Goal: Task Accomplishment & Management: Manage account settings

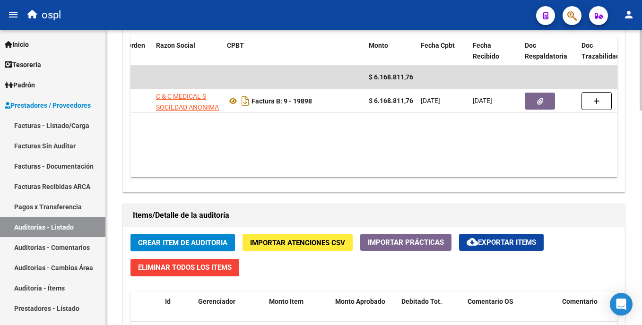
scroll to position [498, 0]
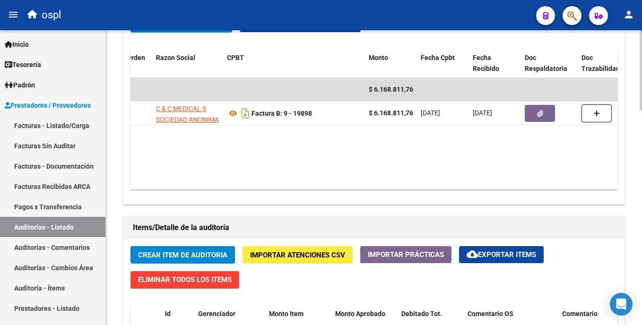
click at [642, 191] on html "menu ospl person Firma Express Inicio Instructivos Contacto OS Tesorería Audito…" at bounding box center [321, 162] width 642 height 325
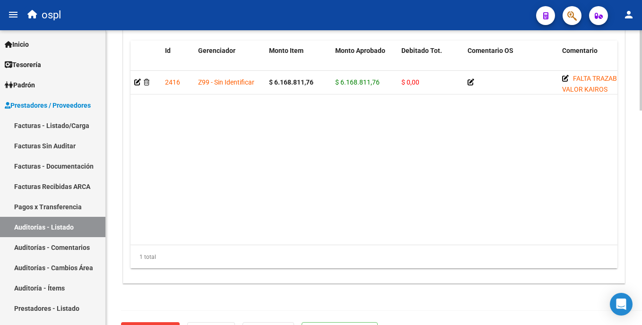
scroll to position [787, 0]
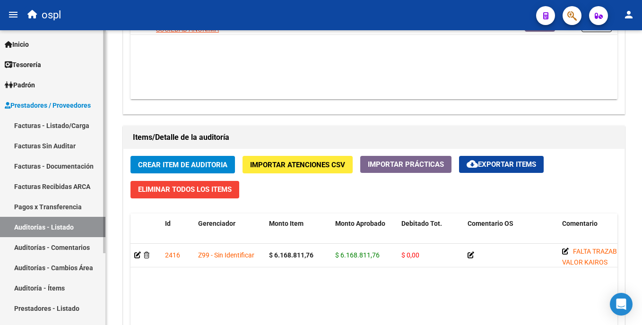
click at [71, 129] on link "Facturas - Listado/Carga" at bounding box center [52, 125] width 105 height 20
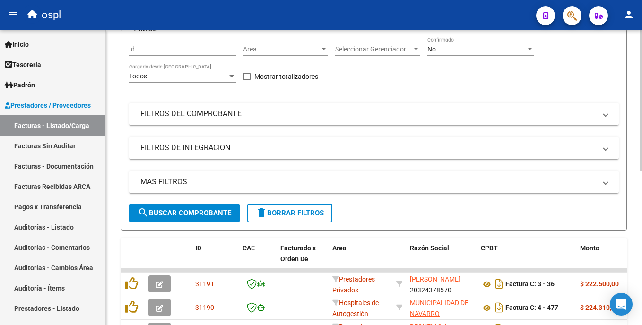
scroll to position [322, 0]
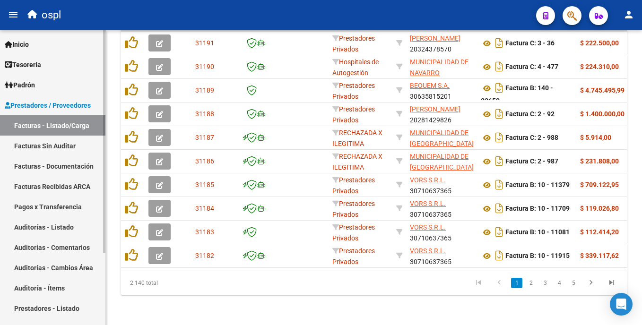
click at [59, 228] on link "Auditorías - Listado" at bounding box center [52, 227] width 105 height 20
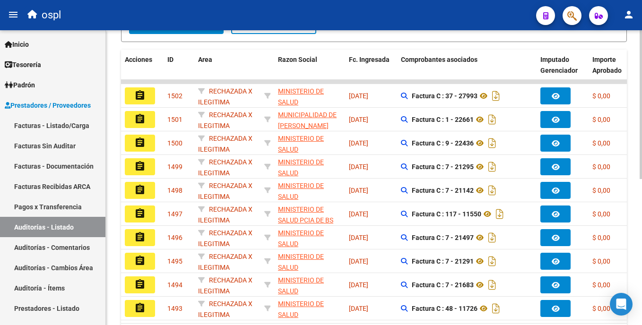
scroll to position [211, 0]
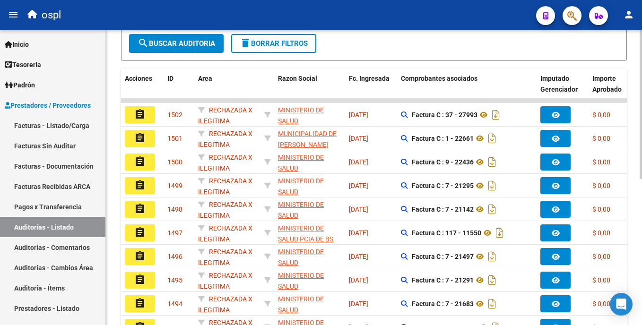
click at [642, 165] on html "menu ospl person Firma Express Inicio Instructivos Contacto OS Tesorería Audito…" at bounding box center [321, 162] width 642 height 325
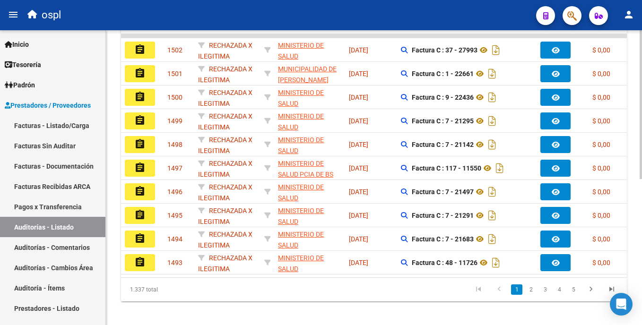
click at [642, 207] on html "menu ospl person Firma Express Inicio Instructivos Contacto OS Tesorería Audito…" at bounding box center [321, 162] width 642 height 325
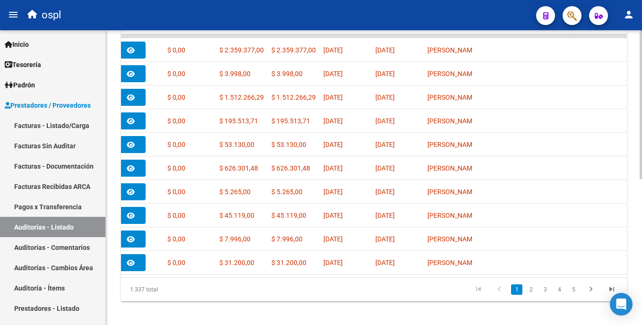
scroll to position [0, 456]
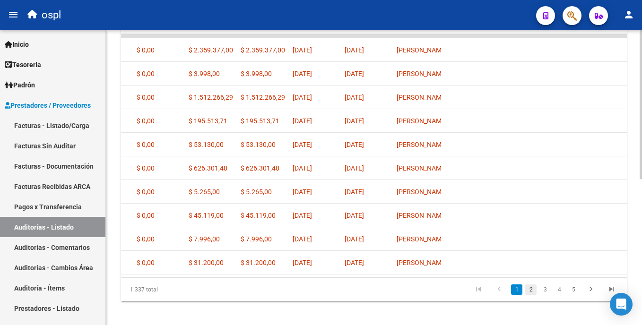
click at [531, 295] on link "2" at bounding box center [531, 290] width 11 height 10
click at [547, 295] on link "3" at bounding box center [545, 290] width 11 height 10
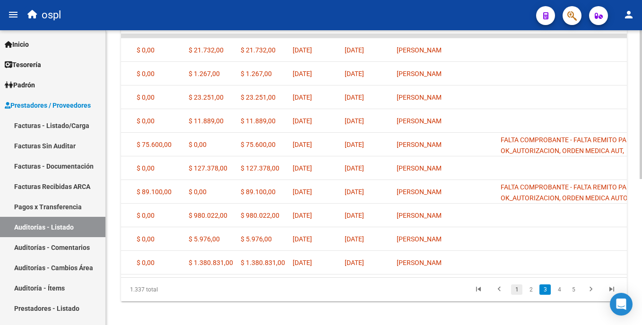
click at [518, 295] on link "1" at bounding box center [516, 290] width 11 height 10
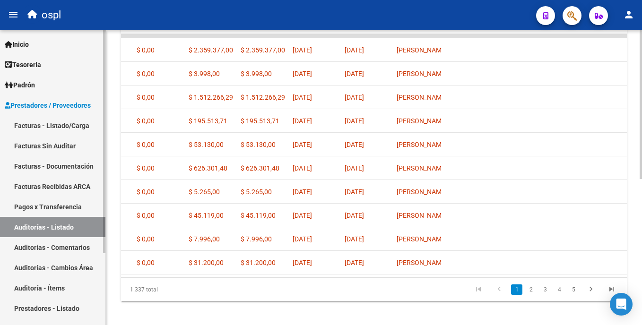
click at [60, 126] on link "Facturas - Listado/Carga" at bounding box center [52, 125] width 105 height 20
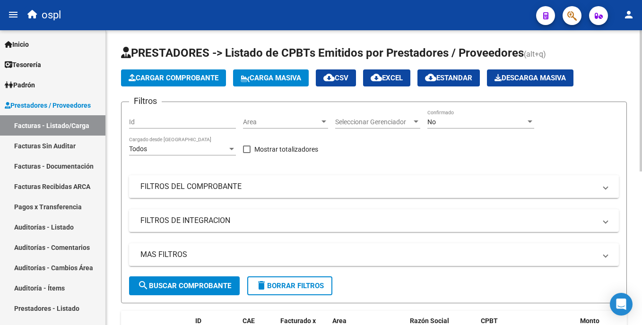
click at [225, 187] on mat-panel-title "FILTROS DEL COMPROBANTE" at bounding box center [368, 187] width 456 height 10
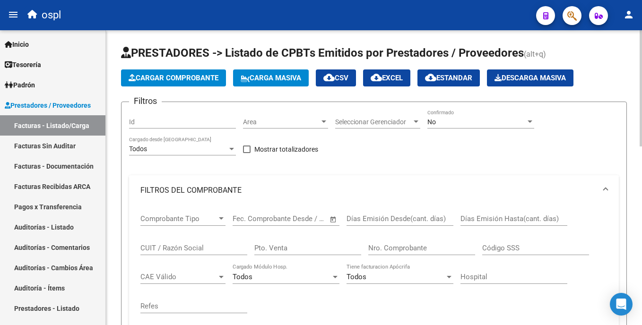
click at [225, 187] on mat-panel-title "FILTROS DEL COMPROBANTE" at bounding box center [368, 190] width 456 height 10
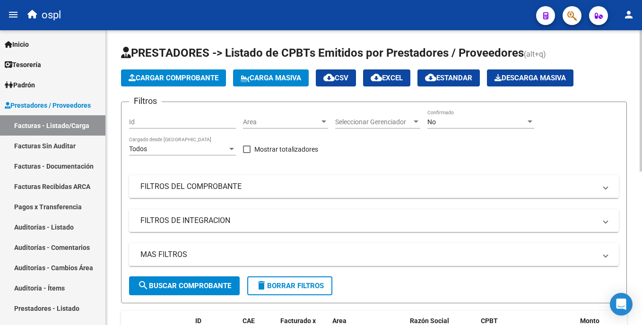
click at [224, 187] on mat-panel-title "FILTROS DEL COMPROBANTE" at bounding box center [368, 187] width 456 height 10
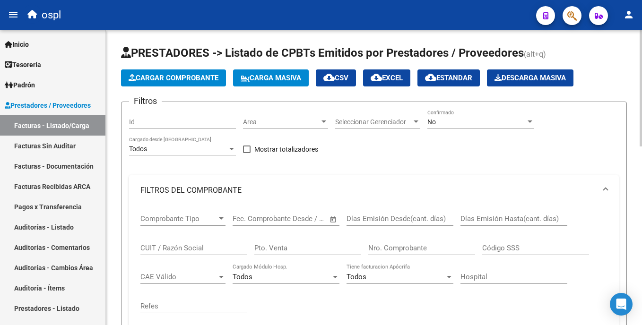
click at [172, 246] on input "CUIT / Razón Social" at bounding box center [193, 248] width 107 height 9
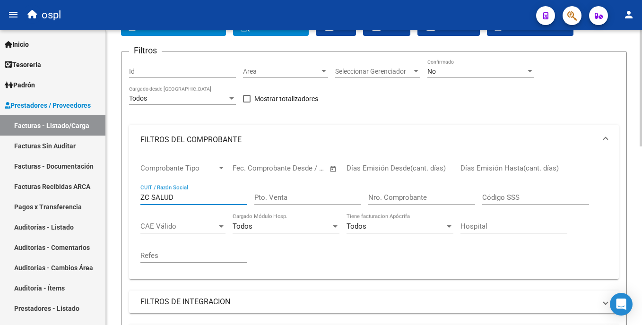
scroll to position [53, 0]
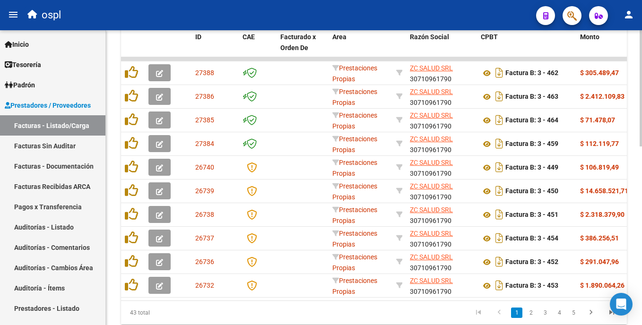
click at [642, 213] on html "menu ospl person Firma Express Inicio Instructivos Contacto OS Tesorería Audito…" at bounding box center [321, 162] width 642 height 325
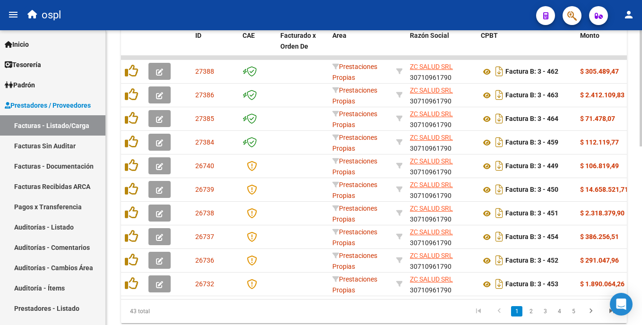
type input "ZC SALUD"
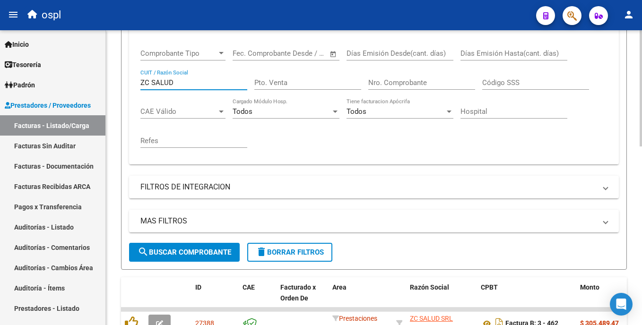
scroll to position [163, 0]
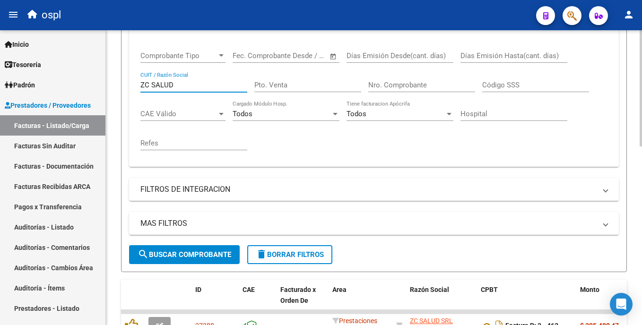
click at [642, 114] on html "menu ospl person Firma Express Inicio Instructivos Contacto OS Tesorería Audito…" at bounding box center [321, 162] width 642 height 325
click at [410, 84] on input "Nro. Comprobante" at bounding box center [421, 85] width 107 height 9
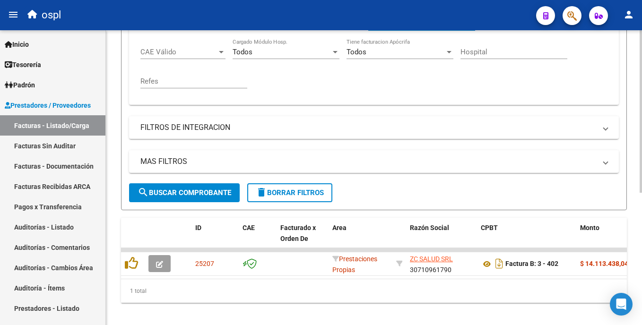
scroll to position [241, 0]
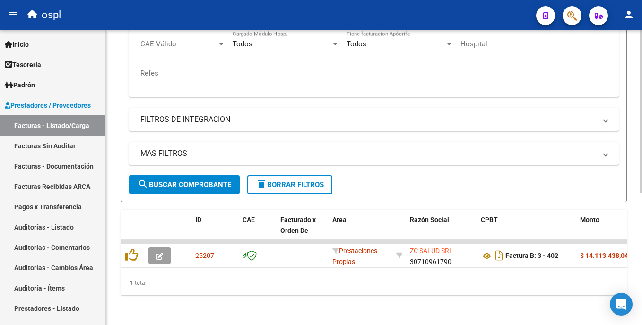
click at [634, 182] on div "Video tutorial PRESTADORES -> Listado de CPBTs Emitidos por Prestadores / Prove…" at bounding box center [375, 61] width 539 height 528
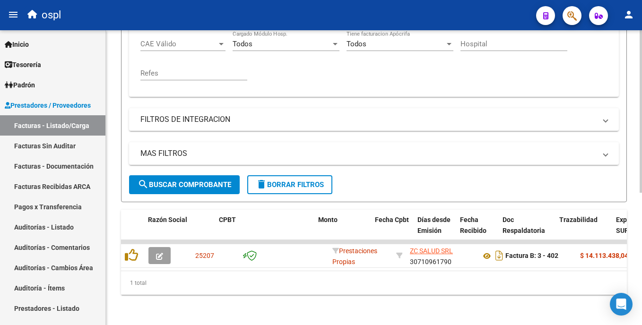
scroll to position [0, 262]
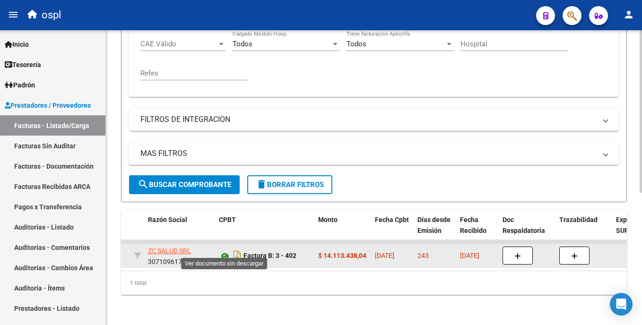
type input "402"
click at [225, 251] on icon at bounding box center [225, 256] width 12 height 11
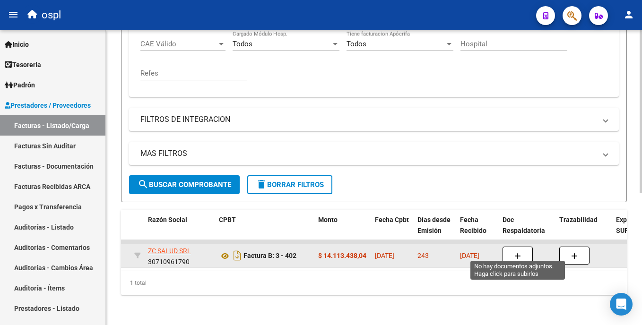
click at [513, 247] on button "button" at bounding box center [518, 256] width 30 height 18
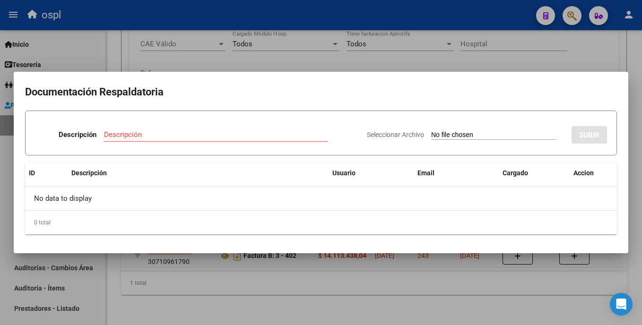
click at [463, 136] on input "Seleccionar Archivo" at bounding box center [493, 135] width 125 height 9
type input "C:\fakepath\SKM_C30825090417362.pdf"
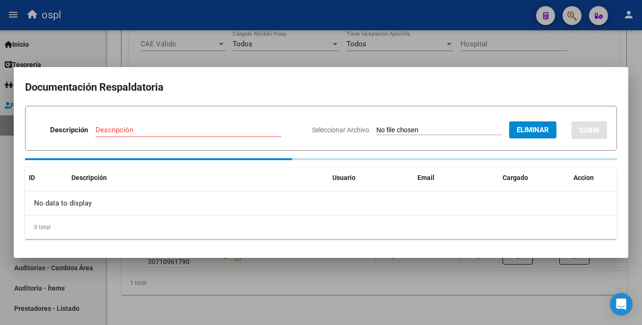
click at [205, 130] on input "Descripción" at bounding box center [189, 130] width 186 height 9
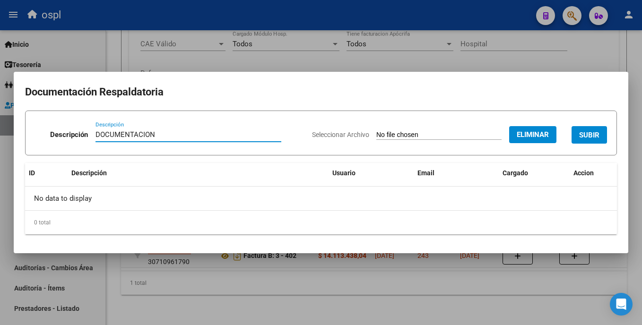
type input "DOCUMENTACION"
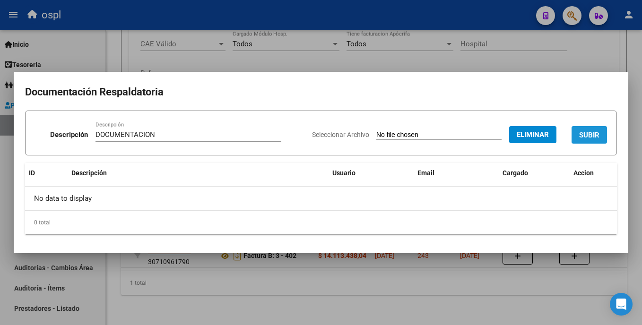
click at [581, 138] on span "SUBIR" at bounding box center [589, 135] width 20 height 9
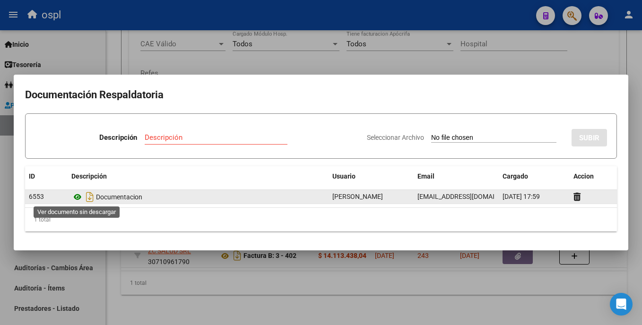
click at [79, 194] on icon at bounding box center [77, 197] width 12 height 11
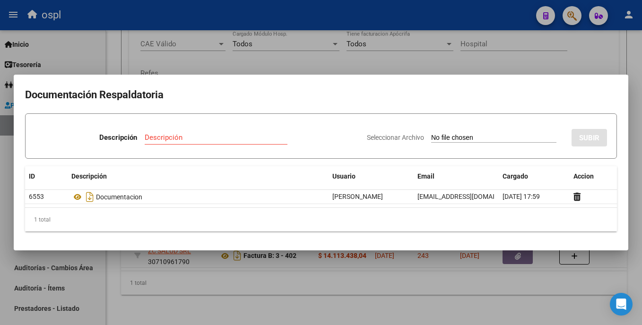
click at [314, 50] on div at bounding box center [321, 162] width 642 height 325
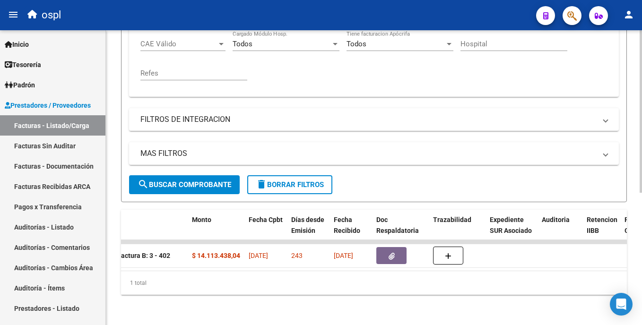
scroll to position [0, 367]
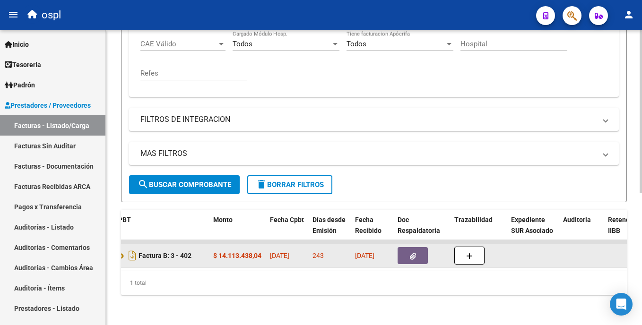
click at [423, 250] on button "button" at bounding box center [413, 255] width 30 height 17
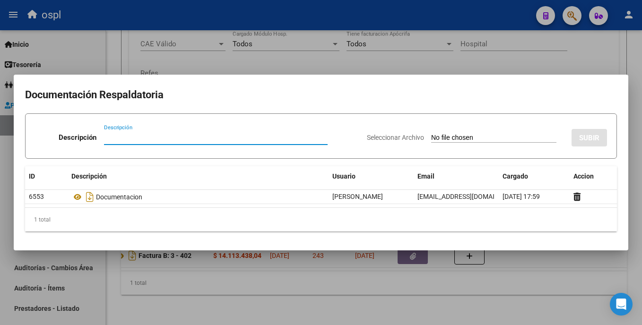
click at [431, 135] on input "Seleccionar Archivo" at bounding box center [493, 138] width 125 height 9
type input "C:\fakepath\48429 - barreras.pdf"
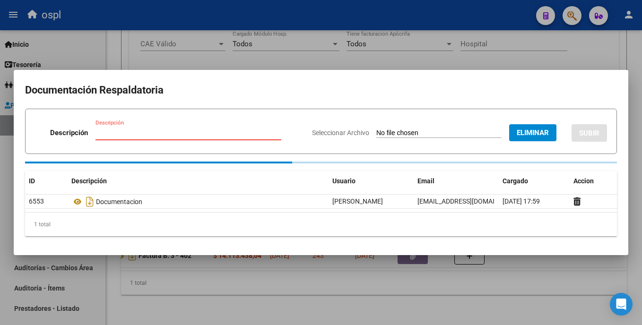
click at [161, 131] on input "Descripción" at bounding box center [189, 133] width 186 height 9
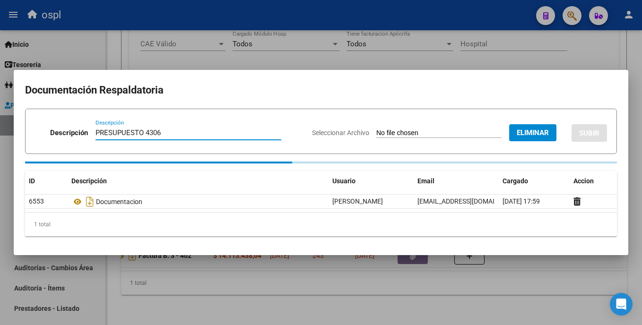
click at [138, 131] on input "PRESUPUESTO 4306" at bounding box center [189, 133] width 186 height 9
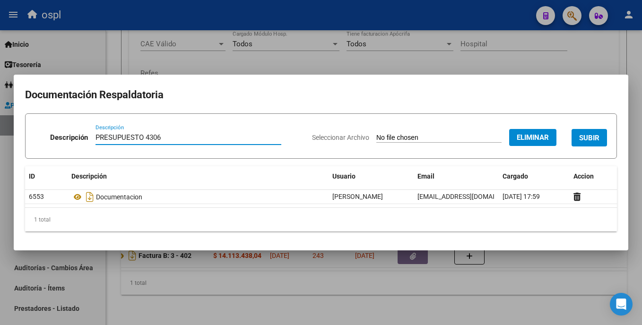
click at [142, 134] on input "PRESUPUESTO 4306" at bounding box center [189, 137] width 186 height 9
click at [175, 140] on input "PRESUPUESTO N°4306" at bounding box center [189, 137] width 186 height 9
type input "PRESUPUESTO N°4306_AUT"
click at [588, 135] on span "SUBIR" at bounding box center [589, 138] width 20 height 9
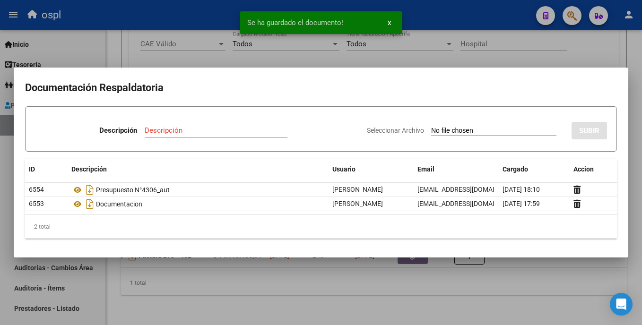
click at [431, 128] on input "Seleccionar Archivo" at bounding box center [493, 131] width 125 height 9
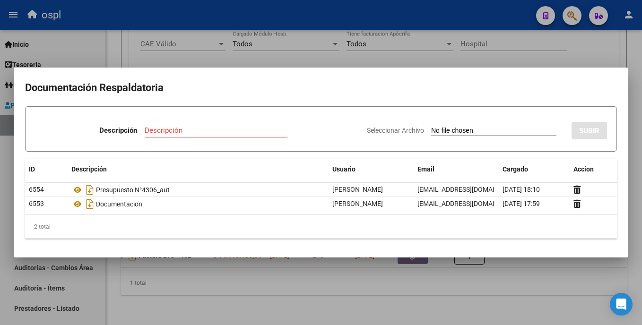
type input "C:\fakepath\48429.pdf"
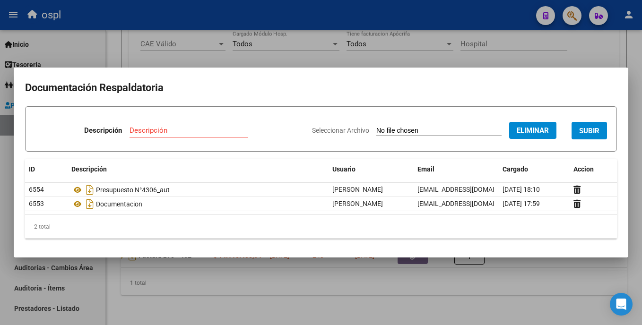
click at [165, 131] on input "Descripción" at bounding box center [189, 130] width 119 height 9
type input "AUTORIZACION"
click at [600, 127] on button "SUBIR" at bounding box center [589, 131] width 35 height 18
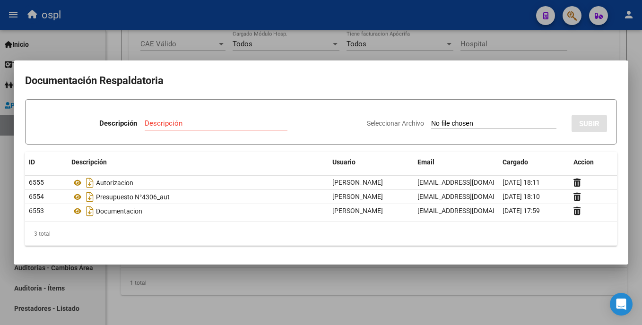
click at [460, 54] on div at bounding box center [321, 162] width 642 height 325
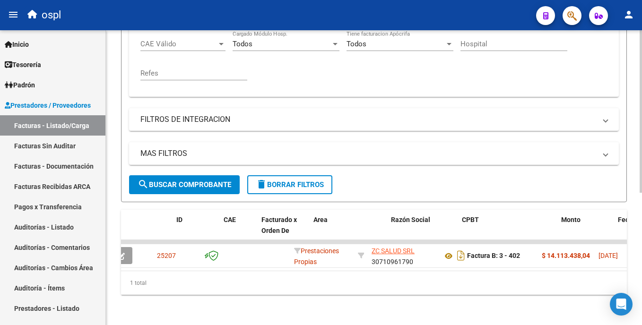
scroll to position [0, 0]
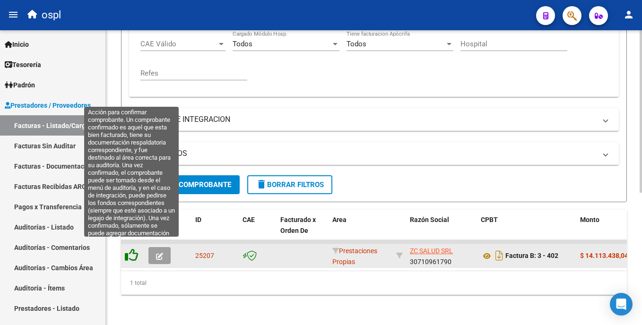
click at [131, 249] on icon at bounding box center [131, 255] width 13 height 13
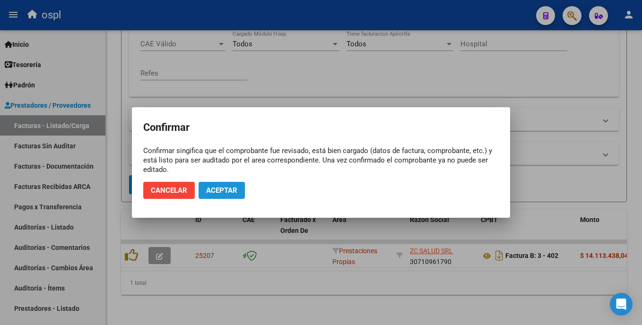
click at [220, 192] on span "Aceptar" at bounding box center [221, 190] width 31 height 9
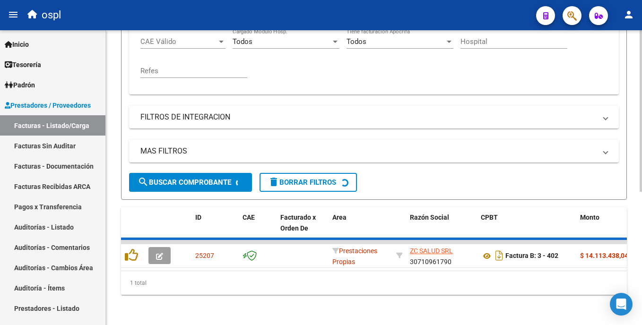
scroll to position [226, 0]
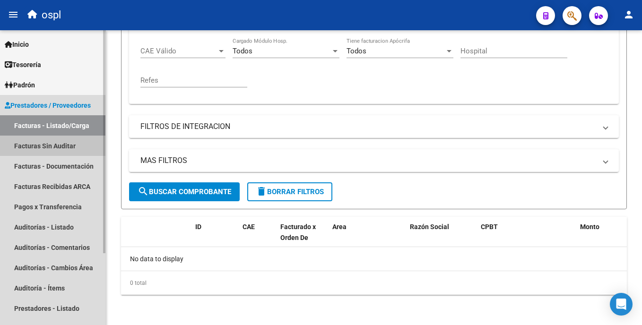
click at [74, 146] on link "Facturas Sin Auditar" at bounding box center [52, 146] width 105 height 20
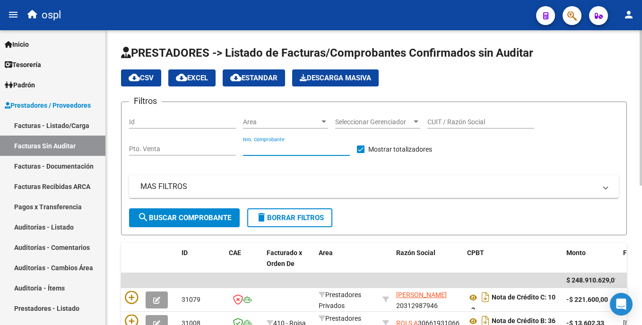
click at [281, 152] on input "Nro. Comprobante" at bounding box center [296, 149] width 107 height 8
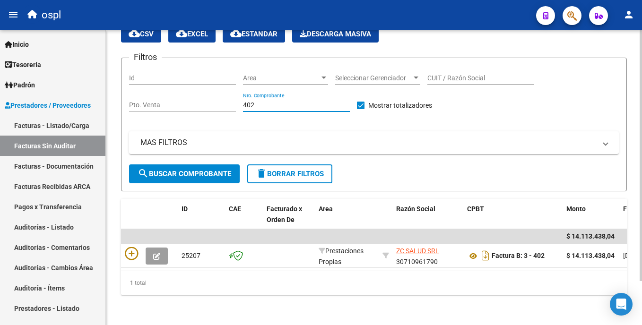
scroll to position [52, 0]
click at [642, 188] on html "menu ospl person Firma Express Inicio Instructivos Contacto OS Tesorería Audito…" at bounding box center [321, 162] width 642 height 325
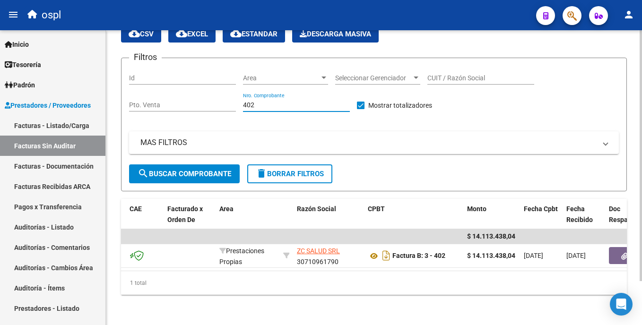
scroll to position [0, 0]
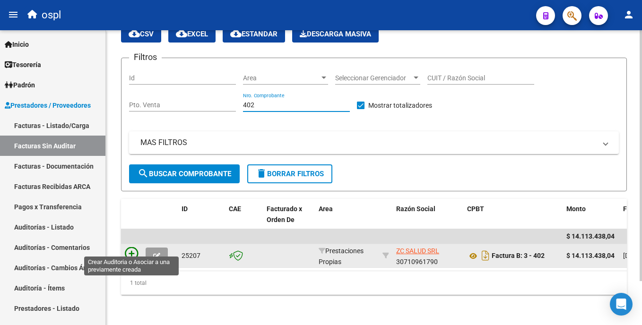
type input "402"
click at [132, 249] on icon at bounding box center [131, 253] width 13 height 13
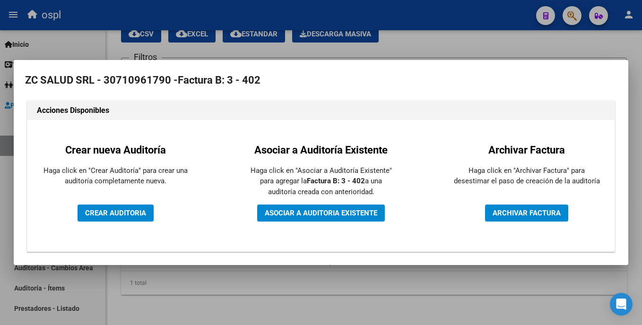
click at [136, 223] on div "Crear nueva Auditoría Haga click en "Crear Auditoría" para crear una auditoría …" at bounding box center [116, 186] width 162 height 118
click at [134, 219] on button "CREAR AUDITORIA" at bounding box center [116, 213] width 76 height 17
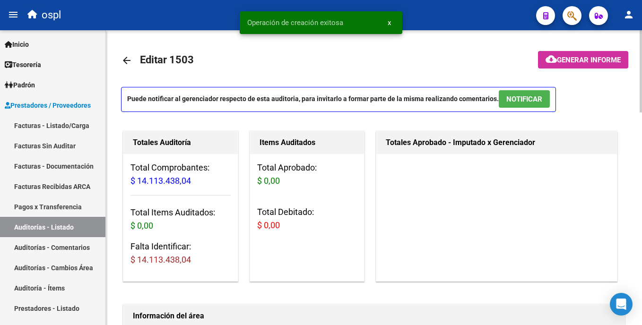
click at [642, 51] on html "menu ospl person Firma Express Inicio Instructivos Contacto OS Tesorería Audito…" at bounding box center [321, 162] width 642 height 325
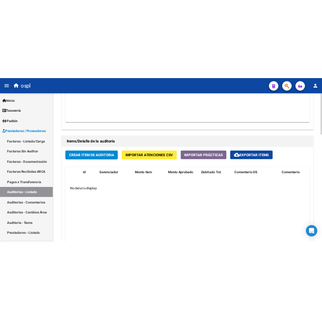
scroll to position [601, 0]
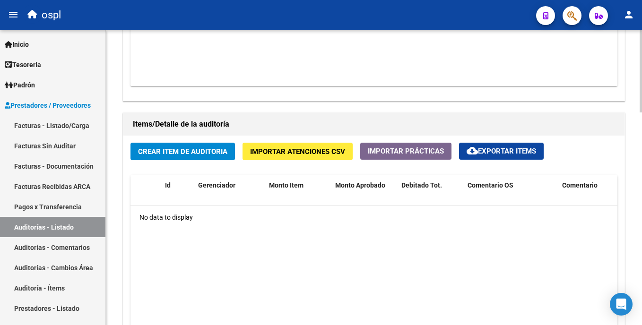
click at [642, 217] on html "menu ospl person Firma Express Inicio Instructivos Contacto OS Tesorería Audito…" at bounding box center [321, 162] width 642 height 325
click at [210, 148] on span "Crear Item de Auditoria" at bounding box center [182, 152] width 89 height 9
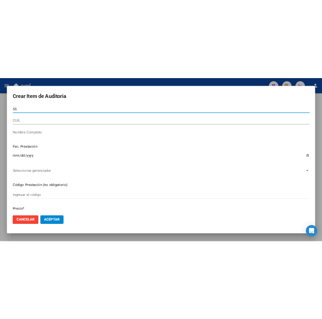
scroll to position [543, 0]
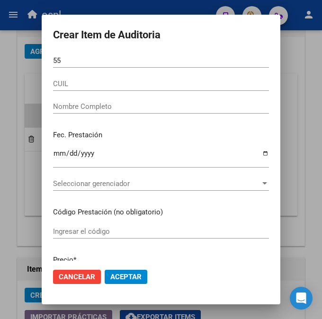
click at [74, 55] on div "55 Nro Documento" at bounding box center [161, 60] width 216 height 14
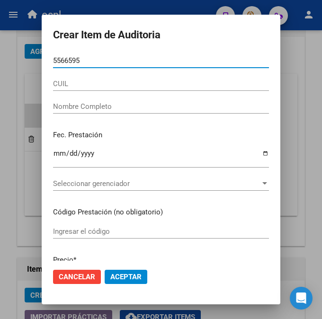
type input "55665951"
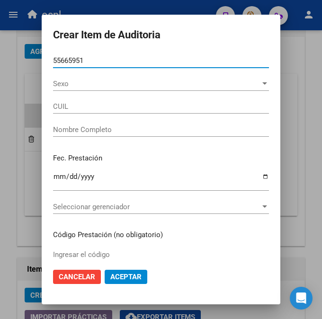
type input "20556659517"
type input "[PERSON_NAME]"
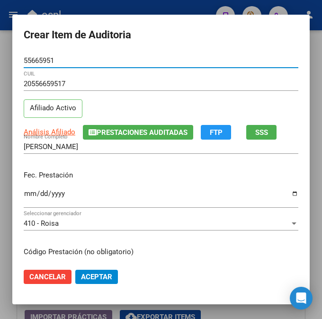
type input "55665951"
click at [24, 196] on input "Ingresar la fecha" at bounding box center [161, 197] width 274 height 15
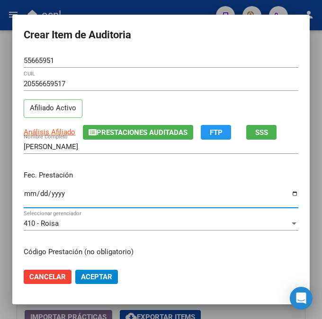
click at [24, 193] on input "Ingresar la fecha" at bounding box center [161, 197] width 274 height 15
type input "[DATE]"
click at [91, 202] on input "[DATE]" at bounding box center [161, 197] width 274 height 15
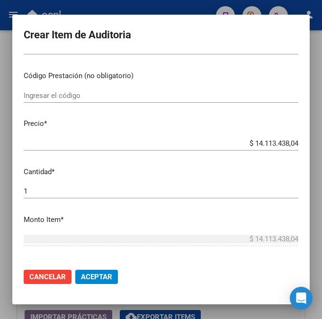
scroll to position [181, 0]
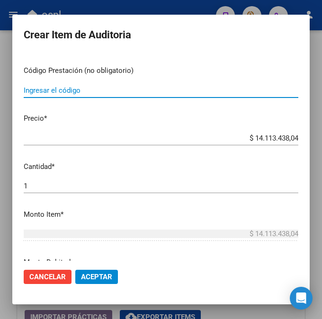
click at [105, 92] on input "Ingresar el código" at bounding box center [161, 90] width 274 height 9
type input "AGUA DESTILADA X500ML"
click at [246, 144] on div "$ 14.113.438,04 Ingresar el precio" at bounding box center [161, 138] width 274 height 14
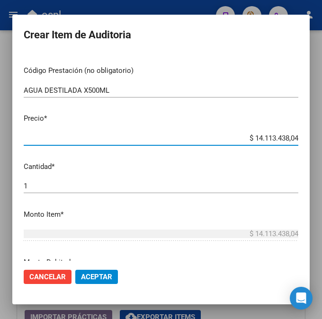
drag, startPoint x: 245, startPoint y: 139, endPoint x: 314, endPoint y: 136, distance: 69.1
click at [314, 136] on div "Crear Item de Auditoria 55665951 Nro Documento 20556659517 CUIL Afiliado Activo…" at bounding box center [161, 159] width 322 height 319
type input "$ 0,04"
type input "$ 0,41"
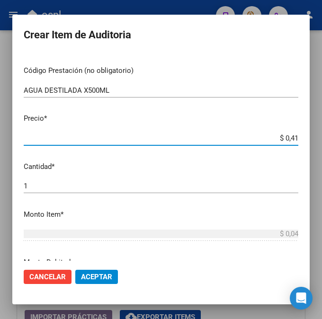
type input "$ 0,41"
type input "$ 4,17"
type input "$ 41,76"
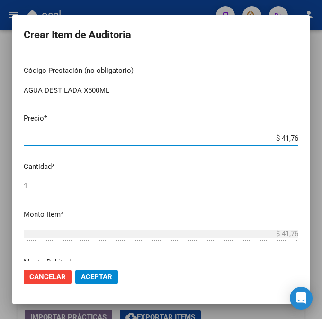
type input "$ 417,69"
type input "$ 4.176,94"
click at [74, 187] on input "1" at bounding box center [161, 186] width 274 height 9
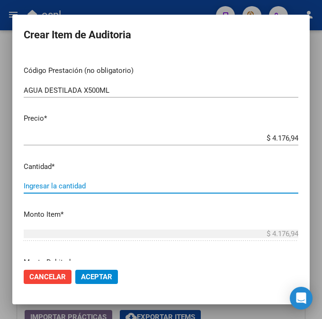
type input "2"
type input "$ 8.353,88"
type input "20"
type input "$ 83.538,80"
type input "20"
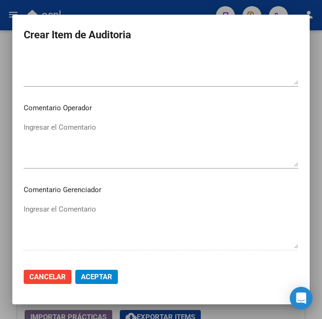
scroll to position [481, 0]
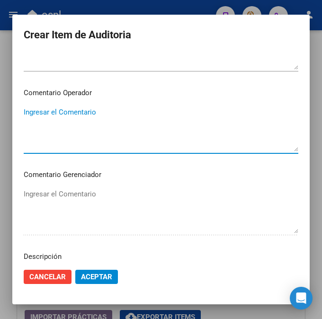
click at [149, 121] on textarea "Ingresar el Comentario" at bounding box center [161, 129] width 274 height 44
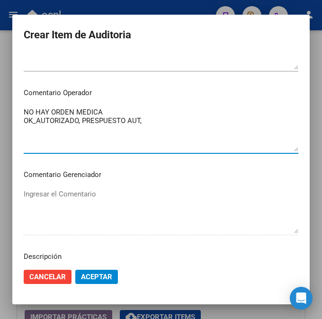
click at [79, 119] on textarea "NO HAY ORDEN MEDICA OK_AUTORIZADO, PRESPUESTO AUT," at bounding box center [161, 129] width 274 height 44
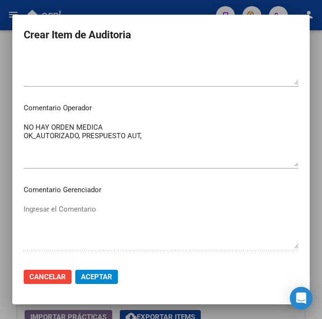
scroll to position [463, 0]
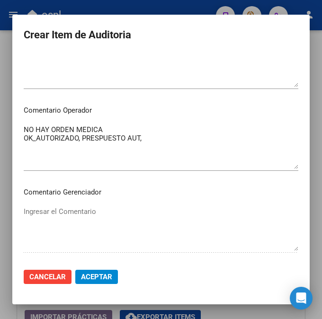
click at [104, 130] on textarea "NO HAY ORDEN MEDICA OK_AUTORIZADO, PRESPUESTO AUT," at bounding box center [161, 146] width 274 height 44
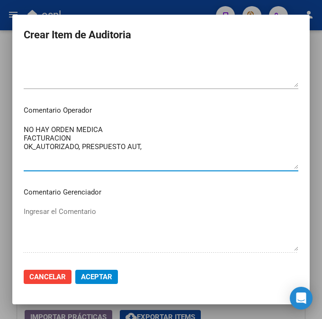
click at [154, 151] on textarea "NO HAY ORDEN MEDICA FACTURACION OK_AUTORIZADO, PRESPUESTO AUT," at bounding box center [161, 146] width 274 height 44
click at [152, 148] on textarea "NO HAY ORDEN MEDICA FACTURACION OK_AUTORIZADO, PRESPUESTO AUT," at bounding box center [161, 146] width 274 height 44
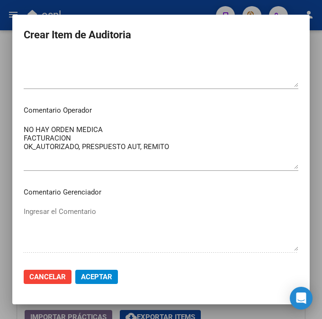
click at [215, 141] on textarea "NO HAY ORDEN MEDICA FACTURACION OK_AUTORIZADO, PRESPUESTO AUT, REMITO" at bounding box center [161, 146] width 274 height 44
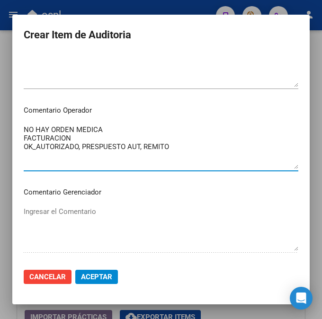
click at [215, 141] on textarea "NO HAY ORDEN MEDICA FACTURACION OK_AUTORIZADO, PRESPUESTO AUT, REMITO" at bounding box center [161, 146] width 274 height 44
click at [196, 152] on textarea "NO HAY ORDEN MEDICA FACTURACION OK_AUTORIZADO, PRESPUESTO AUT, REMITO" at bounding box center [161, 146] width 274 height 44
click at [196, 144] on textarea "NO HAY ORDEN MEDICA FACTURACION OK_AUTORIZADO, PRESPUESTO AUT, REMITO RECIBIDO," at bounding box center [161, 146] width 274 height 44
click at [225, 154] on textarea "NO HAY ORDEN MEDICA FACTURACION OK_AUTORIZADO, PRESPUESTO AUT, REMITO RECIBIDO," at bounding box center [161, 146] width 274 height 44
click at [90, 137] on textarea "NO HAY ORDEN MEDICA FACTURACION OK_AUTORIZADO, PRESPUESTO AUT, REMITO RECIBIDO," at bounding box center [161, 146] width 274 height 44
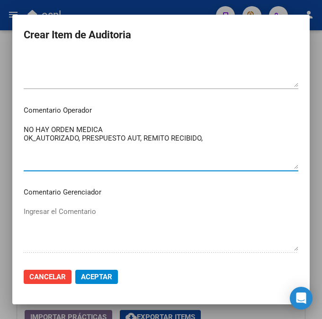
click at [202, 142] on textarea "NO HAY ORDEN MEDICA OK_AUTORIZADO, PRESPUESTO AUT, REMITO RECIBIDO," at bounding box center [161, 146] width 274 height 44
click at [112, 128] on textarea "NO HAY ORDEN MEDICA OK_AUTORIZADO, PRESPUESTO AUT, REMITO RECIBIDO." at bounding box center [161, 146] width 274 height 44
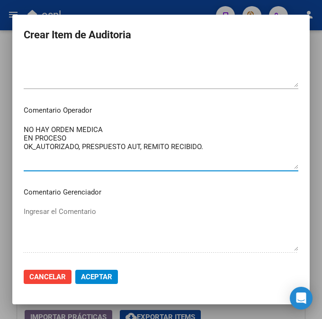
click at [210, 149] on textarea "NO HAY ORDEN MEDICA EN PROCESO OK_AUTORIZADO, PRESPUESTO AUT, REMITO RECIBIDO." at bounding box center [161, 146] width 274 height 44
click at [125, 141] on textarea "NO HAY ORDEN MEDICA EN PROCESO OK_AUTORIZADO, PRESPUESTO AUT, REMITO RECIBIDO." at bounding box center [161, 146] width 274 height 44
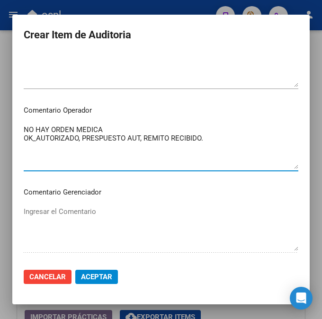
click at [198, 140] on textarea "NO HAY ORDEN MEDICA OK_AUTORIZADO, PRESPUESTO AUT, REMITO RECIBIDO." at bounding box center [161, 146] width 274 height 44
click at [197, 138] on textarea "NO HAY ORDEN MEDICA OK_AUTORIZADO, PRESPUESTO AUT, REMITO RECIBIDO." at bounding box center [161, 146] width 274 height 44
click at [264, 138] on textarea "NO HAY ORDEN MEDICA OK_AUTORIZADO, PRESPUESTO AUT, REMITO RECIBIDO FIRMADO." at bounding box center [161, 146] width 274 height 44
drag, startPoint x: 239, startPoint y: 145, endPoint x: 19, endPoint y: 130, distance: 220.9
click at [19, 130] on mat-dialog-content "55665951 Nro Documento 20556659517 CUIL Afiliado Activo Análisis Afiliado Prest…" at bounding box center [160, 156] width 297 height 207
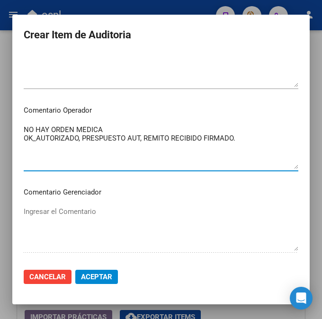
click at [130, 151] on textarea "NO HAY ORDEN MEDICA OK_AUTORIZADO, PRESPUESTO AUT, REMITO RECIBIDO FIRMADO." at bounding box center [161, 146] width 274 height 44
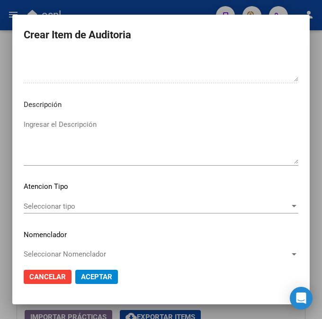
scroll to position [642, 0]
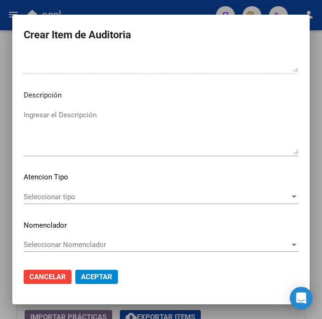
click at [114, 201] on div "Seleccionar tipo Seleccionar tipo" at bounding box center [161, 197] width 274 height 14
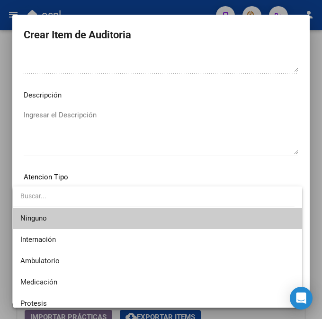
click at [162, 155] on div at bounding box center [161, 159] width 322 height 319
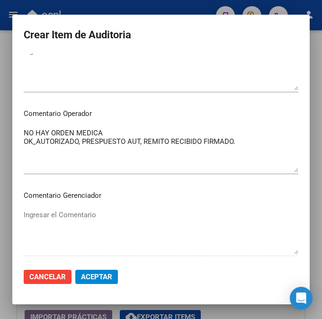
scroll to position [457, 0]
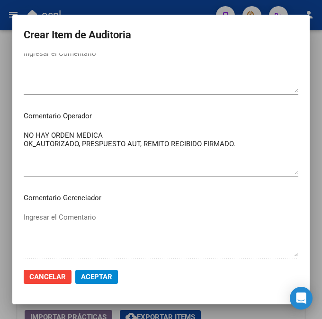
click at [114, 129] on div "NO HAY ORDEN MEDICA OK_AUTORIZADO, PRESPUESTO AUT, REMITO RECIBIDO FIRMADO. Ing…" at bounding box center [161, 152] width 274 height 48
click at [105, 132] on textarea "NO HAY ORDEN MEDICA OK_AUTORIZADO, PRESPUESTO AUT, REMITO RECIBIDO FIRMADO." at bounding box center [161, 152] width 274 height 44
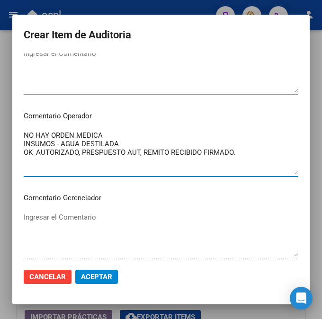
type textarea "NO HAY ORDEN MEDICA INSUMOS - AGUA DESTILADA OK_AUTORIZADO, PRESPUESTO AUT, REM…"
click at [90, 276] on span "Aceptar" at bounding box center [96, 276] width 31 height 9
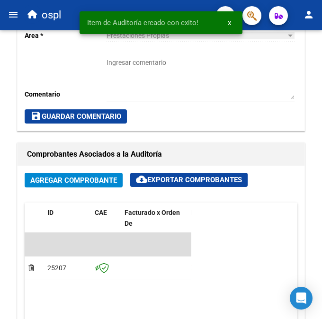
scroll to position [672, 0]
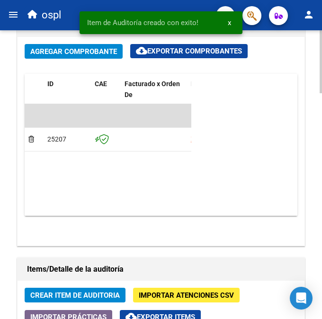
drag, startPoint x: 319, startPoint y: 219, endPoint x: 317, endPoint y: 234, distance: 15.7
click at [317, 234] on div "arrow_back Editar 1503 cloud_download Generar informe Puede notificar al gerenc…" at bounding box center [161, 21] width 322 height 1324
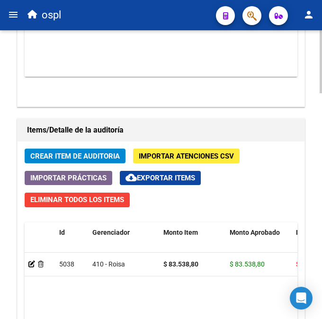
scroll to position [802, 0]
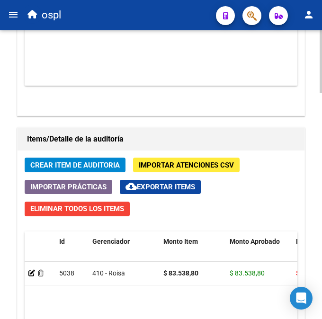
click at [78, 168] on span "Crear Item de Auditoria" at bounding box center [74, 165] width 89 height 9
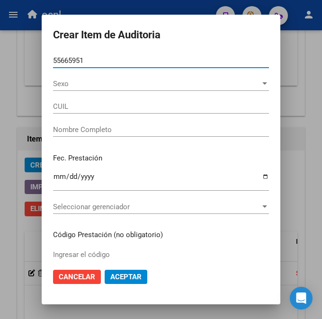
type input "55665951"
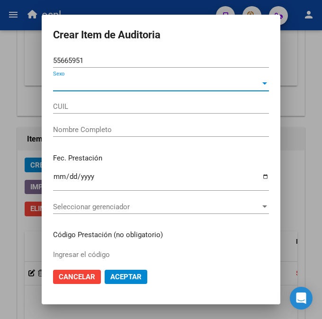
click at [85, 87] on span "Sexo" at bounding box center [156, 83] width 207 height 9
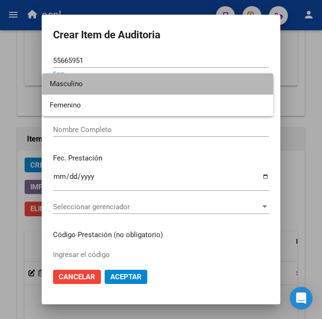
click at [87, 86] on span "Masculino" at bounding box center [158, 83] width 216 height 21
type input "20556659517"
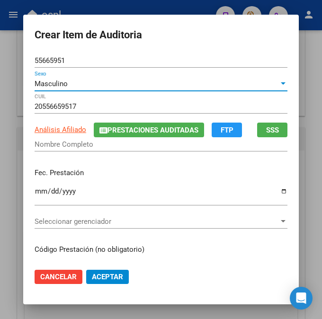
click at [66, 143] on input "Nombre Completo" at bounding box center [161, 144] width 253 height 9
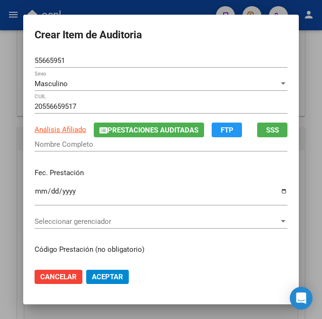
click at [97, 171] on p "Fec. Prestación" at bounding box center [161, 172] width 253 height 11
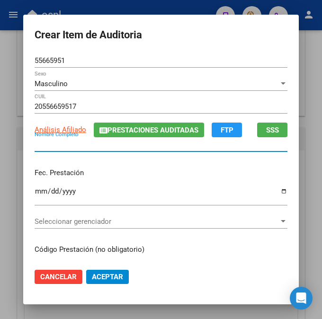
click at [65, 148] on input "Nombre Completo" at bounding box center [161, 144] width 253 height 9
click at [127, 146] on input "ALCOHOL" at bounding box center [161, 144] width 253 height 9
type input "ALCOHOL 96% X100CC"
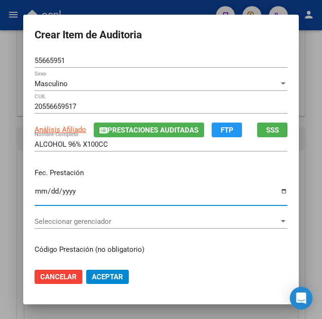
click at [35, 194] on input "Ingresar la fecha" at bounding box center [161, 194] width 253 height 15
type input "0201-12-01"
type input "0024-12-01"
type input "[DATE]"
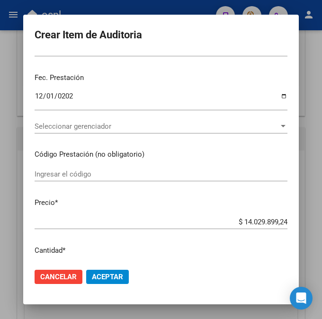
scroll to position [102, 0]
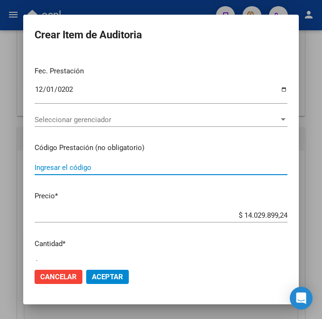
click at [63, 165] on input "Ingresar el código" at bounding box center [161, 167] width 253 height 9
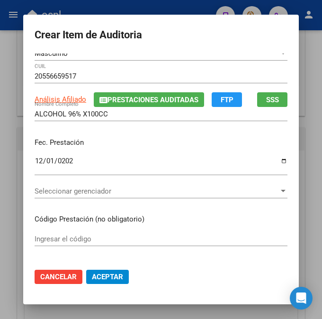
scroll to position [28, 0]
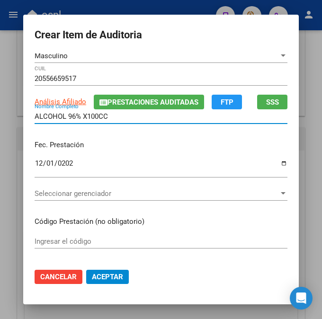
click at [137, 120] on input "ALCOHOL 96% X100CC" at bounding box center [161, 116] width 253 height 9
drag, startPoint x: 137, startPoint y: 120, endPoint x: 15, endPoint y: 124, distance: 121.7
click at [15, 124] on div "Crear Item de Auditoria 55665951 Nro Documento Masculino Sexo 20556659517 CUIL …" at bounding box center [161, 159] width 322 height 319
drag, startPoint x: 35, startPoint y: 114, endPoint x: 26, endPoint y: 121, distance: 10.8
click at [26, 121] on mat-dialog-content "55665951 Nro Documento Masculino Sexo 20556659517 CUIL Análisis Afiliado Presta…" at bounding box center [160, 156] width 275 height 207
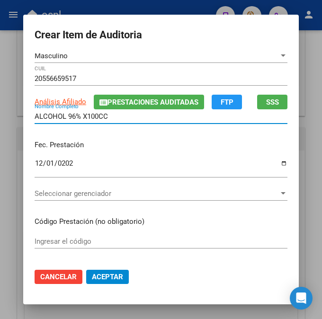
drag, startPoint x: 107, startPoint y: 118, endPoint x: 20, endPoint y: 123, distance: 87.2
click at [23, 123] on mat-dialog-content "55665951 Nro Documento Masculino Sexo 20556659517 CUIL Análisis Afiliado Presta…" at bounding box center [160, 156] width 275 height 207
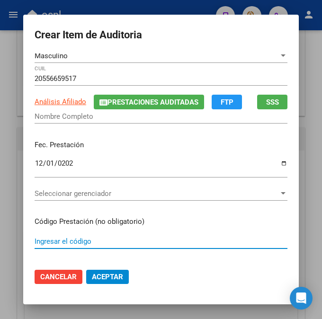
click at [74, 245] on input "Ingresar el código" at bounding box center [161, 241] width 253 height 9
type input "ALCOHOL 96% X100CC"
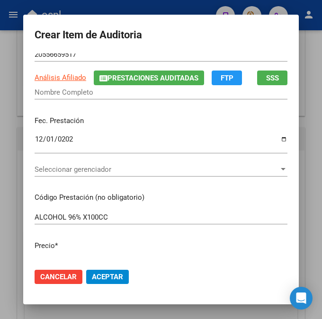
scroll to position [35, 0]
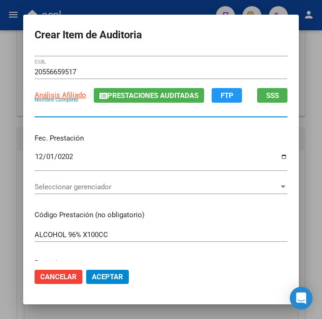
click at [91, 113] on input "Nombre Completo" at bounding box center [161, 109] width 253 height 9
type input "[PERSON_NAME]"
click at [136, 235] on input "ALCOHOL 96% X100CC" at bounding box center [161, 234] width 253 height 9
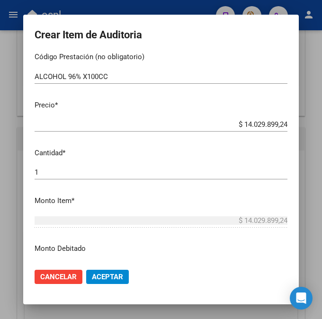
scroll to position [194, 0]
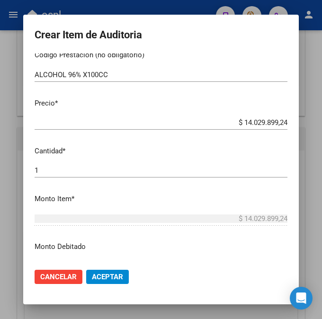
click at [220, 122] on input "$ 14.029.899,24" at bounding box center [161, 122] width 253 height 9
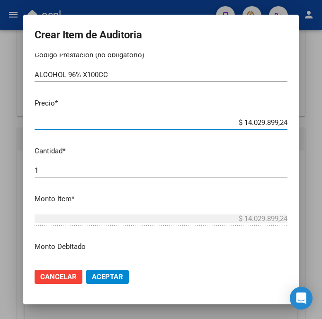
drag, startPoint x: 223, startPoint y: 120, endPoint x: 297, endPoint y: 125, distance: 73.5
click at [297, 125] on mat-dialog-content "55665951 Nro Documento Masculino Sexo 20556659517 CUIL Análisis Afiliado Presta…" at bounding box center [160, 156] width 275 height 207
click at [280, 126] on input "$ 0,00" at bounding box center [161, 122] width 253 height 9
click at [281, 125] on input "$ 0,00" at bounding box center [161, 122] width 253 height 9
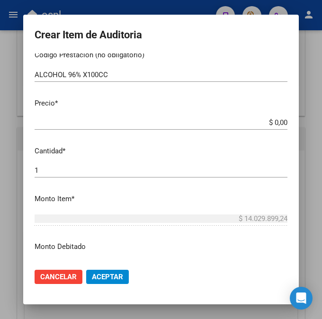
click at [287, 122] on app-form-text-field "Precio * $ 0,00 Ingresar el precio" at bounding box center [165, 112] width 260 height 29
click at [284, 121] on app-form-text-field "Precio * $ 0,00 Ingresar el precio" at bounding box center [165, 112] width 260 height 29
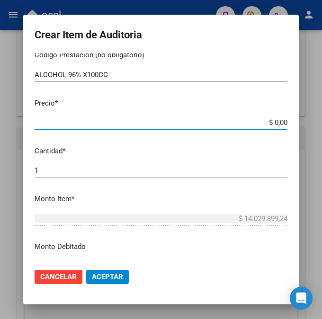
click at [284, 121] on input "$ 0,00" at bounding box center [161, 122] width 253 height 9
type input "$ 0,05"
type input "$ 0,57"
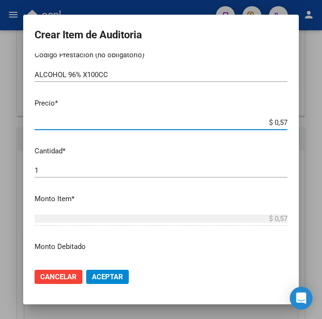
type input "$ 5,70"
type input "$ 57,00"
type input "$ 570,00"
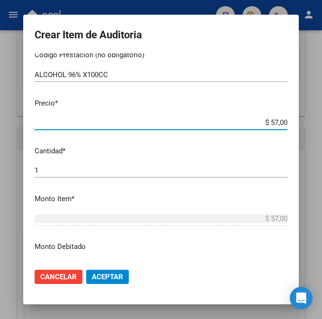
type input "$ 570,00"
type input "$ 5.700,00"
type input "$ 57.000,00"
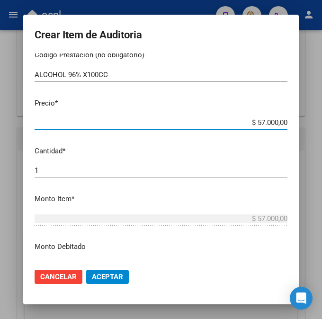
type input "$ 5.700,00"
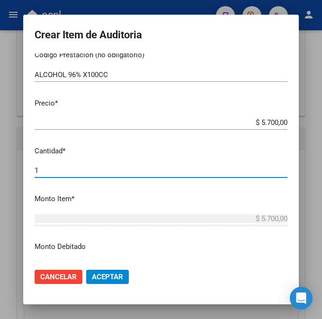
click at [35, 171] on input "1" at bounding box center [161, 170] width 253 height 9
type input "3"
type input "$ 17.100,00"
type input "3"
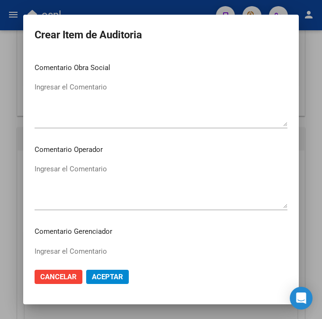
scroll to position [447, 0]
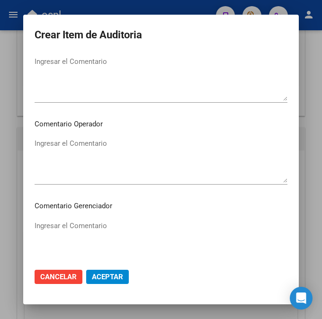
click at [103, 161] on textarea "Ingresar el Comentario" at bounding box center [161, 160] width 253 height 44
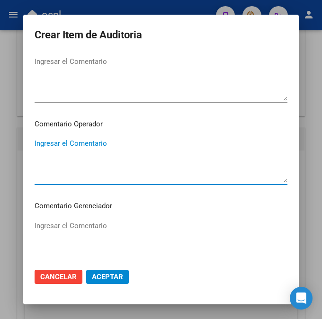
paste textarea "NO HAY ORDEN MEDICA OK_AUTORIZADO, PRESPUESTO AUT, REMITO RECIBIDO FIRMADO."
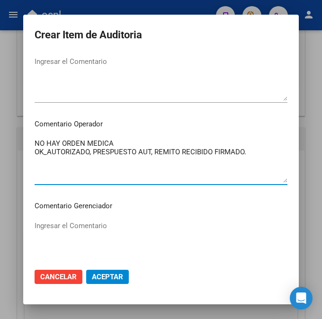
click at [111, 175] on textarea "NO HAY ORDEN MEDICA OK_AUTORIZADO, PRESPUESTO AUT, REMITO RECIBIDO FIRMADO." at bounding box center [161, 160] width 253 height 44
click at [245, 149] on textarea "NO HAY ORDEN MEDICA OK_AUTORIZADO, PRESPUESTO AUT, REMITO RECIBIDO FIRMADO." at bounding box center [161, 160] width 253 height 44
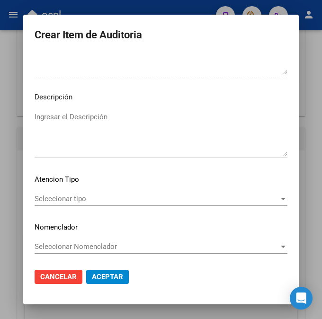
scroll to position [640, 0]
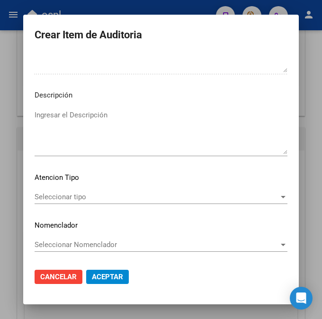
click at [87, 197] on span "Seleccionar tipo" at bounding box center [157, 197] width 244 height 9
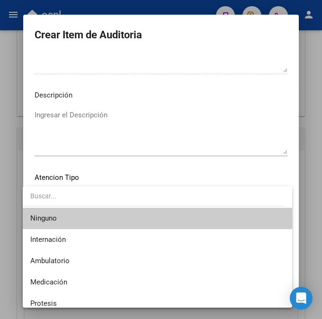
click at [96, 120] on div at bounding box center [161, 159] width 322 height 319
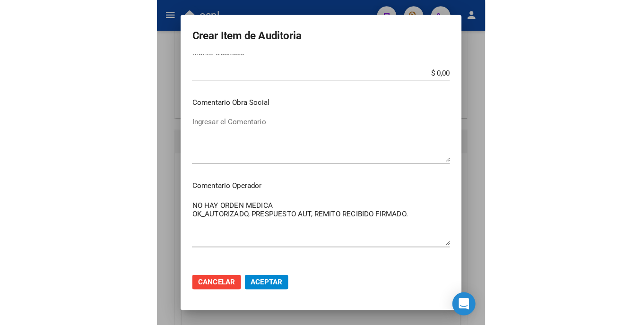
scroll to position [385, 0]
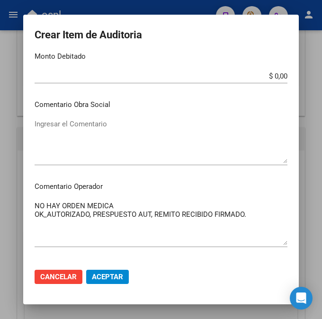
drag, startPoint x: 127, startPoint y: 195, endPoint x: 121, endPoint y: 210, distance: 15.9
click at [127, 195] on mat-dialog-content "55665951 Nro Documento Masculino Sexo 20556659517 CUIL Análisis Afiliado Presta…" at bounding box center [160, 156] width 275 height 207
click at [121, 211] on textarea "NO HAY ORDEN MEDICA OK_AUTORIZADO, PRESPUESTO AUT, REMITO RECIBIDO FIRMADO." at bounding box center [161, 223] width 253 height 44
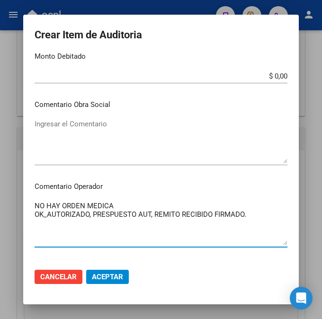
click at [121, 210] on textarea "NO HAY ORDEN MEDICA OK_AUTORIZADO, PRESPUESTO AUT, REMITO RECIBIDO FIRMADO." at bounding box center [161, 223] width 253 height 44
click at [119, 209] on textarea "NO HAY ORDEN MEDICA OK_AUTORIZADO, PRESPUESTO AUT, REMITO RECIBIDO FIRMADO." at bounding box center [161, 223] width 253 height 44
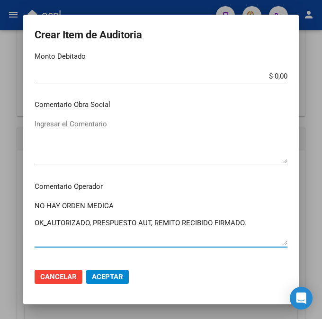
type textarea "NO HAY ORDEN MEDICA OK_AUTORIZADO, PRESPUESTO AUT, REMITO RECIBIDO FIRMADO."
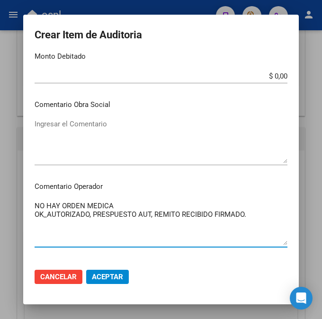
click at [94, 277] on span "Aceptar" at bounding box center [107, 276] width 31 height 9
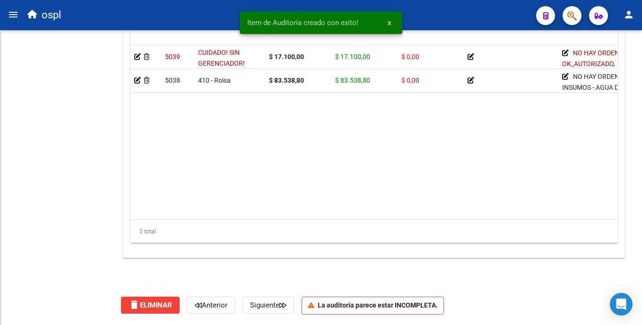
scroll to position [787, 0]
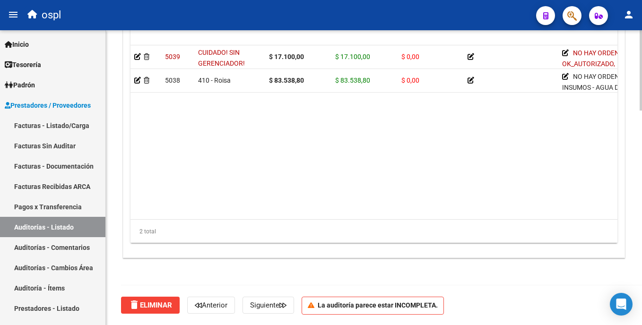
click at [619, 221] on div "Crear Item de Auditoria Importar Atenciones CSV Importar Prácticas cloud_downlo…" at bounding box center [373, 103] width 501 height 307
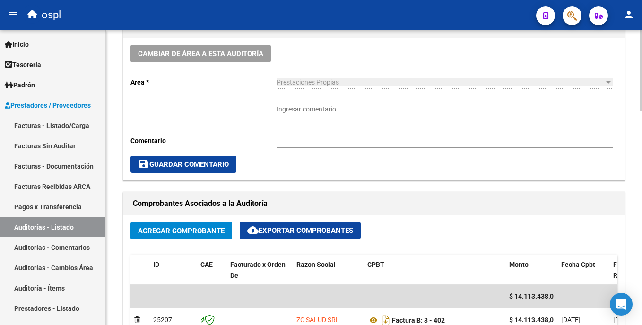
scroll to position [258, 0]
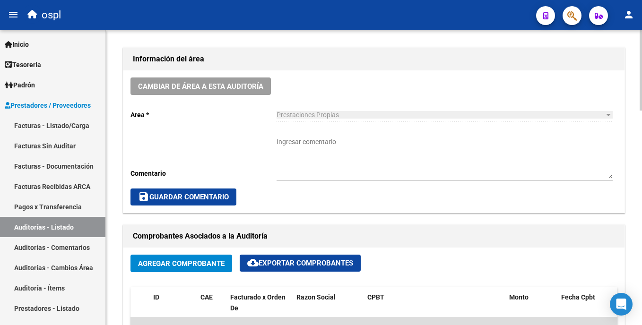
click at [637, 120] on div "arrow_back Editar 1503 cloud_download Generar informe Puede notificar al gerenc…" at bounding box center [375, 313] width 539 height 1082
drag, startPoint x: 214, startPoint y: 132, endPoint x: 217, endPoint y: 158, distance: 25.8
click at [214, 147] on div "Cambiar de área a esta auditoría Area * Prestaciones Propias Seleccionar area C…" at bounding box center [373, 141] width 501 height 142
click at [302, 154] on textarea "Ingresar comentario" at bounding box center [445, 158] width 336 height 42
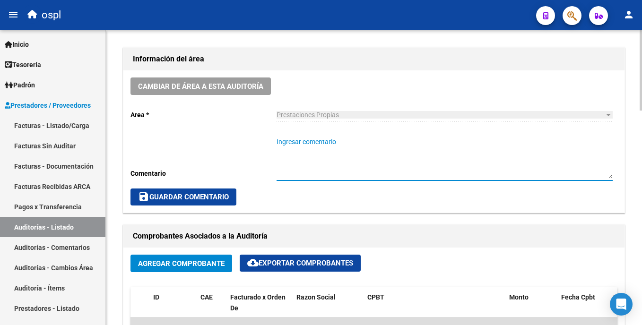
paste textarea "NO HAY ORDEN MEDICA OK_AUTORIZADO, PRESPUESTO AUT, REMITO RECIBIDO FIRMADO."
click at [481, 151] on textarea "NO HAY ORDEN MEDICA OK_AUTORIZADO, PRESPUESTO AUT, REMITO RECIBIDO FIRMADO." at bounding box center [445, 158] width 336 height 42
type textarea "NO HAY ORDEN MEDICA OK_AUTORIZADO, PRESPUESTO AUT, REMITO RECIBIDO FIRMADO."
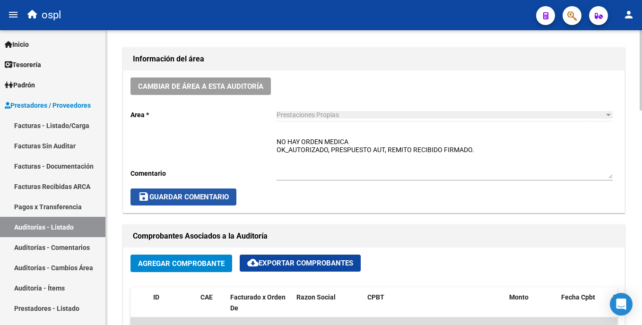
click at [212, 194] on span "save Guardar Comentario" at bounding box center [183, 197] width 91 height 9
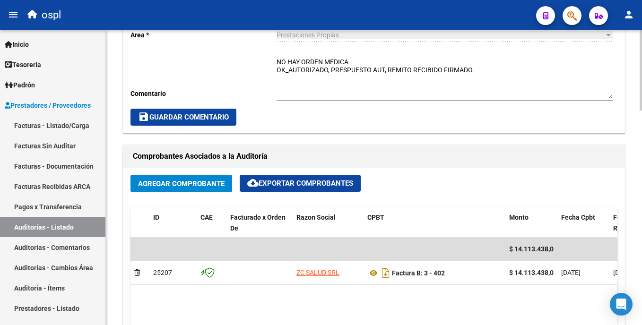
scroll to position [348, 0]
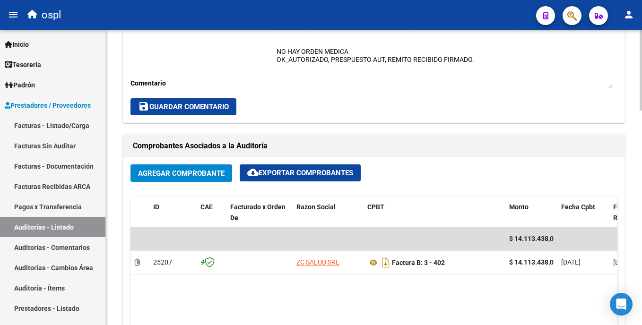
click at [642, 139] on html "menu ospl person Firma Express Inicio Instructivos Contacto OS Tesorería Audito…" at bounding box center [321, 162] width 642 height 325
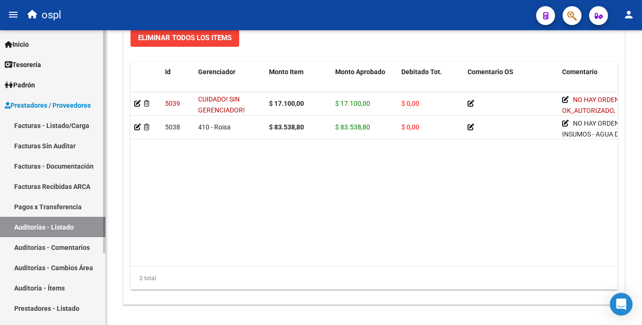
click at [83, 226] on link "Auditorías - Listado" at bounding box center [52, 227] width 105 height 20
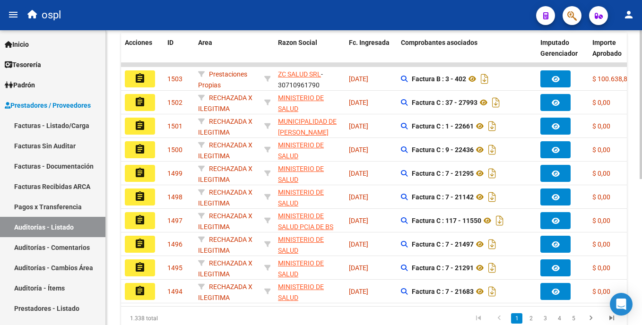
scroll to position [245, 0]
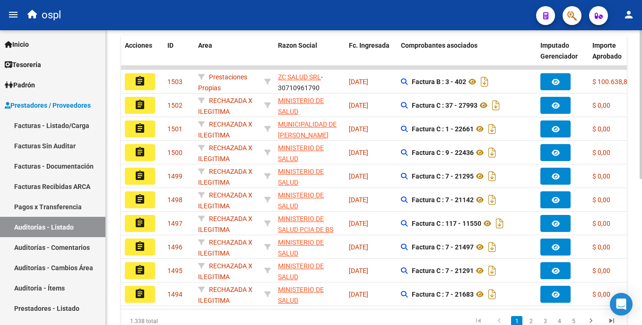
click at [642, 195] on html "menu ospl person Firma Express Inicio Instructivos Contacto OS Tesorería Audito…" at bounding box center [321, 162] width 642 height 325
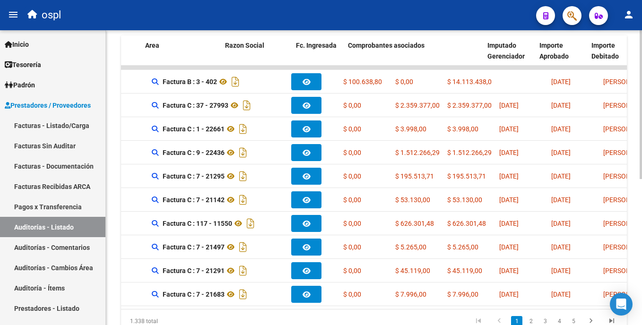
scroll to position [0, 0]
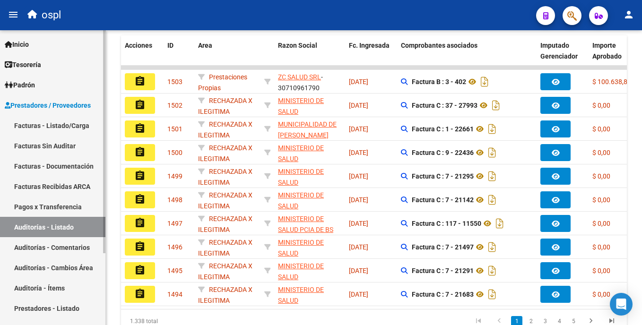
click at [68, 133] on link "Facturas - Listado/Carga" at bounding box center [52, 125] width 105 height 20
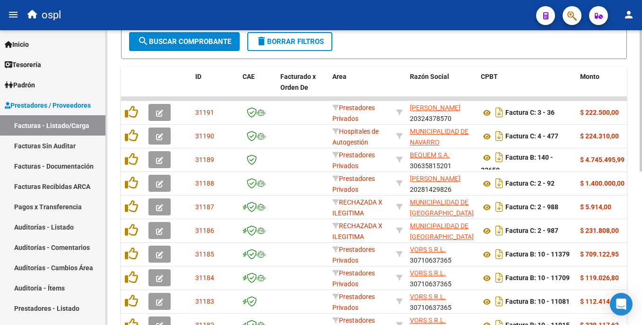
scroll to position [269, 0]
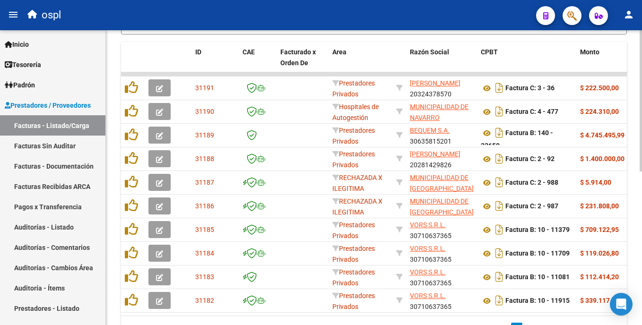
click at [642, 166] on html "menu ospl person Firma Express Inicio Instructivos Contacto OS Tesorería Audito…" at bounding box center [321, 162] width 642 height 325
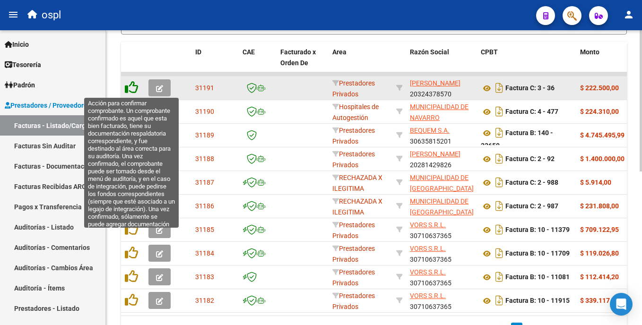
click at [135, 90] on icon at bounding box center [131, 87] width 13 height 13
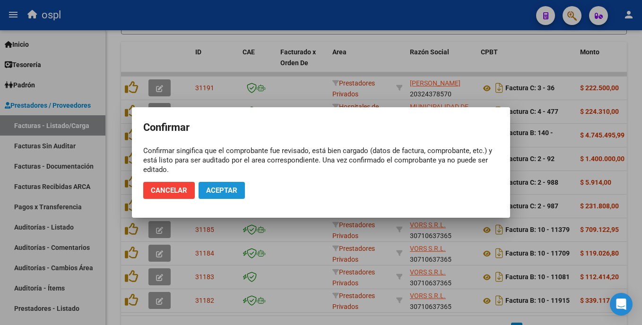
click at [211, 189] on span "Aceptar" at bounding box center [221, 190] width 31 height 9
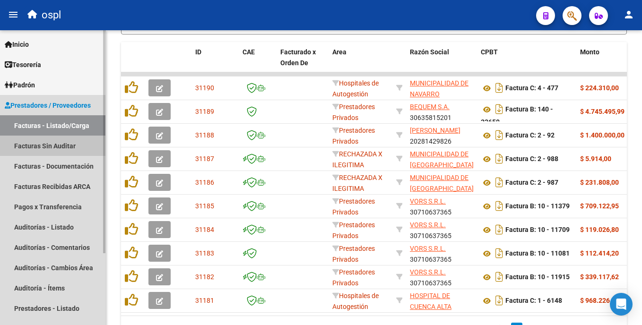
click at [42, 146] on link "Facturas Sin Auditar" at bounding box center [52, 146] width 105 height 20
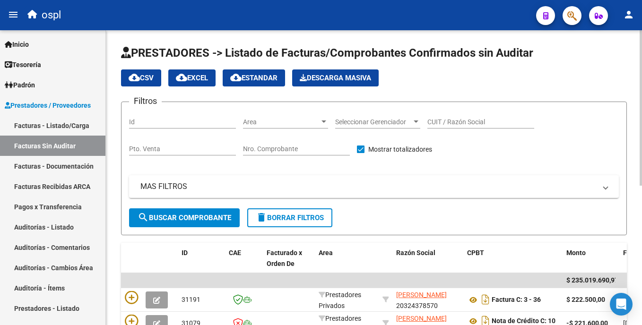
click at [642, 127] on html "menu ospl person Firma Express Inicio Instructivos Contacto OS Tesorería Audito…" at bounding box center [321, 162] width 642 height 325
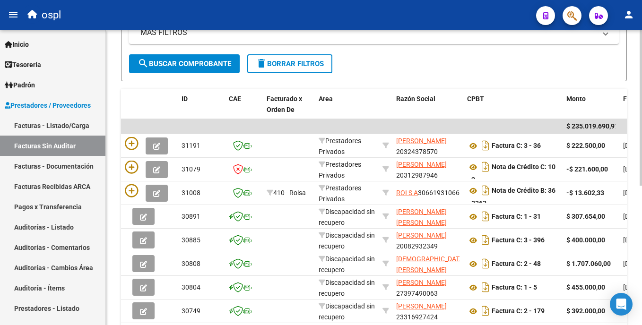
scroll to position [169, 0]
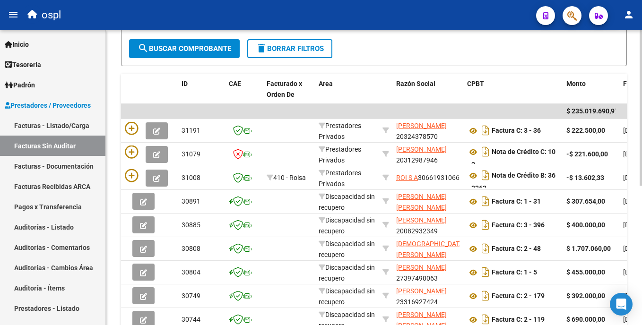
click at [642, 216] on div at bounding box center [641, 200] width 2 height 156
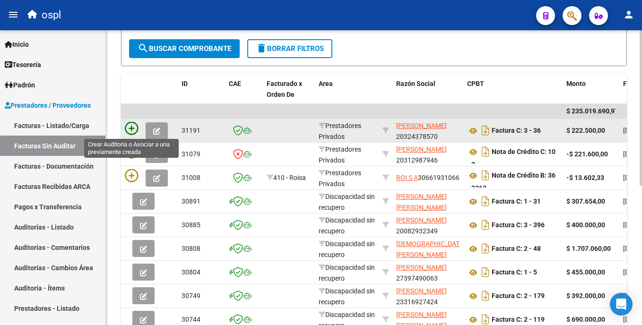
click at [131, 130] on icon at bounding box center [131, 128] width 13 height 13
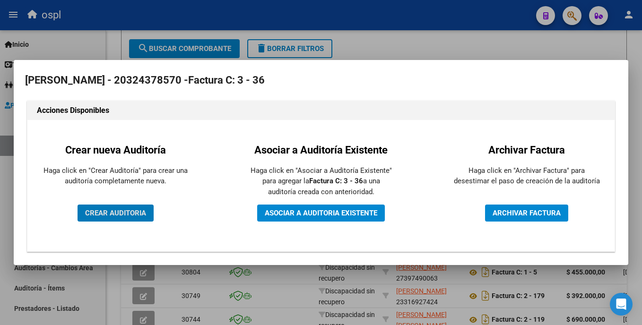
click at [133, 207] on button "CREAR AUDITORIA" at bounding box center [116, 213] width 76 height 17
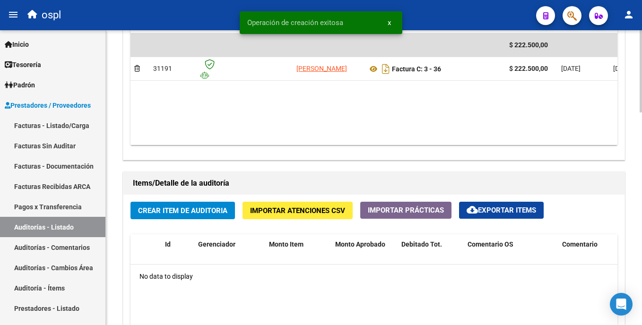
scroll to position [547, 0]
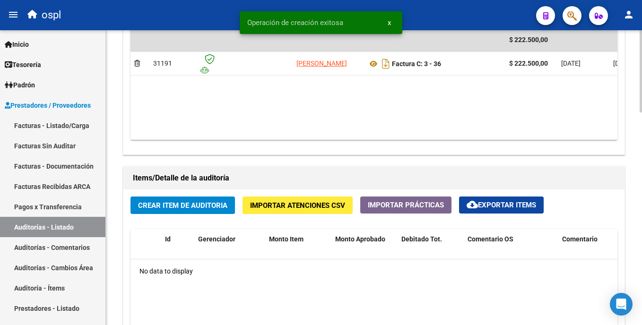
click at [642, 218] on html "menu ospl person Firma Express Inicio Instructivos Contacto OS Tesorería Audito…" at bounding box center [321, 162] width 642 height 325
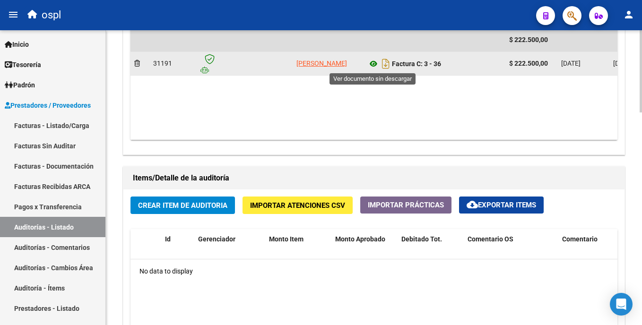
click at [371, 67] on icon at bounding box center [374, 63] width 12 height 11
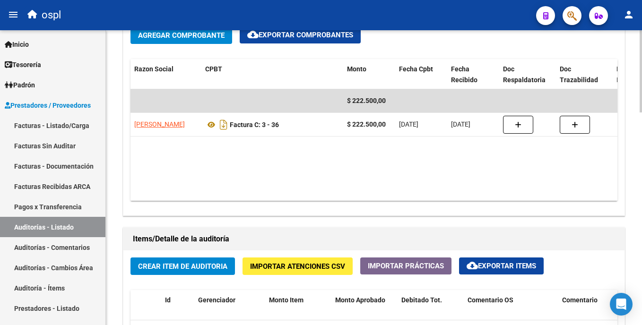
scroll to position [506, 0]
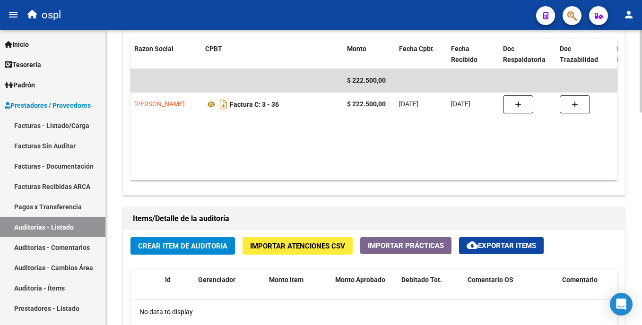
click at [642, 200] on html "menu ospl person Firma Express Inicio Instructivos Contacto OS Tesorería Audito…" at bounding box center [321, 162] width 642 height 325
click at [221, 238] on button "Crear Item de Auditoria" at bounding box center [183, 246] width 105 height 18
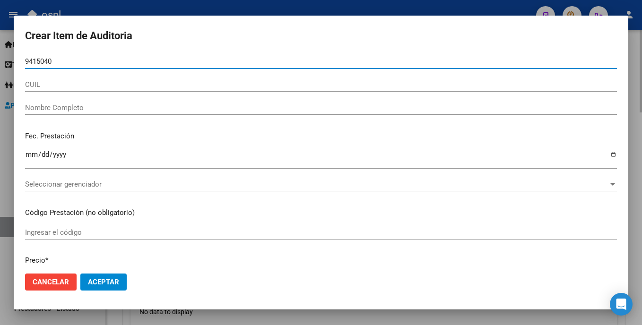
type input "94150402"
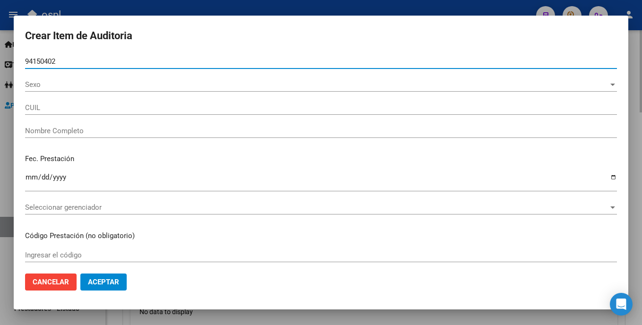
type input "20941504028"
type input "[PERSON_NAME] PE?[PERSON_NAME]"
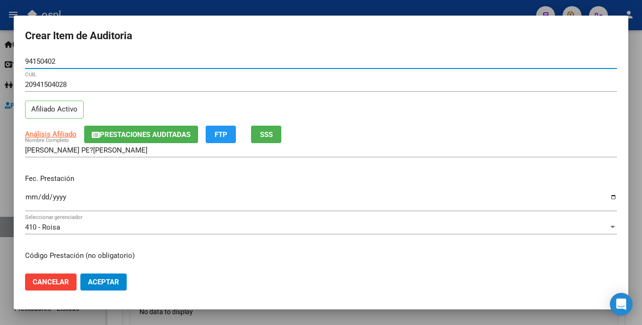
type input "94150402"
click at [30, 196] on input "Ingresar la fecha" at bounding box center [321, 200] width 592 height 15
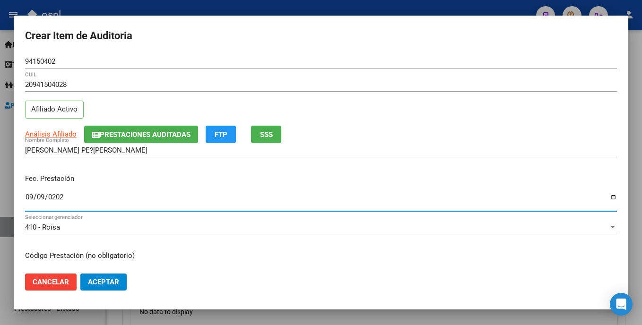
type input "[DATE]"
click at [42, 198] on input "Ingresar la fecha" at bounding box center [321, 200] width 592 height 15
type input "[DATE]"
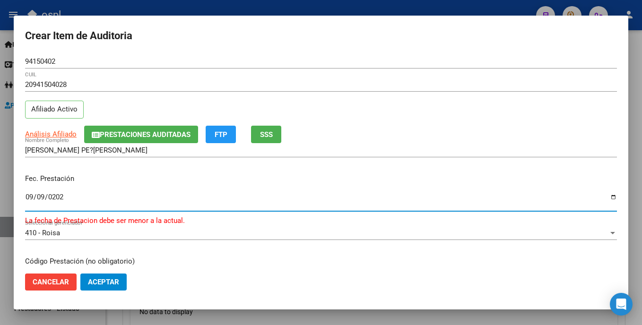
click at [29, 194] on input "[DATE]" at bounding box center [321, 200] width 592 height 15
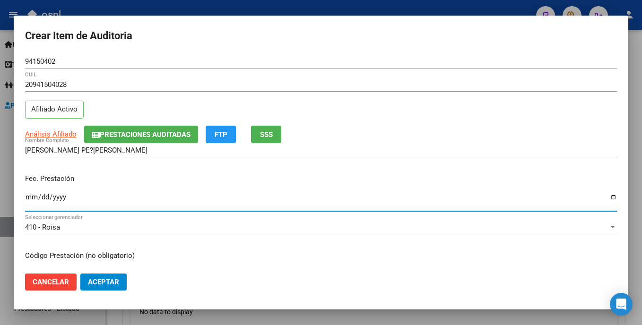
type input "[DATE]"
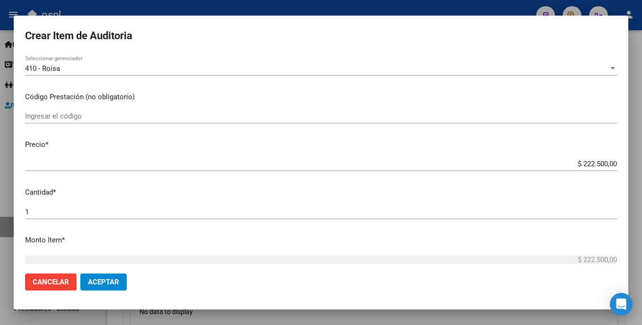
scroll to position [163, 0]
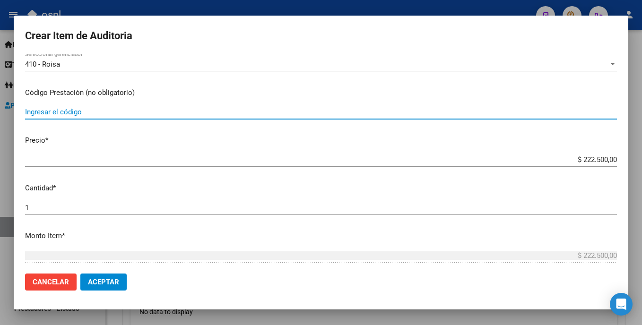
click at [80, 114] on input "Ingresar el código" at bounding box center [321, 112] width 592 height 9
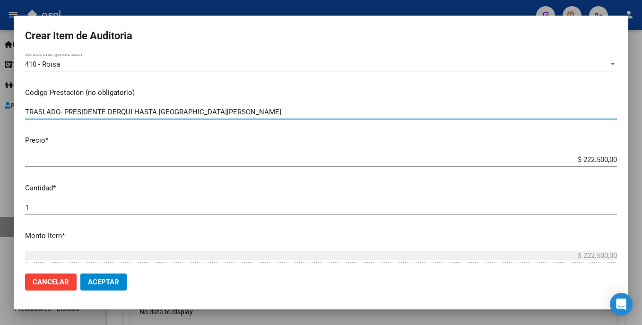
type input "TRASLADO- PRESIDENTE DERQUI HASTA [GEOGRAPHIC_DATA][PERSON_NAME]"
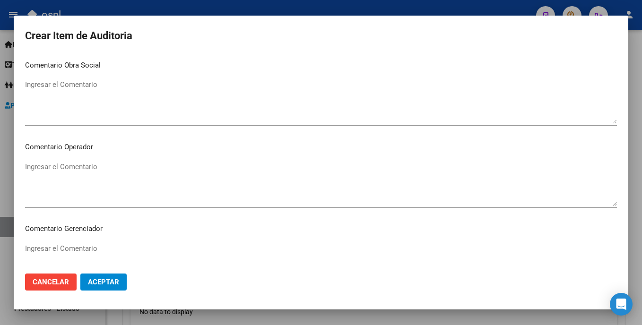
scroll to position [464, 0]
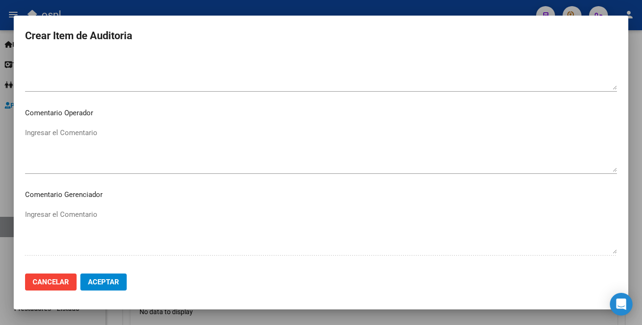
click at [147, 136] on textarea "Ingresar el Comentario" at bounding box center [321, 150] width 592 height 44
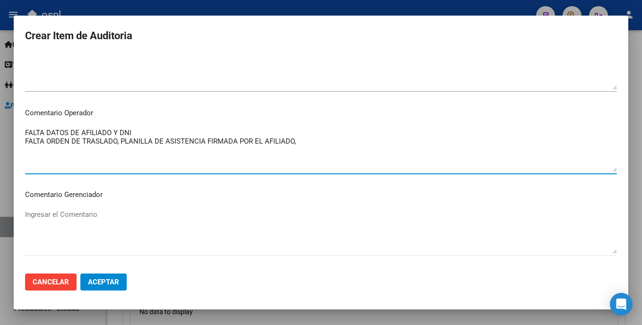
click at [121, 139] on textarea "FALTA DATOS DE AFILIADO Y DNI FALTA ORDEN DE TRASLADO, PLANILLA DE ASISTENCIA F…" at bounding box center [321, 150] width 592 height 44
click at [120, 144] on textarea "FALTA DATOS DE AFILIADO Y DNI FALTA ORDEN DE TRASLADO, FALTA PLANILLA DE ASISTE…" at bounding box center [321, 150] width 592 height 44
click at [330, 144] on textarea "FALTA DATOS DE AFILIADO Y DNI FALTA ORDEN DE TRASLADO, FALTA PLANILLA DE ASISTE…" at bounding box center [321, 150] width 592 height 44
drag, startPoint x: 441, startPoint y: 147, endPoint x: 16, endPoint y: 132, distance: 425.0
click at [16, 132] on mat-dialog-content "94150402 Nro Documento 20941504028 CUIL Afiliado Activo Análisis Afiliado Prest…" at bounding box center [321, 159] width 615 height 211
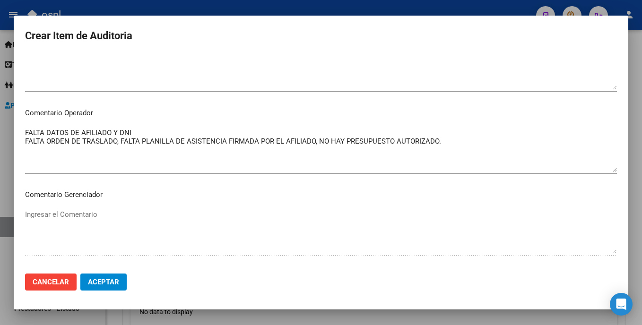
click at [229, 200] on p "Comentario Gerenciador" at bounding box center [321, 195] width 592 height 11
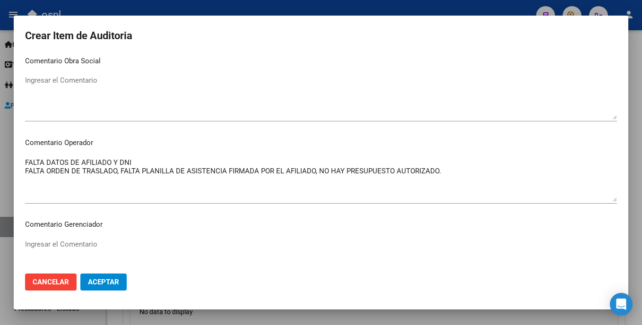
scroll to position [485, 0]
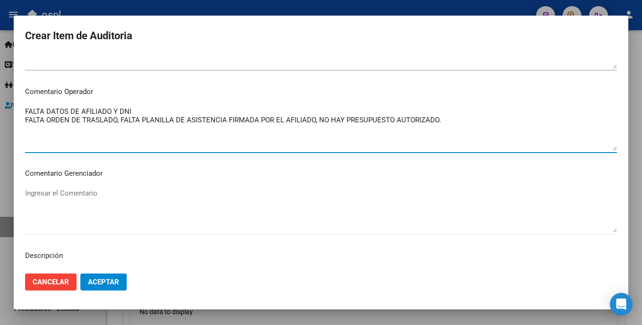
click at [142, 114] on textarea "FALTA DATOS DE AFILIADO Y DNI FALTA ORDEN DE TRASLADO, FALTA PLANILLA DE ASISTE…" at bounding box center [321, 128] width 592 height 44
type textarea "FALTA DATOS DE AFILIADO Y DNI (TRASLADO) FALTA ORDEN DE TRASLADO, FALTA PLANILL…"
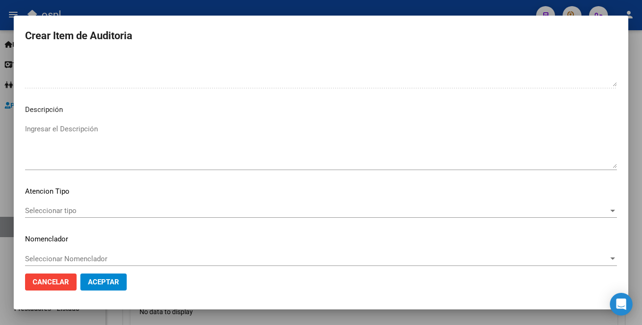
scroll to position [640, 0]
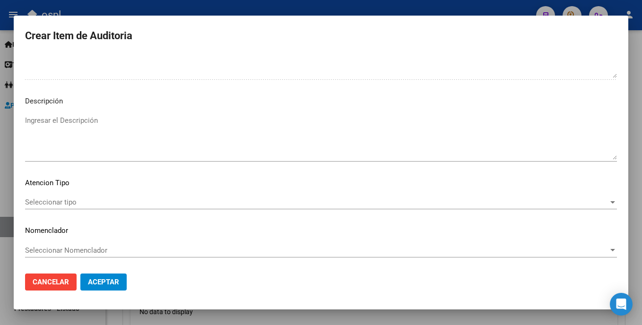
click at [95, 281] on span "Aceptar" at bounding box center [103, 282] width 31 height 9
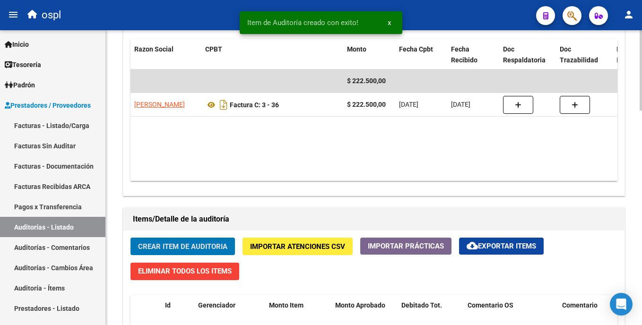
scroll to position [507, 0]
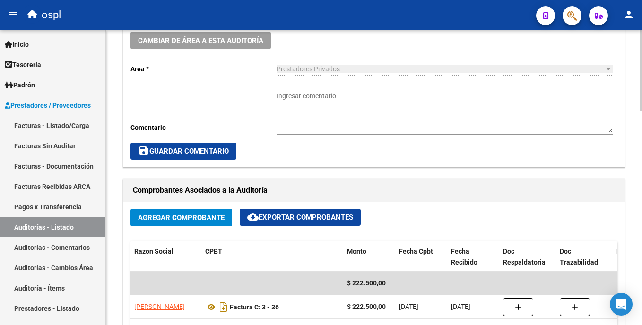
click at [625, 145] on div "arrow_back Editar 1504 cloud_download Generar informe Puede notificar al gerenc…" at bounding box center [375, 268] width 539 height 1082
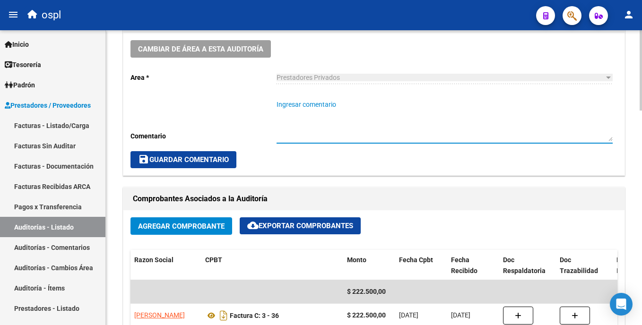
click at [355, 124] on textarea "Ingresar comentario" at bounding box center [445, 121] width 336 height 42
paste textarea "FALTA DATOS DE AFILIADO Y DNI FALTA ORDEN DE TRASLADO, FALTA PLANILLA DE ASISTE…"
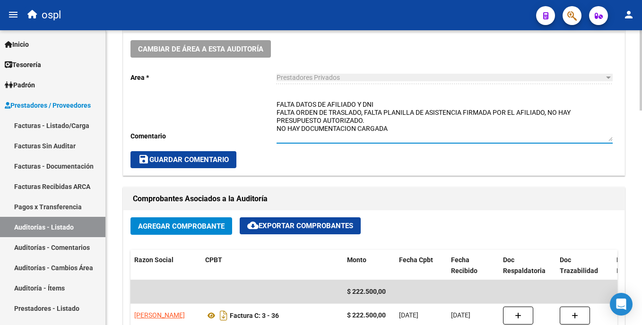
click at [277, 103] on textarea "FALTA DATOS DE AFILIADO Y DNI FALTA ORDEN DE TRASLADO, FALTA PLANILLA DE ASISTE…" at bounding box center [445, 121] width 336 height 42
click at [278, 111] on textarea "_FALTA DATOS DE AFILIADO Y DNI FALTA ORDEN DE TRASLADO, FALTA PLANILLA DE ASIST…" at bounding box center [445, 121] width 336 height 42
click at [277, 128] on textarea "_FALTA DATOS DE AFILIADO Y DNI _FALTA ORDEN DE TRASLADO, FALTA PLANILLA DE ASIS…" at bounding box center [445, 121] width 336 height 42
click at [405, 132] on textarea "_FALTA DATOS DE AFILIADO Y DNI _FALTA ORDEN DE TRASLADO, FALTA PLANILLA DE ASIS…" at bounding box center [445, 121] width 336 height 42
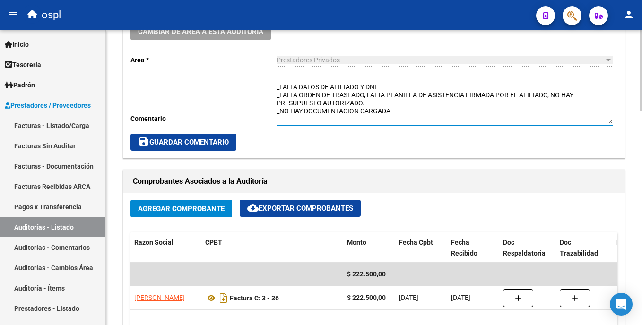
click at [640, 131] on div at bounding box center [641, 155] width 2 height 80
type textarea "_FALTA DATOS DE AFILIADO Y DNI _FALTA ORDEN DE TRASLADO, FALTA PLANILLA DE ASIS…"
click at [158, 147] on button "save Guardar Comentario" at bounding box center [184, 142] width 106 height 17
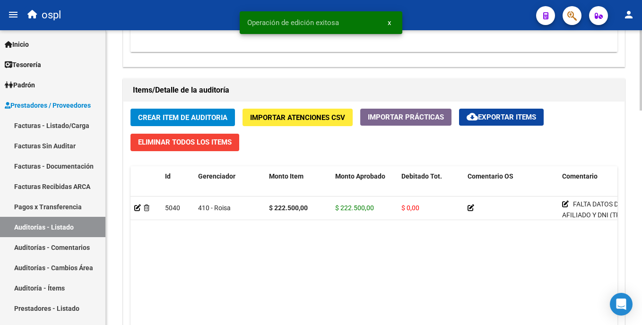
scroll to position [637, 0]
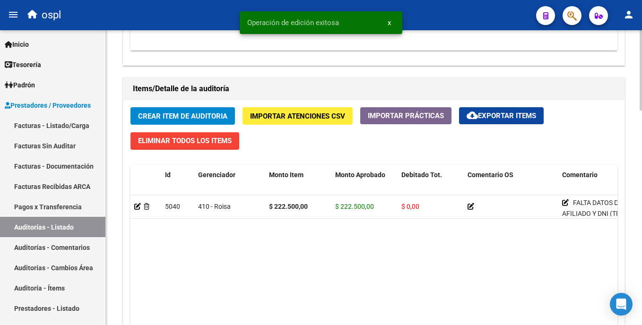
click at [642, 254] on html "menu ospl person Firma Express Inicio Instructivos Contacto OS Tesorería Audito…" at bounding box center [321, 162] width 642 height 325
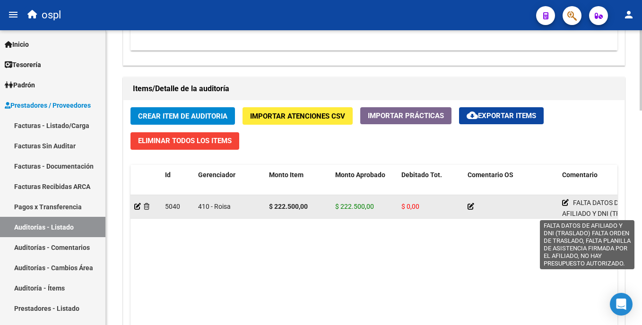
click at [567, 201] on icon at bounding box center [565, 203] width 7 height 7
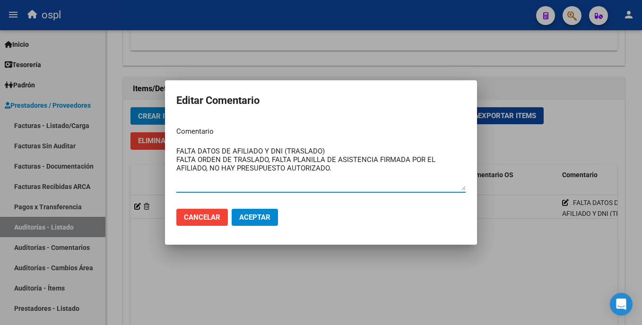
click at [403, 279] on div at bounding box center [321, 162] width 642 height 325
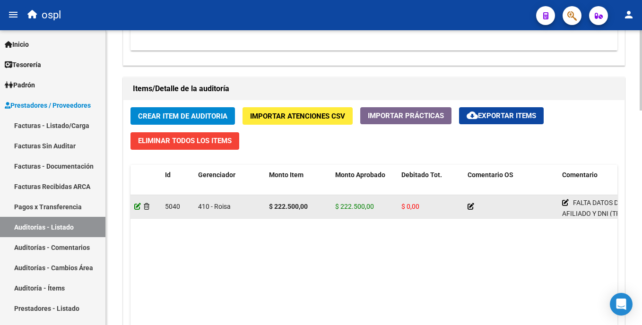
click at [136, 207] on icon at bounding box center [137, 206] width 7 height 7
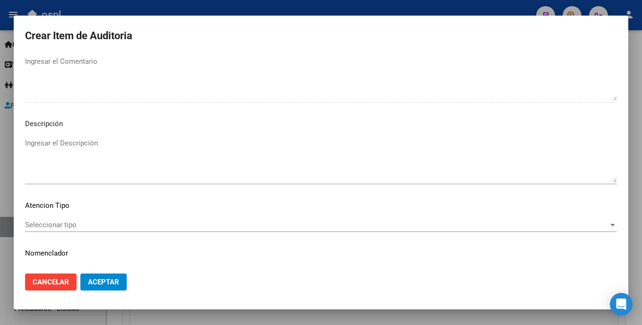
scroll to position [622, 0]
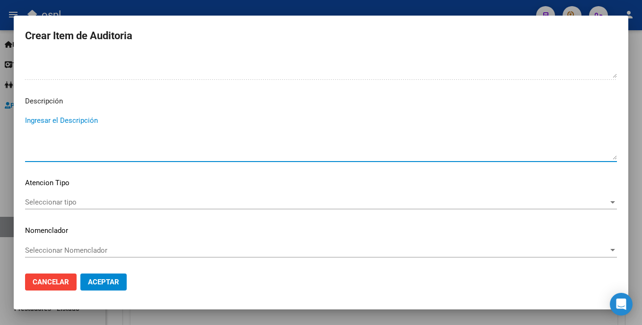
click at [286, 123] on textarea "Ingresar el Descripción" at bounding box center [321, 137] width 592 height 44
drag, startPoint x: 79, startPoint y: 131, endPoint x: 93, endPoint y: 137, distance: 15.5
click at [80, 131] on textarea "TRASLADO IDA Y VUELTA $150.000 ESPERA 5HS $62500" at bounding box center [321, 137] width 592 height 44
click at [68, 131] on textarea "TRASLADO IDA Y VUELTA $150.000 ESPERA 5HS $62.500" at bounding box center [321, 137] width 592 height 44
click at [105, 117] on textarea "TRASLADO IDA Y VUELTA $150.000 ESPERA 5HS =$62.500" at bounding box center [321, 137] width 592 height 44
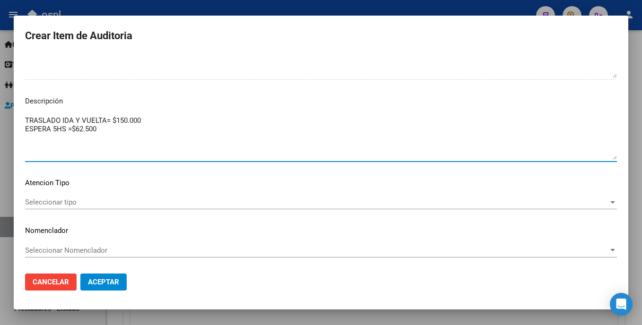
click at [71, 131] on textarea "TRASLADO IDA Y VUELTA= $150.000 ESPERA 5HS =$62.500" at bounding box center [321, 137] width 592 height 44
click at [110, 116] on textarea "TRASLADO IDA Y VUELTA= $150.000 ESPERA 5HS = $62.500" at bounding box center [321, 137] width 592 height 44
click at [105, 118] on textarea "TRASLADO IDA Y VUELTA= $150.000 ESPERA 5HS = $62.500" at bounding box center [321, 137] width 592 height 44
click at [114, 130] on textarea "TRASLADO IDA Y VUELTA = $150.000 ESPERA 5HS = $62.500" at bounding box center [321, 137] width 592 height 44
type textarea "TRASLADO IDA Y VUELTA = $150.000 ESPERA 5HS = $62.500 PEAJES = $10.000"
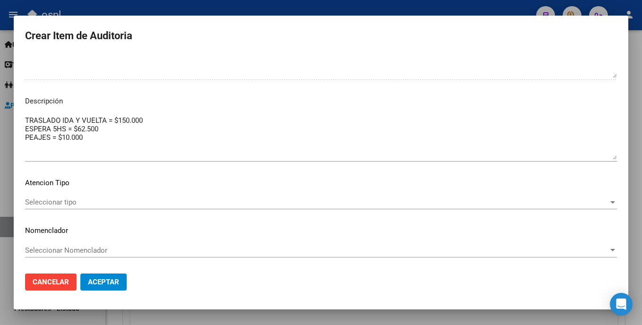
click at [96, 279] on span "Aceptar" at bounding box center [103, 282] width 31 height 9
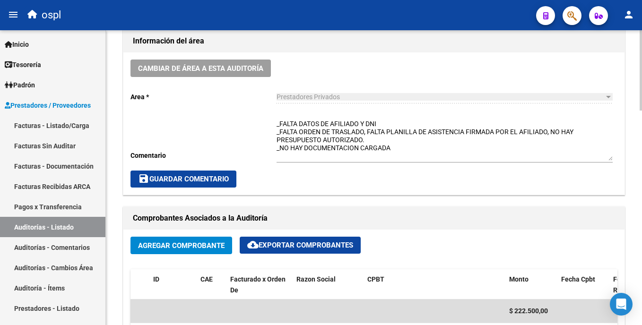
scroll to position [170, 0]
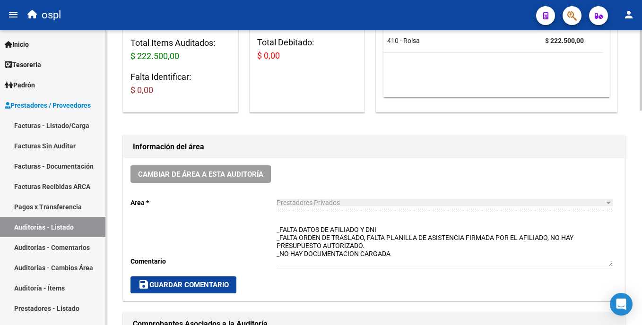
click at [642, 111] on html "menu ospl person Firma Express Inicio Instructivos Contacto OS Tesorería Audito…" at bounding box center [321, 162] width 642 height 325
click at [93, 224] on link "Auditorías - Listado" at bounding box center [52, 227] width 105 height 20
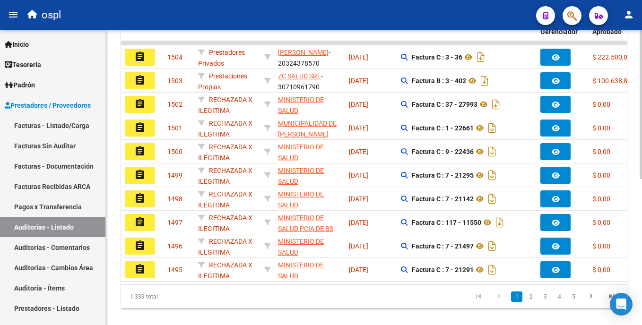
scroll to position [274, 0]
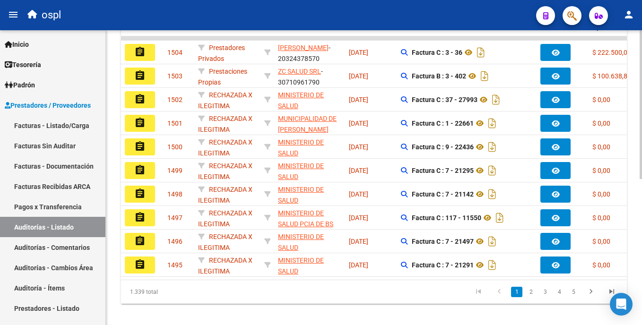
click at [642, 227] on html "menu ospl person Firma Express Inicio Instructivos Contacto OS Tesorería Audito…" at bounding box center [321, 162] width 642 height 325
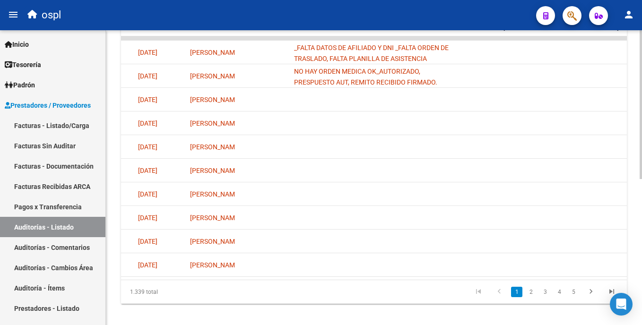
scroll to position [0, 93]
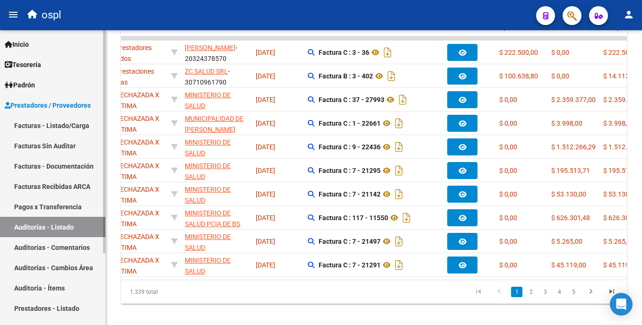
click at [55, 120] on link "Facturas - Listado/Carga" at bounding box center [52, 125] width 105 height 20
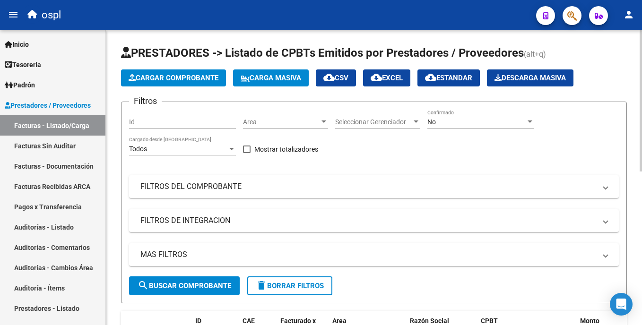
click at [265, 125] on span "Area" at bounding box center [281, 122] width 77 height 8
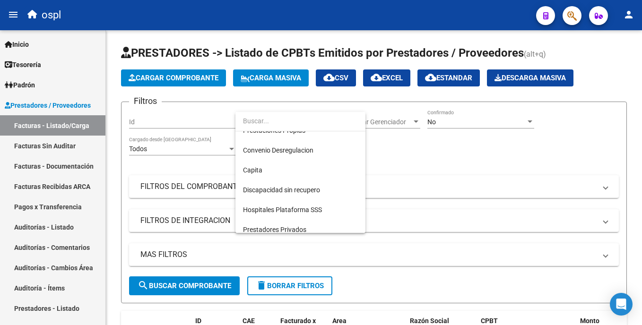
scroll to position [106, 0]
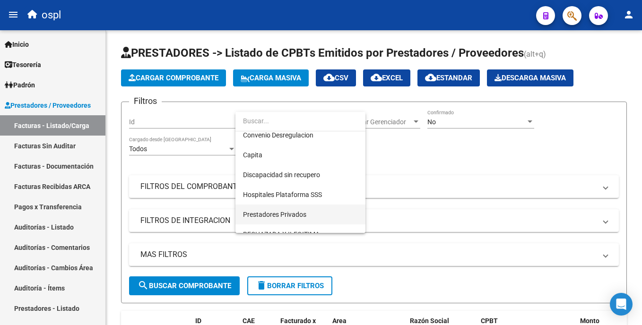
click at [320, 214] on span "Prestadores Privados" at bounding box center [300, 215] width 115 height 20
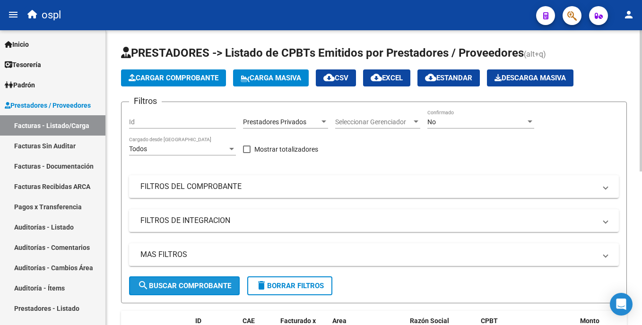
click at [195, 285] on span "search Buscar Comprobante" at bounding box center [185, 286] width 94 height 9
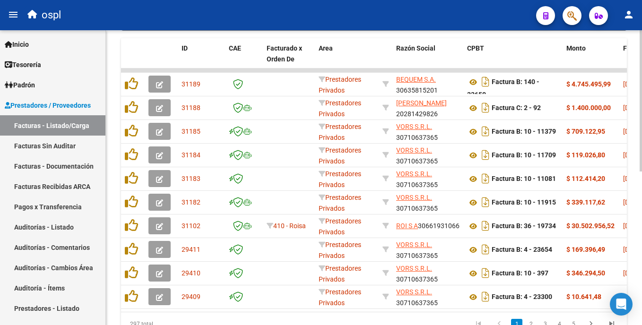
scroll to position [275, 0]
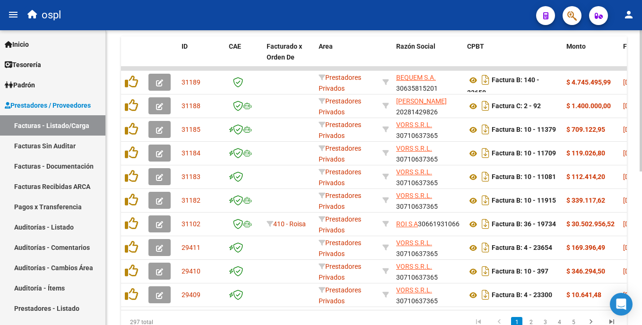
click at [632, 238] on div "Video tutorial PRESTADORES -> Listado de CPBTs Emitidos por Prestadores / Prove…" at bounding box center [375, 59] width 539 height 609
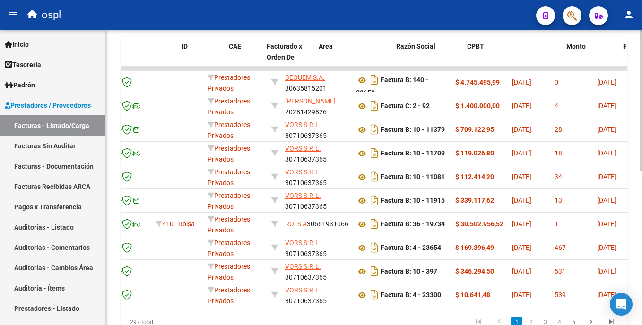
scroll to position [0, 0]
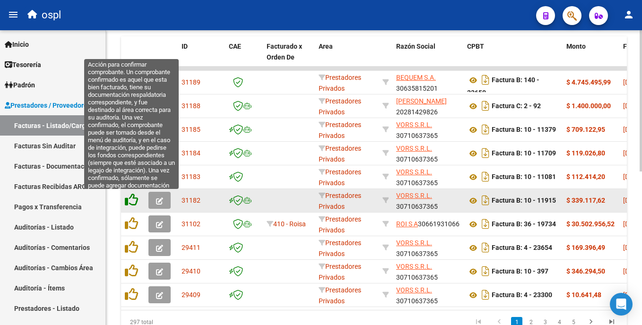
click at [130, 199] on icon at bounding box center [131, 199] width 13 height 13
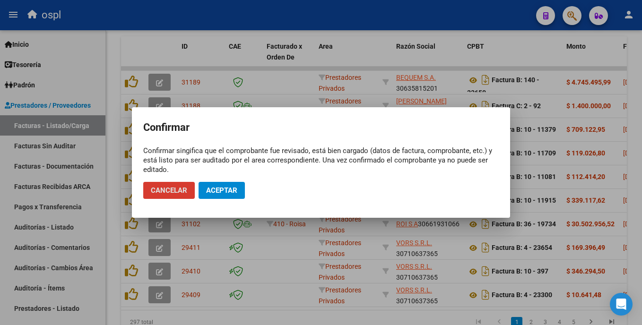
click at [221, 190] on span "Aceptar" at bounding box center [221, 190] width 31 height 9
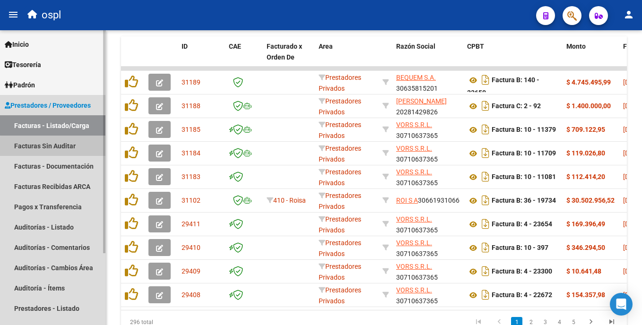
click at [82, 149] on link "Facturas Sin Auditar" at bounding box center [52, 146] width 105 height 20
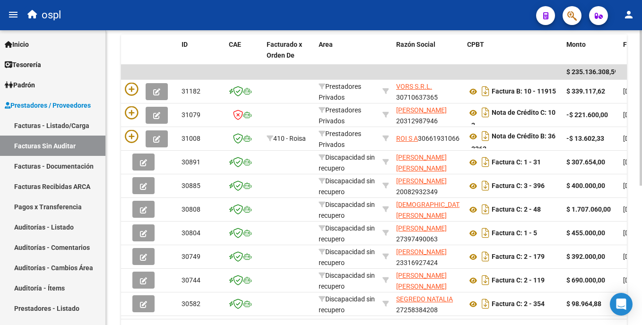
scroll to position [207, 0]
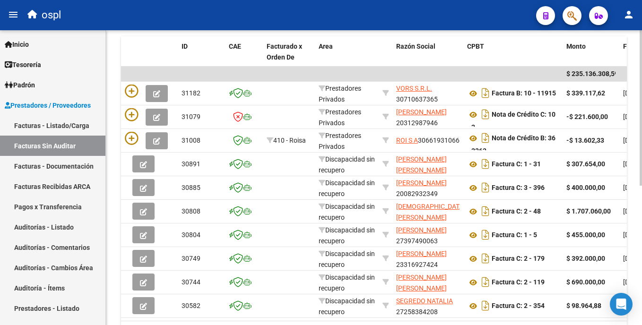
click at [642, 163] on html "menu ospl person Firma Express Inicio Instructivos Contacto OS Tesorería Audito…" at bounding box center [321, 162] width 642 height 325
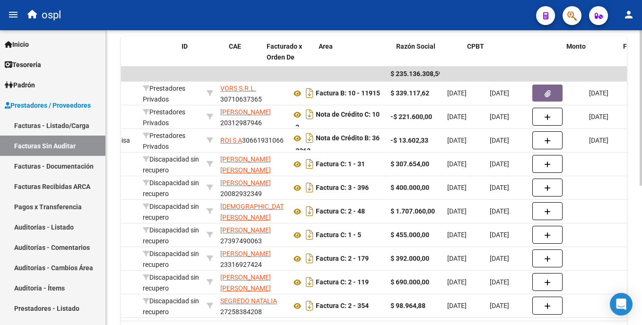
scroll to position [0, 0]
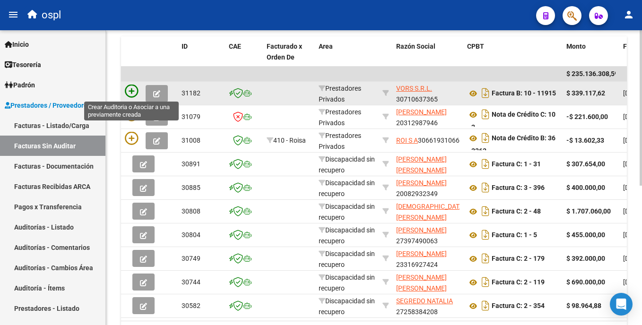
click at [132, 93] on icon at bounding box center [131, 91] width 13 height 13
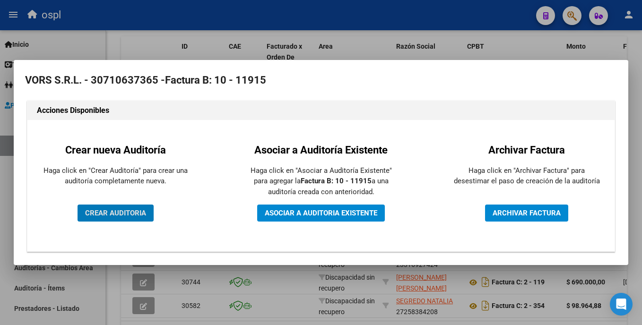
click at [136, 215] on span "CREAR AUDITORIA" at bounding box center [115, 213] width 61 height 9
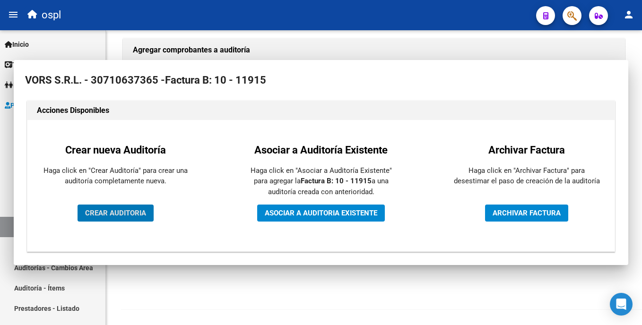
scroll to position [204, 0]
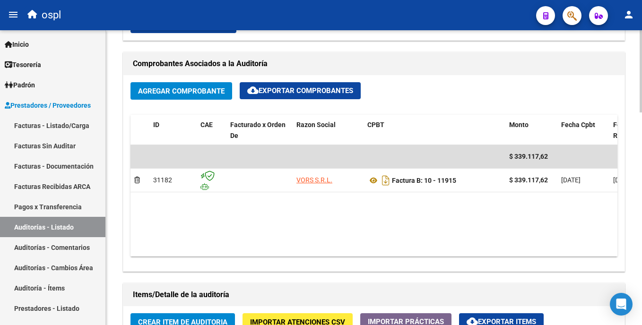
click at [642, 206] on html "menu ospl person Firma Express Inicio Instructivos Contacto OS Tesorería Audito…" at bounding box center [321, 162] width 642 height 325
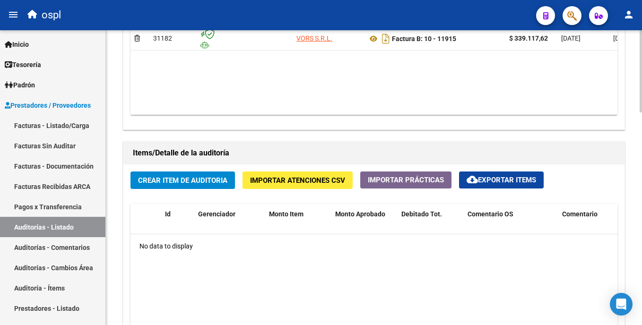
scroll to position [574, 0]
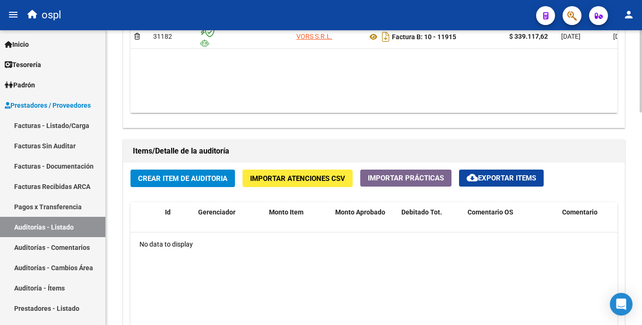
click at [642, 236] on html "menu ospl person Firma Express Inicio Instructivos Contacto OS Tesorería Audito…" at bounding box center [321, 162] width 642 height 325
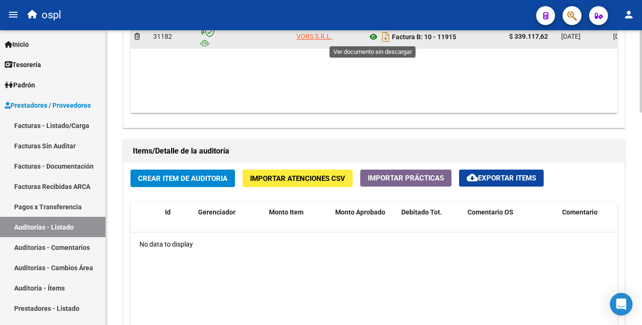
click at [373, 34] on icon at bounding box center [374, 36] width 12 height 11
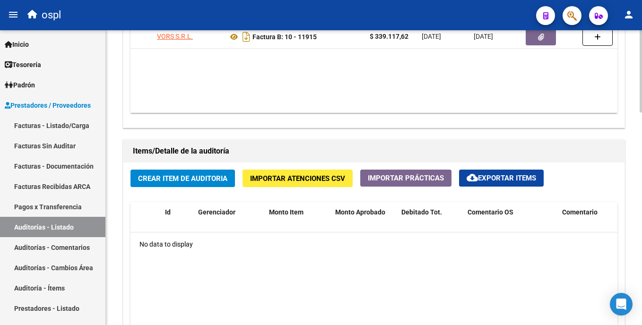
scroll to position [0, 159]
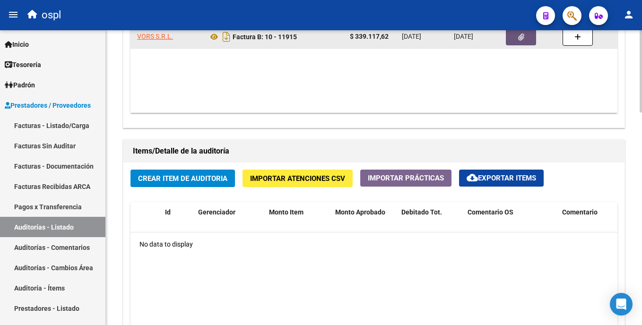
click at [515, 43] on button "button" at bounding box center [521, 36] width 30 height 17
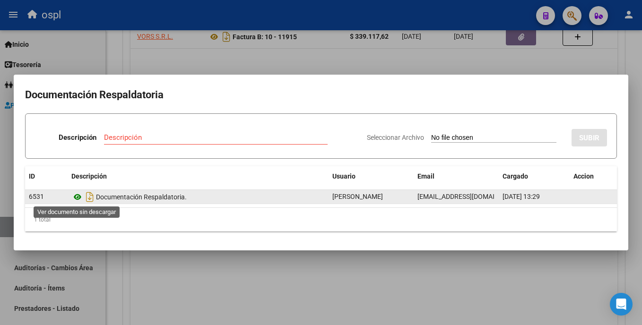
click at [75, 197] on icon at bounding box center [77, 197] width 12 height 11
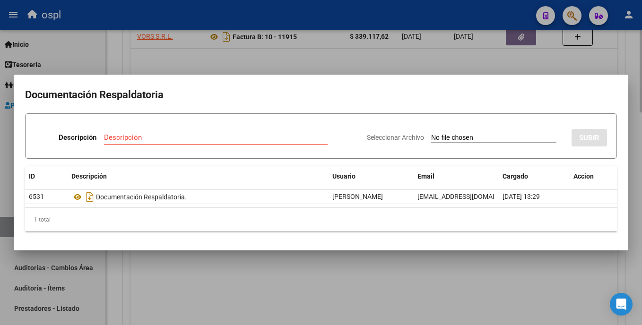
click at [303, 265] on div at bounding box center [321, 162] width 642 height 325
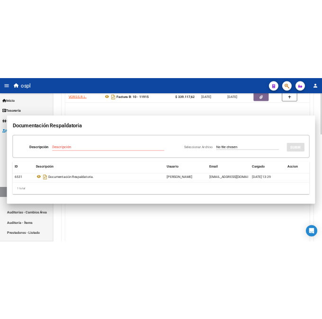
scroll to position [572, 0]
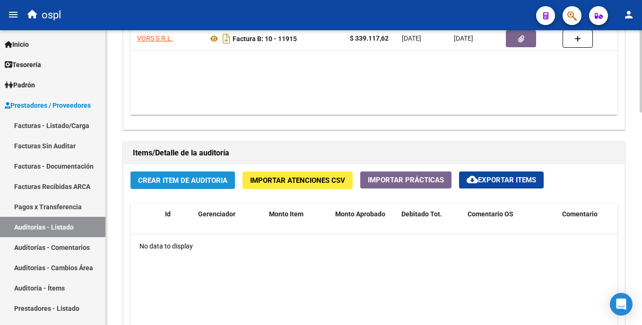
click at [221, 187] on button "Crear Item de Auditoria" at bounding box center [183, 181] width 105 height 18
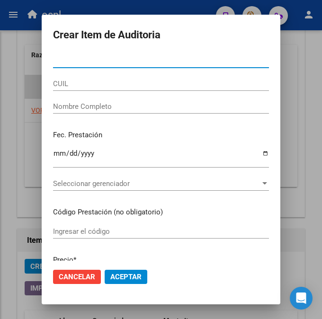
scroll to position [546, 0]
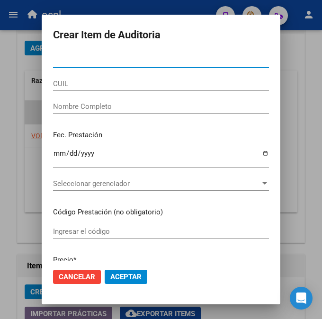
click at [81, 59] on input "Nro Documento" at bounding box center [161, 60] width 216 height 9
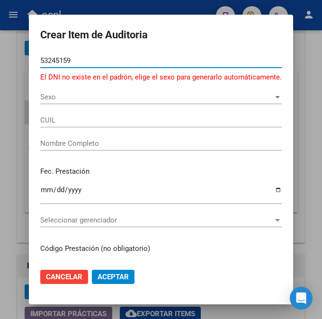
type input "53245159"
click at [53, 92] on div "Sexo Sexo" at bounding box center [160, 97] width 241 height 14
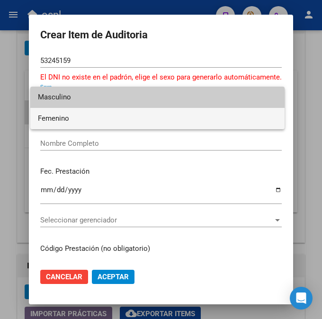
click at [63, 114] on span "Femenino" at bounding box center [157, 118] width 239 height 21
type input "27532451596"
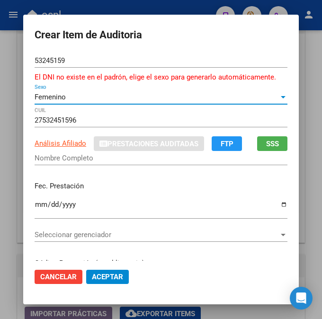
type input "[PERSON_NAME] [PERSON_NAME]"
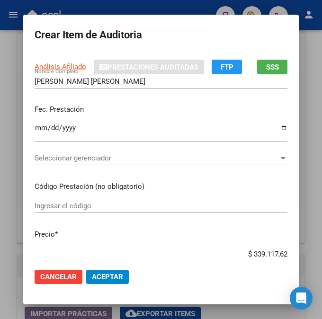
scroll to position [86, 0]
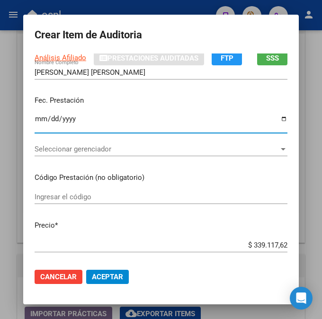
click at [35, 117] on input "Ingresar la fecha" at bounding box center [161, 122] width 253 height 15
click at [36, 121] on input "Ingresar la fecha" at bounding box center [161, 122] width 253 height 15
type input "[DATE]"
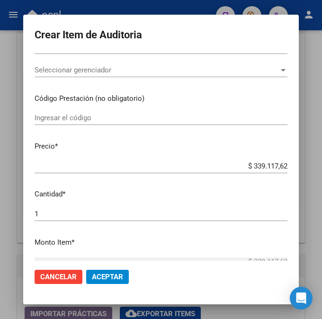
scroll to position [138, 0]
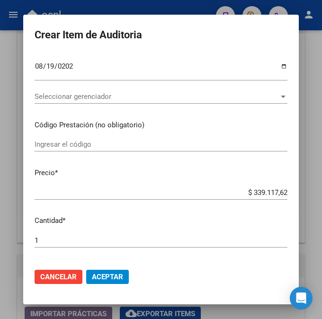
click at [192, 104] on div "Seleccionar gerenciador Seleccionar gerenciador" at bounding box center [161, 96] width 253 height 14
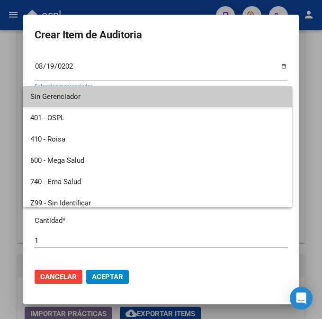
click at [192, 104] on span "Sin Gerenciador" at bounding box center [157, 96] width 254 height 21
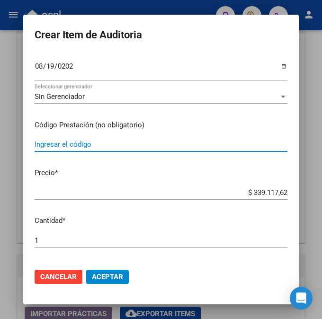
click at [105, 147] on input "Ingresar el código" at bounding box center [161, 144] width 253 height 9
click at [93, 148] on input "Ingresar el código" at bounding box center [161, 144] width 253 height 9
type input "INSULINA NOVORAPID FLEXPEN 100UI lapic x5 x3ml"
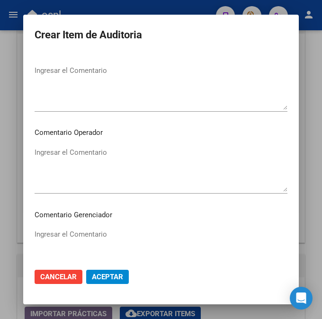
scroll to position [456, 0]
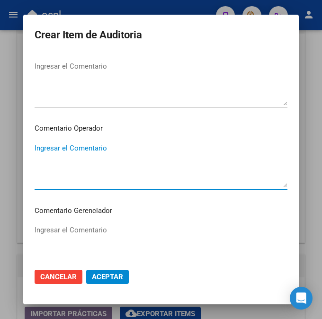
click at [172, 174] on textarea "Ingresar el Comentario" at bounding box center [161, 165] width 253 height 44
type textarea "l"
click at [177, 169] on textarea "LA ORDEN MEDICA NO CORRESPONDE A LA FACTURACION" at bounding box center [161, 165] width 253 height 44
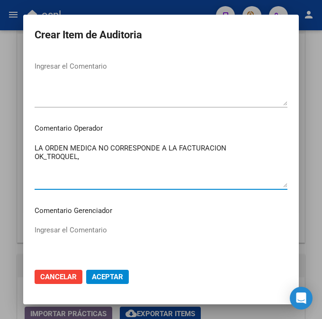
click at [88, 163] on textarea "LA ORDEN MEDICA NO CORRESPONDE A LA FACTURACION OK_TROQUEL," at bounding box center [161, 165] width 253 height 44
click at [78, 156] on textarea "LA ORDEN MEDICA NO CORRESPONDE A LA FACTURACION OK_TROQUEL, SELLADO-FIRMADO" at bounding box center [161, 165] width 253 height 44
click at [179, 157] on textarea "LA ORDEN MEDICA NO CORRESPONDE A LA FACTURACION OK_TROQUEL, REMITO SELLADO-FIRM…" at bounding box center [161, 165] width 253 height 44
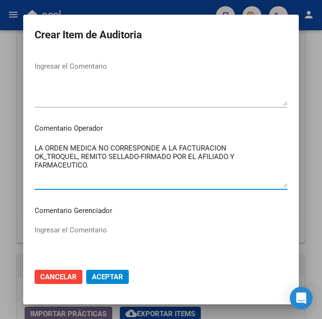
click at [243, 147] on textarea "LA ORDEN MEDICA NO CORRESPONDE A LA FACTURACION OK_TROQUEL, REMITO SELLADO-FIRM…" at bounding box center [161, 165] width 253 height 44
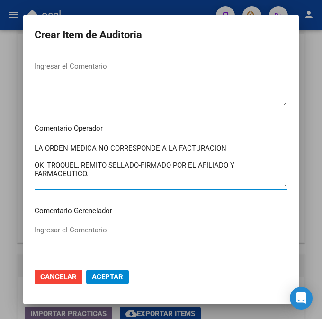
click at [35, 147] on textarea "LA ORDEN MEDICA NO CORRESPONDE A LA FACTURACION OK_TROQUEL, REMITO SELLADO-FIRM…" at bounding box center [161, 165] width 253 height 44
click at [38, 163] on textarea "_LA ORDEN MEDICA NO CORRESPONDE A LA FACTURACION OK_TROQUEL, REMITO SELLADO-FIR…" at bounding box center [161, 165] width 253 height 44
click at [36, 159] on textarea "_LA ORDEN MEDICA NO CORRESPONDE A LA FACTURACION OK_TROQUEL, REMITO SELLADO-FIR…" at bounding box center [161, 165] width 253 height 44
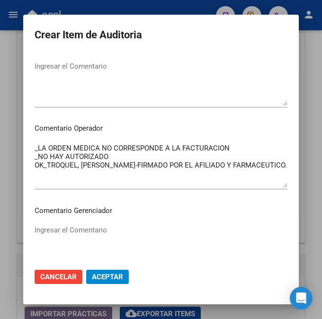
click at [244, 142] on div "_LA ORDEN MEDICA NO CORRESPONDE A LA FACTURACION _NO HAY AUTORIZADO OK_TROQUEL,…" at bounding box center [161, 165] width 253 height 48
click at [241, 146] on textarea "_LA ORDEN MEDICA NO CORRESPONDE A LA FACTURACION _NO HAY AUTORIZADO OK_TROQUEL,…" at bounding box center [161, 165] width 253 height 44
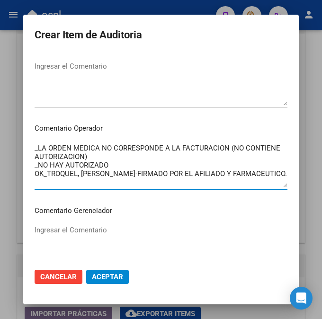
click at [107, 170] on textarea "_LA ORDEN MEDICA NO CORRESPONDE A LA FACTURACION (NO CONTIENE AUTORIZACION) _NO…" at bounding box center [161, 165] width 253 height 44
drag, startPoint x: 79, startPoint y: 155, endPoint x: 87, endPoint y: 159, distance: 9.1
click at [85, 158] on textarea "_LA ORDEN MEDICA NO CORRESPONDE A LA FACTURACION (NO CONTIENE AUTORIZACION) _NO…" at bounding box center [161, 165] width 253 height 44
click at [88, 159] on textarea "_LA ORDEN MEDICA NO CORRESPONDE A LA FACTURACION (NO CONTIENE AUTORIZACION) _NO…" at bounding box center [161, 165] width 253 height 44
click at [81, 154] on textarea "_LA ORDEN MEDICA NO CORRESPONDE A LA FACTURACION (NO CONTIENE AUTORIZACION) _NO…" at bounding box center [161, 165] width 253 height 44
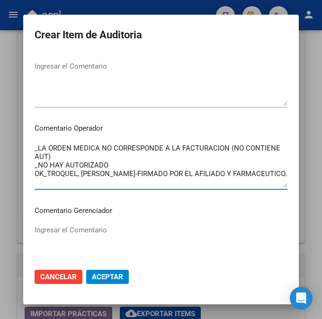
click at [111, 167] on textarea "_LA ORDEN MEDICA NO CORRESPONDE A LA FACTURACION (NO CONTIENE AUT) _NO HAY AUTO…" at bounding box center [161, 165] width 253 height 44
drag, startPoint x: 125, startPoint y: 183, endPoint x: 33, endPoint y: 147, distance: 98.6
click at [35, 147] on textarea "_LA ORDEN MEDICA NO CORRESPONDE A LA FACTURACION (NO CONTIENE AUT) _NO HAY AUTO…" at bounding box center [161, 165] width 253 height 44
click at [140, 190] on div "_LA ORDEN MEDICA NO CORRESPONDE A LA FACTURACION (NO CONTIENE AUT) _NO HAY AUTO…" at bounding box center [161, 169] width 253 height 57
click at [35, 144] on textarea "_LA ORDEN MEDICA NO CORRESPONDE A LA FACTURACION (NO CONTIENE AUT) _NO HAY AUTO…" at bounding box center [161, 165] width 253 height 44
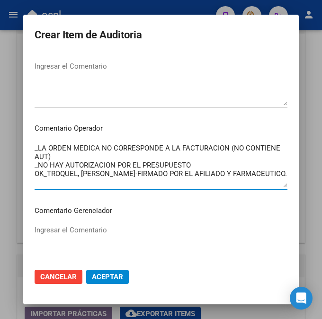
click at [195, 157] on textarea "_LA ORDEN MEDICA NO CORRESPONDE A LA FACTURACION (NO CONTIENE AUT) _NO HAY AUTO…" at bounding box center [161, 165] width 253 height 44
click at [195, 159] on textarea "_LA ORDEN MEDICA NO CORRESPONDE A LA FACTURACION (NO CONTIENE AUT) _NO HAY AUTO…" at bounding box center [161, 165] width 253 height 44
click at [189, 163] on textarea "_LA ORDEN MEDICA NO CORRESPONDE A LA FACTURACION (NO CONTIENE AUT) _NO HAY AUTO…" at bounding box center [161, 165] width 253 height 44
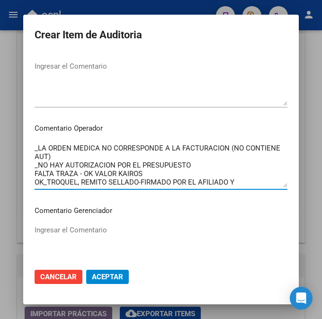
type textarea "_LA ORDEN MEDICA NO CORRESPONDE A LA FACTURACION (NO CONTIENE AUT) _NO HAY AUTO…"
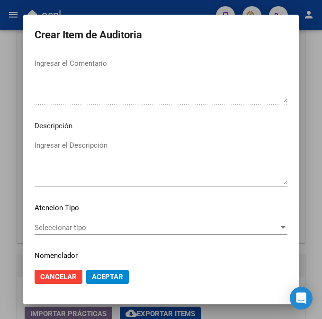
scroll to position [653, 0]
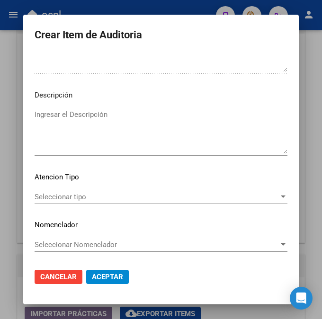
click at [61, 196] on span "Seleccionar tipo" at bounding box center [157, 197] width 244 height 9
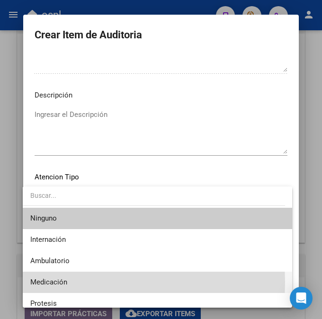
click at [67, 281] on span "Medicación" at bounding box center [157, 282] width 254 height 21
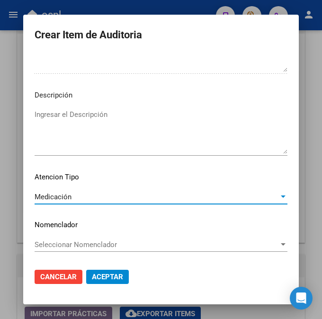
click at [105, 279] on span "Aceptar" at bounding box center [107, 276] width 31 height 9
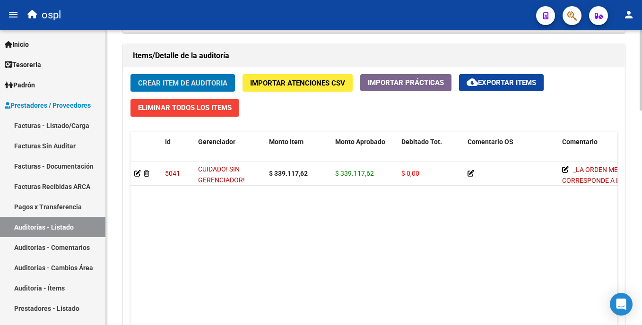
scroll to position [650, 0]
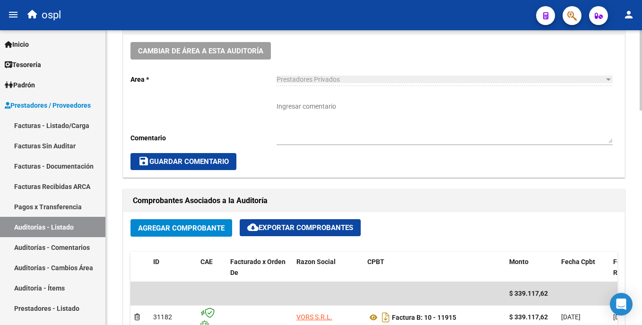
click at [642, 112] on html "menu ospl person Firma Express Inicio Instructivos Contacto OS Tesorería Audito…" at bounding box center [321, 162] width 642 height 325
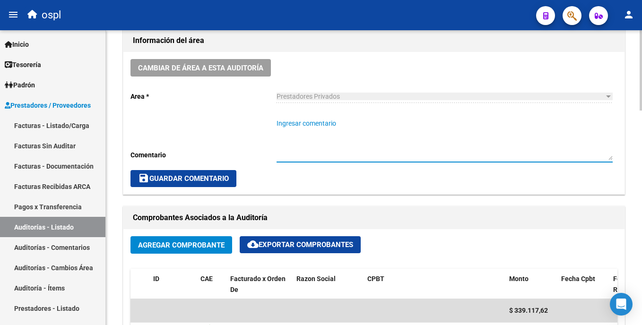
click at [358, 123] on textarea "Ingresar comentario" at bounding box center [445, 140] width 336 height 42
paste textarea "_LA ORDEN MEDICA NO CORRESPONDE A LA FACTURACION (NO CONTIENE AUT) _NO HAY AUTO…"
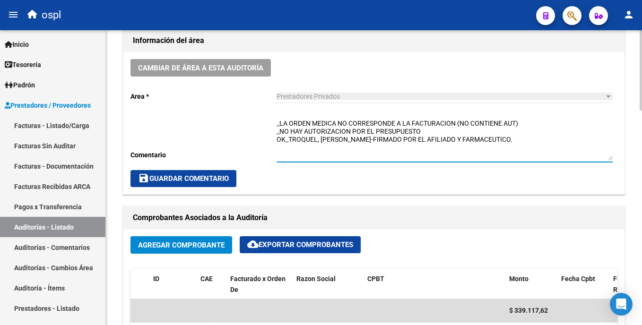
type textarea "_LA ORDEN MEDICA NO CORRESPONDE A LA FACTURACION (NO CONTIENE AUT) _NO HAY AUTO…"
click at [161, 179] on span "save Guardar Comentario" at bounding box center [183, 179] width 91 height 9
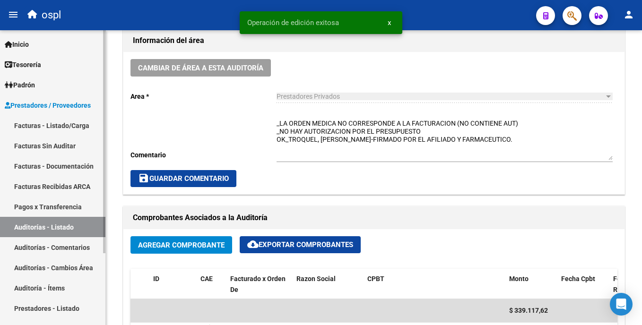
click at [70, 126] on link "Facturas - Listado/Carga" at bounding box center [52, 125] width 105 height 20
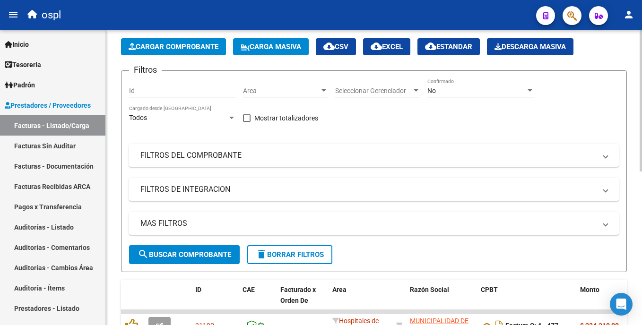
scroll to position [22, 0]
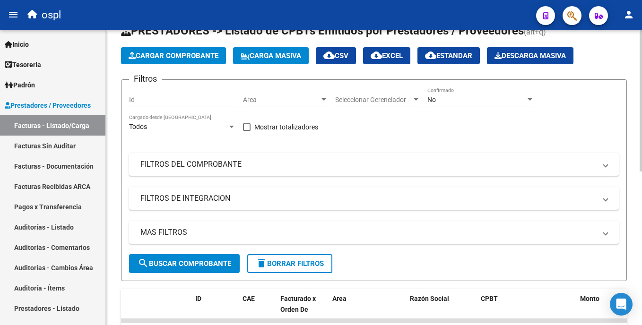
click at [642, 96] on html "menu ospl person Firma Express Inicio Instructivos Contacto OS Tesorería Audito…" at bounding box center [321, 162] width 642 height 325
click at [288, 100] on span "Area" at bounding box center [281, 100] width 77 height 8
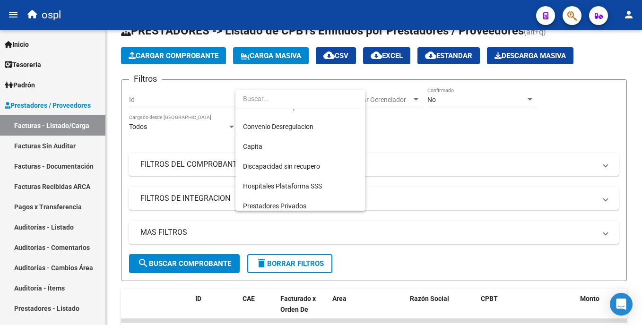
scroll to position [106, 0]
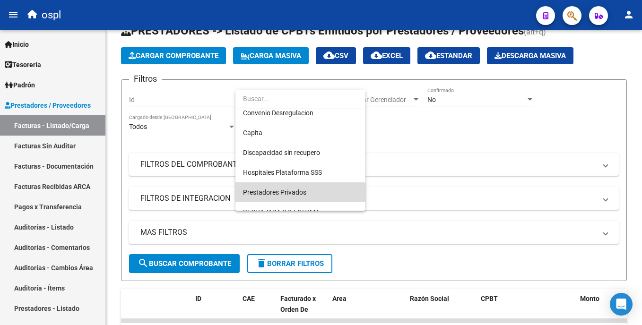
click at [318, 190] on span "Prestadores Privados" at bounding box center [300, 193] width 115 height 20
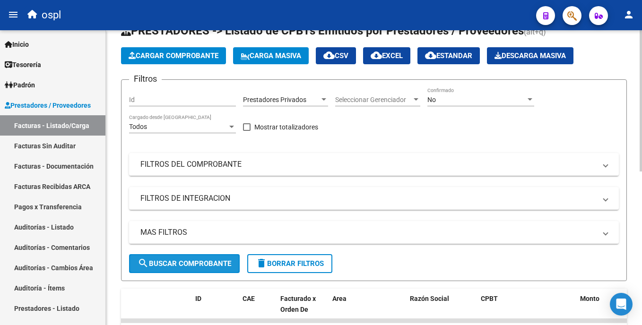
click at [201, 260] on span "search Buscar Comprobante" at bounding box center [185, 264] width 94 height 9
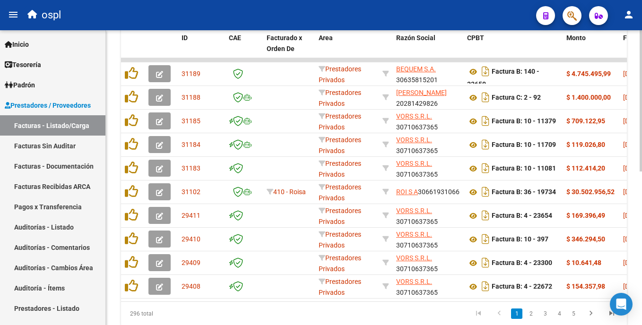
scroll to position [284, 0]
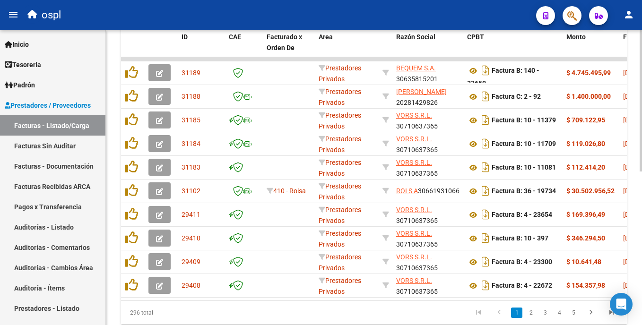
click at [642, 205] on html "menu ospl person Firma Express Inicio Instructivos Contacto OS Tesorería Audito…" at bounding box center [321, 162] width 642 height 325
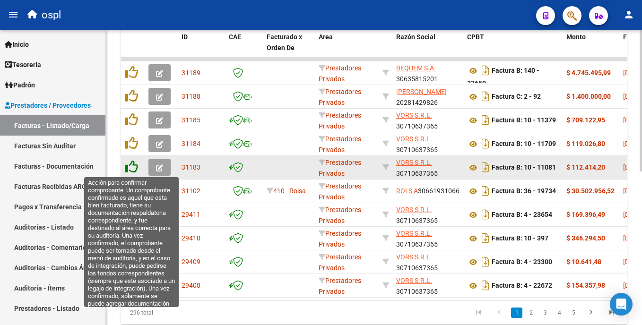
click at [129, 170] on icon at bounding box center [131, 166] width 13 height 13
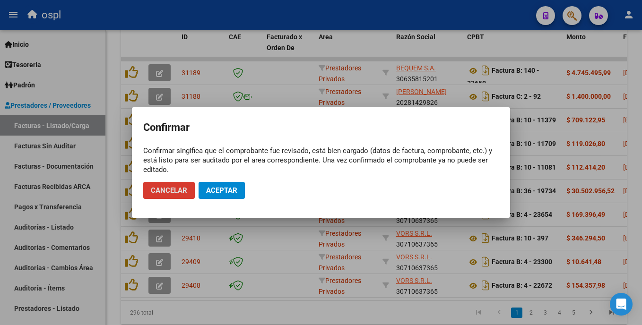
click at [224, 190] on span "Aceptar" at bounding box center [221, 190] width 31 height 9
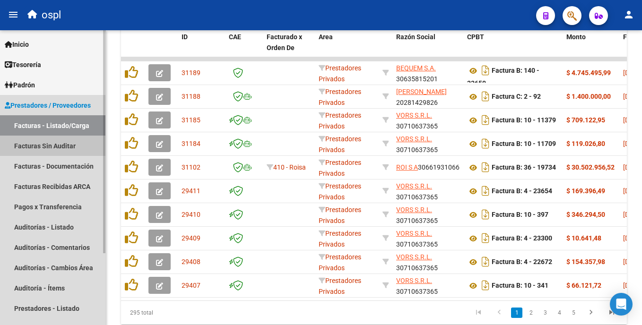
click at [49, 144] on link "Facturas Sin Auditar" at bounding box center [52, 146] width 105 height 20
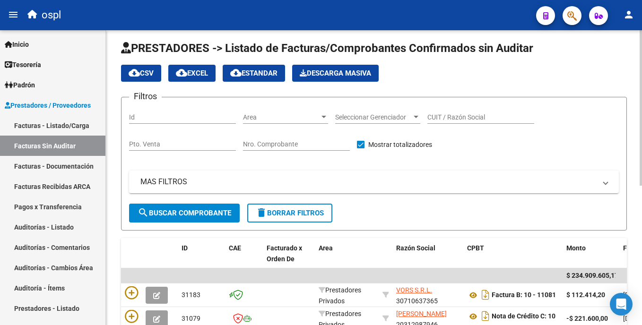
scroll to position [264, 0]
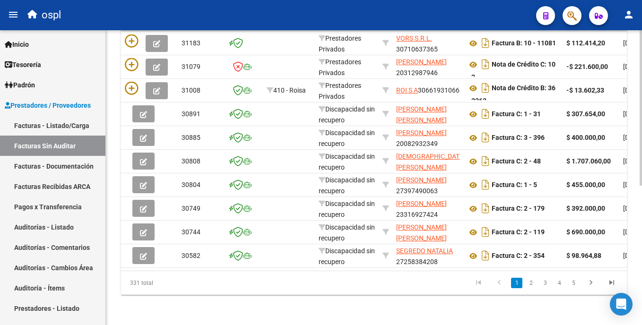
click at [642, 179] on html "menu ospl person Firma Express Inicio Instructivos Contacto OS Tesorería Audito…" at bounding box center [321, 162] width 642 height 325
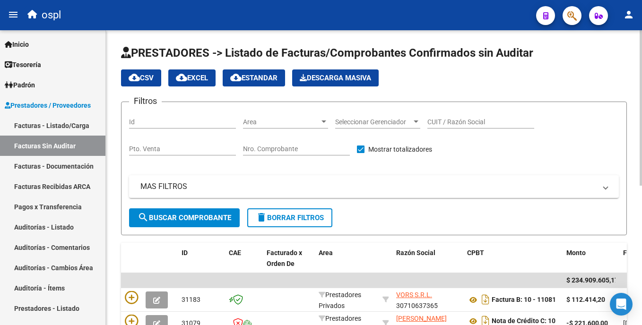
click at [641, 146] on div at bounding box center [641, 177] width 2 height 295
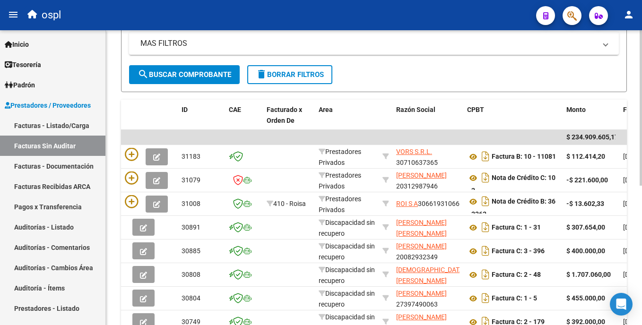
click at [642, 238] on html "menu ospl person Firma Express Inicio Instructivos Contacto OS Tesorería Audito…" at bounding box center [321, 162] width 642 height 325
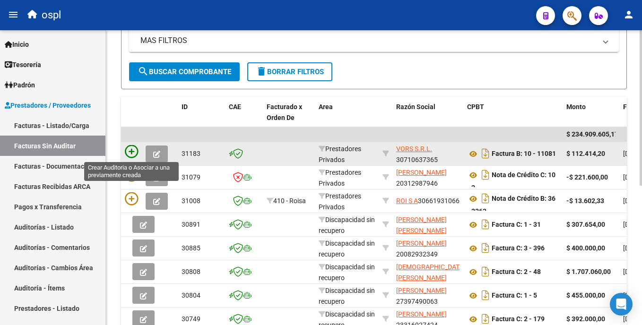
click at [128, 153] on icon at bounding box center [131, 151] width 13 height 13
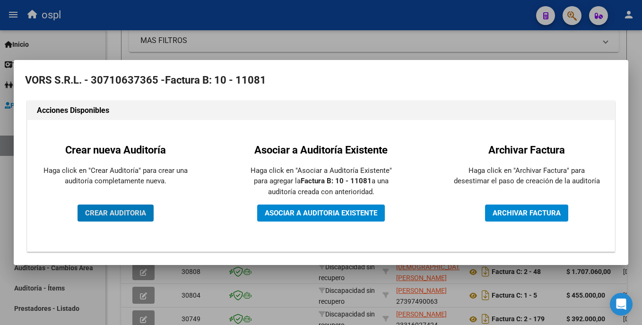
click at [137, 212] on span "CREAR AUDITORIA" at bounding box center [115, 213] width 61 height 9
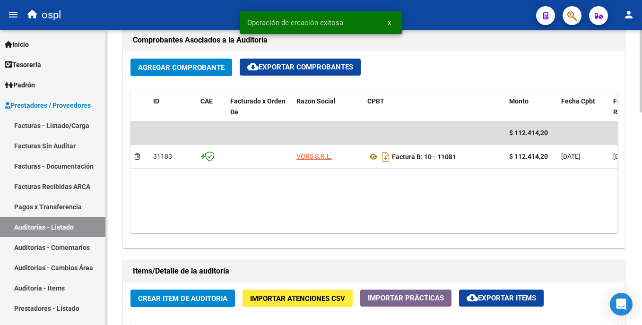
scroll to position [456, 0]
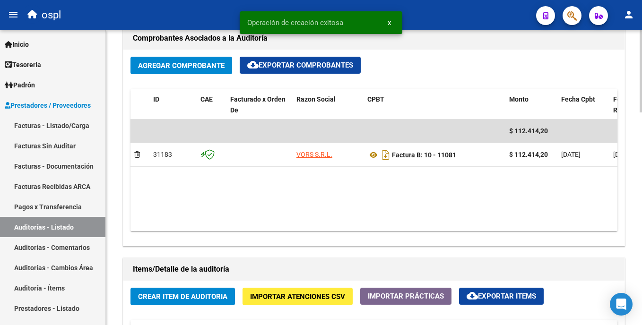
click at [642, 181] on html "menu ospl person Firma Express Inicio Instructivos Contacto OS Tesorería Audito…" at bounding box center [321, 162] width 642 height 325
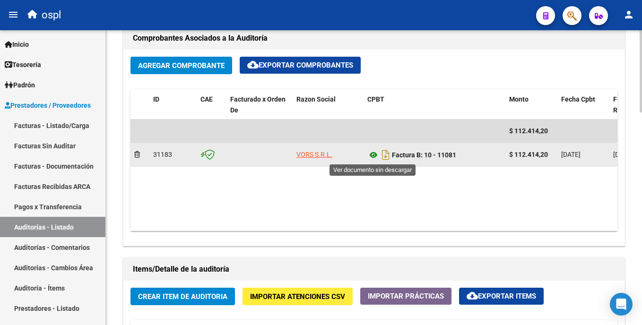
click at [374, 156] on icon at bounding box center [374, 154] width 12 height 11
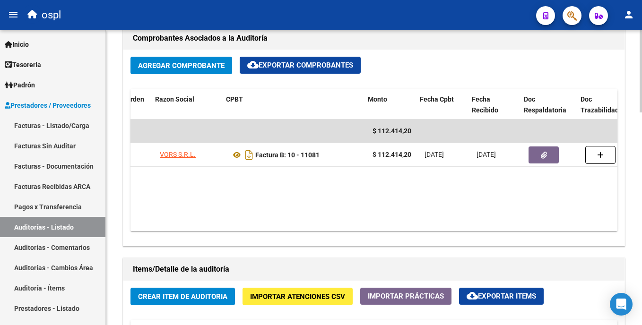
scroll to position [0, 141]
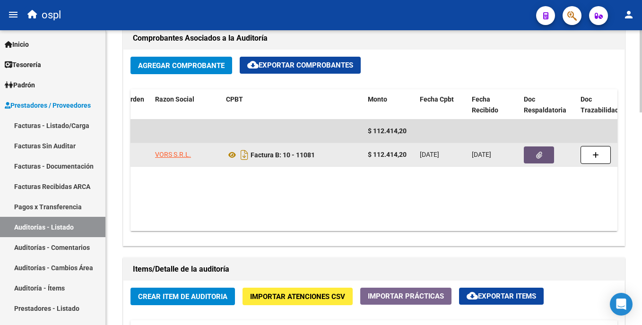
click at [539, 147] on button "button" at bounding box center [539, 155] width 30 height 17
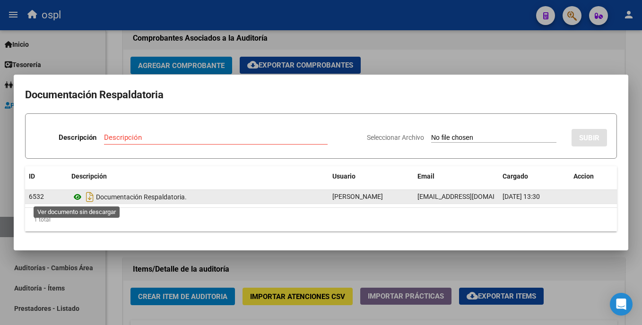
click at [79, 198] on icon at bounding box center [77, 197] width 12 height 11
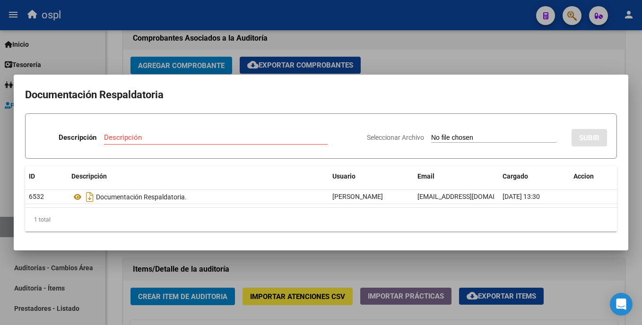
click at [400, 51] on div at bounding box center [321, 162] width 642 height 325
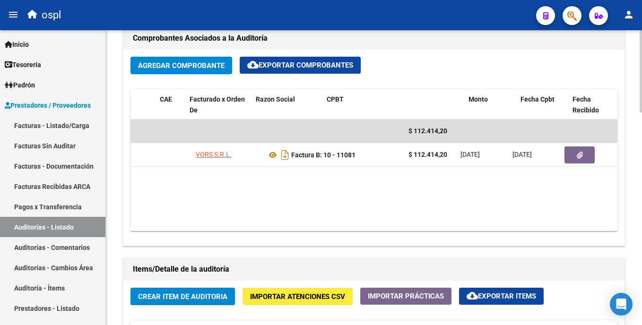
scroll to position [0, 0]
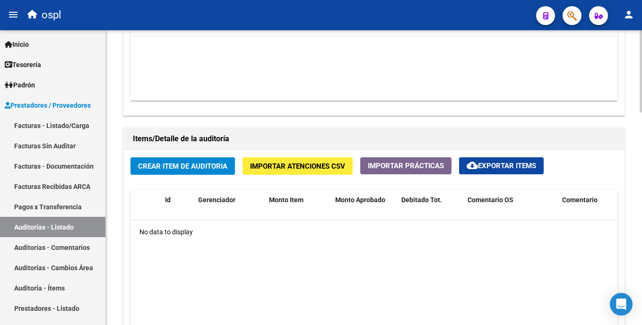
click at [642, 202] on html "menu ospl person Firma Express Inicio Instructivos Contacto OS Tesorería Audito…" at bounding box center [321, 162] width 642 height 325
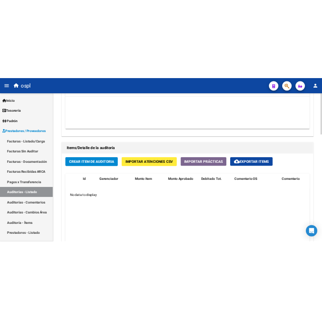
scroll to position [593, 0]
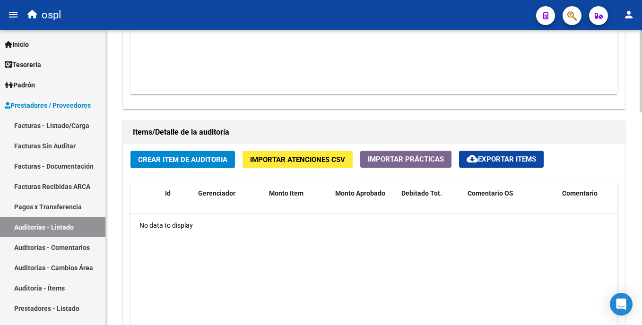
click at [177, 158] on span "Crear Item de Auditoria" at bounding box center [182, 160] width 89 height 9
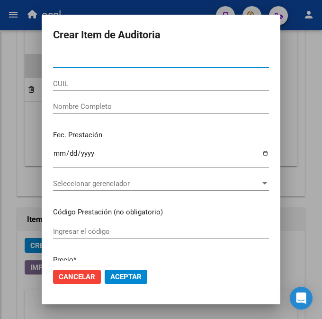
scroll to position [535, 0]
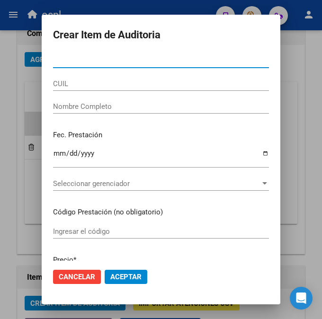
click at [53, 58] on input "Nro Documento" at bounding box center [161, 60] width 216 height 9
type input "24284413"
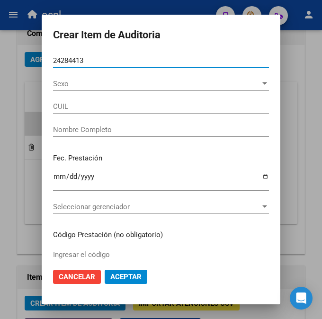
type input "27242844136"
type input "D [PERSON_NAME]"
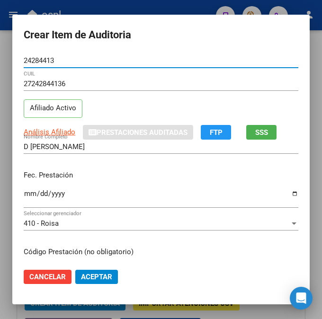
type input "24284413"
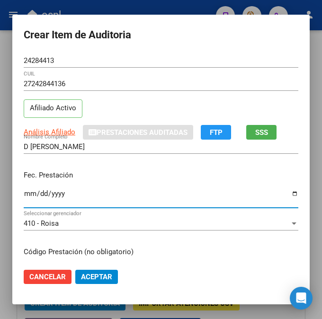
click at [29, 193] on input "Ingresar la fecha" at bounding box center [161, 197] width 274 height 15
click at [25, 200] on input "Ingresar la fecha" at bounding box center [161, 197] width 274 height 15
type input "[DATE]"
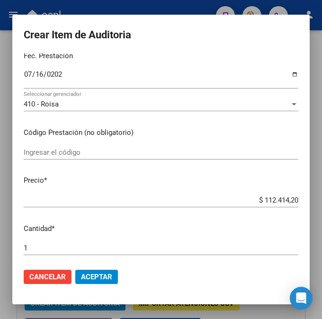
scroll to position [126, 0]
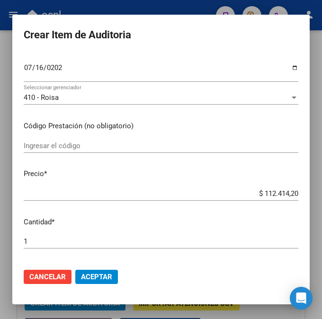
click at [110, 148] on input "Ingresar el código" at bounding box center [161, 145] width 274 height 9
click at [100, 141] on input "Ingresar el código" at bounding box center [161, 145] width 274 height 9
click at [73, 145] on input "Ingresar el código" at bounding box center [161, 145] width 274 height 9
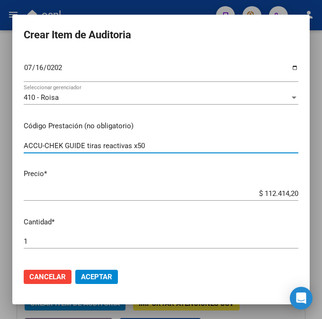
type input "ACCU-CHEK GUIDE tiras reactivas x50"
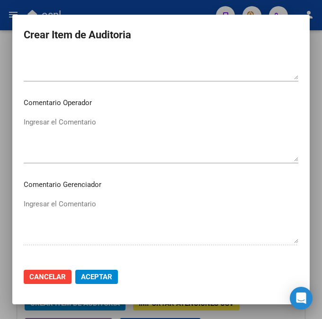
scroll to position [473, 0]
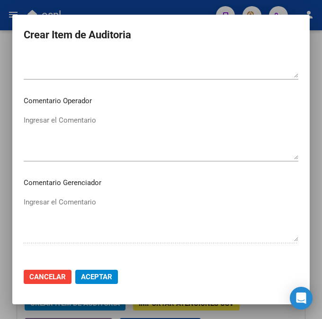
click at [188, 138] on textarea "Ingresar el Comentario" at bounding box center [161, 137] width 274 height 44
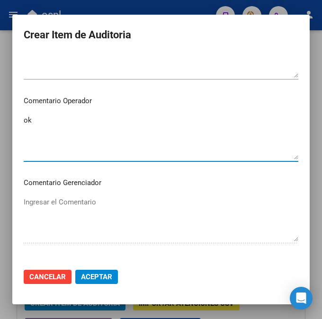
type textarea "o"
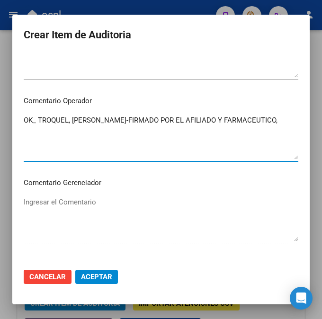
click at [69, 123] on textarea "OK_ TROQUEL, [PERSON_NAME]-FIRMADO POR EL AFILIADO Y FARMACEUTICO," at bounding box center [161, 137] width 274 height 44
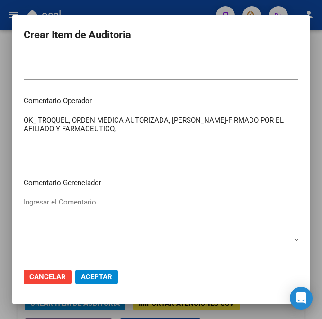
click at [192, 145] on textarea "OK_ TROQUEL, ORDEN MEDICA AUTORIZADA, [PERSON_NAME]-FIRMADO POR EL AFILIADO Y F…" at bounding box center [161, 137] width 274 height 44
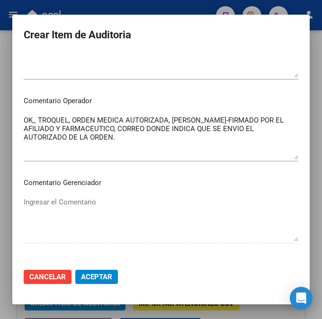
click at [19, 118] on mat-dialog-content "24284413 Nro Documento 27242844136 CUIL Afiliado Activo Análisis Afiliado Prest…" at bounding box center [160, 156] width 297 height 207
click at [19, 119] on mat-dialog-content "24284413 Nro Documento 27242844136 CUIL Afiliado Activo Análisis Afiliado Prest…" at bounding box center [160, 156] width 297 height 207
click at [24, 119] on textarea "OK_ TROQUEL, ORDEN MEDICA AUTORIZADA, [PERSON_NAME]-FIRMADO POR EL AFILIADO Y F…" at bounding box center [161, 137] width 274 height 44
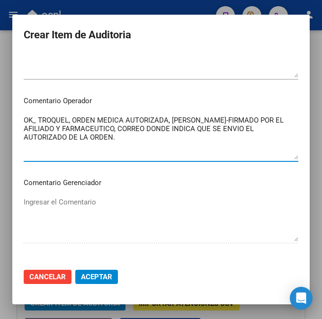
click at [24, 119] on textarea "OK_ TROQUEL, ORDEN MEDICA AUTORIZADA, [PERSON_NAME]-FIRMADO POR EL AFILIADO Y F…" at bounding box center [161, 137] width 274 height 44
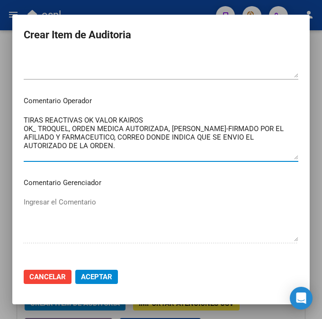
click at [24, 119] on textarea "TIRAS REACTIVAS OK VALOR KAIROS OK_ TROQUEL, ORDEN MEDICA AUTORIZADA, [PERSON_N…" at bounding box center [161, 137] width 274 height 44
drag, startPoint x: 82, startPoint y: 145, endPoint x: 20, endPoint y: 118, distance: 67.0
click at [24, 118] on textarea "TIRAS REACTIVAS OK VALOR KAIROS OK_ TROQUEL, ORDEN MEDICA AUTORIZADA, [PERSON_N…" at bounding box center [161, 137] width 274 height 44
type textarea "TIRAS REACTIVAS OK VALOR KAIROS OK_ TROQUEL, ORDEN MEDICA AUTORIZADA, [PERSON_N…"
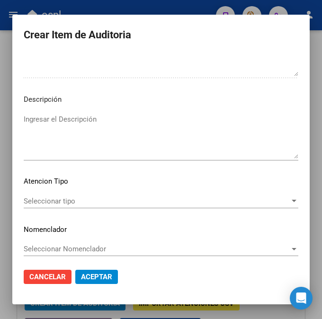
scroll to position [642, 0]
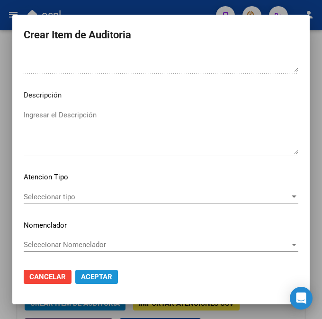
click at [88, 281] on span "Aceptar" at bounding box center [96, 276] width 31 height 9
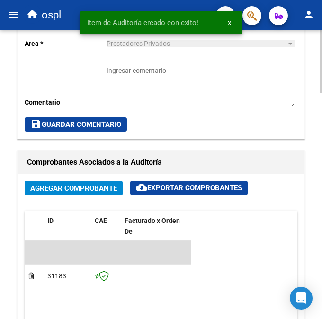
scroll to position [664, 0]
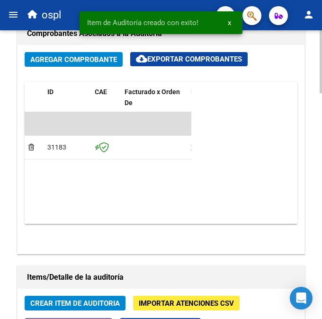
drag, startPoint x: 319, startPoint y: 219, endPoint x: 316, endPoint y: 247, distance: 28.5
click at [316, 247] on div "arrow_back Editar 1506 cloud_download Generar informe Puede notificar al gerenc…" at bounding box center [161, 29] width 322 height 1324
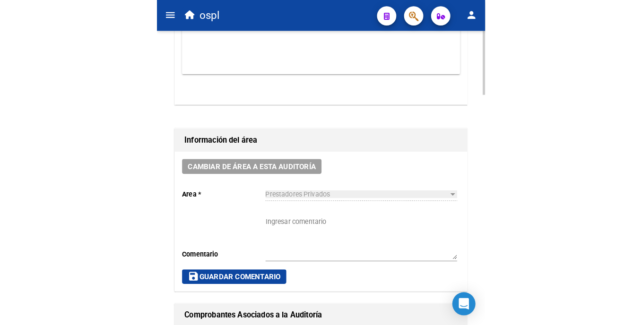
scroll to position [384, 0]
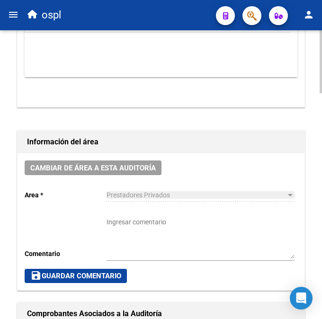
click at [303, 161] on div "arrow_back Editar 1506 cloud_download Generar informe Puede notificar al gerenc…" at bounding box center [162, 309] width 324 height 1324
click at [183, 223] on textarea "Ingresar comentario" at bounding box center [200, 238] width 188 height 42
paste textarea "TIRAS REACTIVAS OK VALOR KAIROS OK_ TROQUEL, ORDEN MEDICA AUTORIZADA, [PERSON_N…"
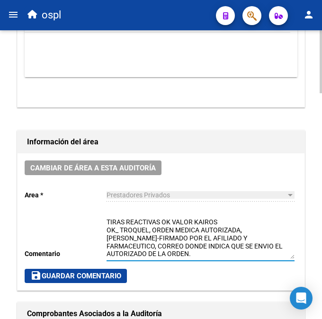
type textarea "TIRAS REACTIVAS OK VALOR KAIROS OK_ TROQUEL, ORDEN MEDICA AUTORIZADA, [PERSON_N…"
click at [81, 275] on span "save Guardar Comentario" at bounding box center [75, 276] width 91 height 9
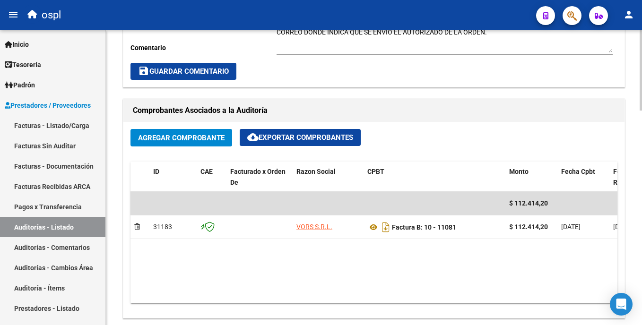
drag, startPoint x: 640, startPoint y: 187, endPoint x: 642, endPoint y: 139, distance: 48.3
click at [642, 139] on html "menu ospl person Firma Express Inicio Instructivos Contacto OS Tesorería Audito…" at bounding box center [321, 162] width 642 height 325
drag, startPoint x: 642, startPoint y: 139, endPoint x: 634, endPoint y: 194, distance: 56.4
click at [634, 194] on div "arrow_back Editar 1506 cloud_download Generar informe Puede notificar al gerenc…" at bounding box center [374, 188] width 536 height 1082
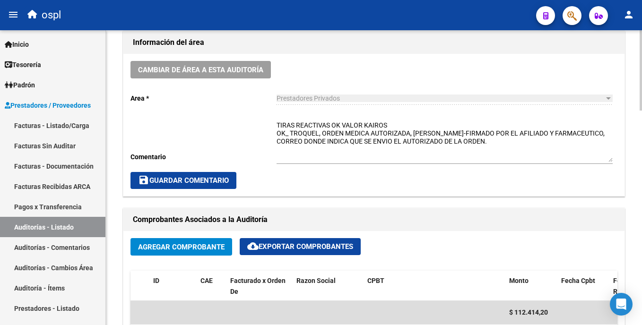
scroll to position [271, 0]
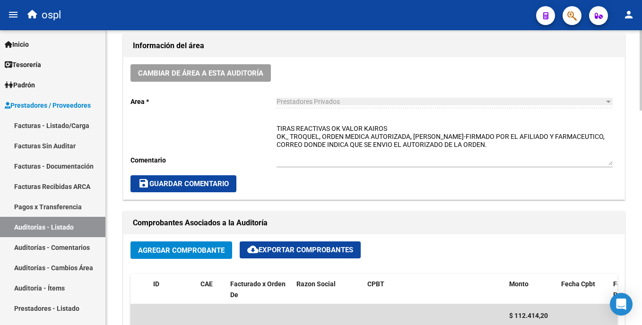
click at [640, 147] on div "arrow_back Editar 1506 cloud_download Generar informe Puede notificar al gerenc…" at bounding box center [375, 300] width 539 height 1082
click at [219, 185] on span "save Guardar Comentario" at bounding box center [183, 184] width 91 height 9
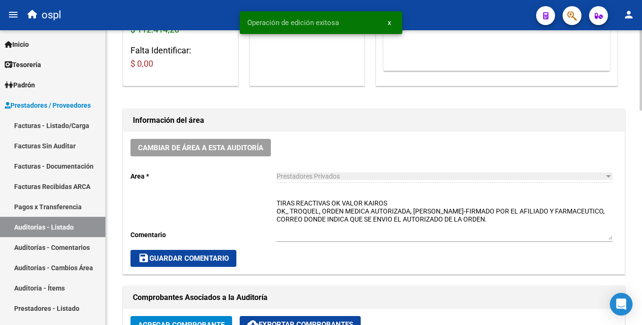
scroll to position [222, 0]
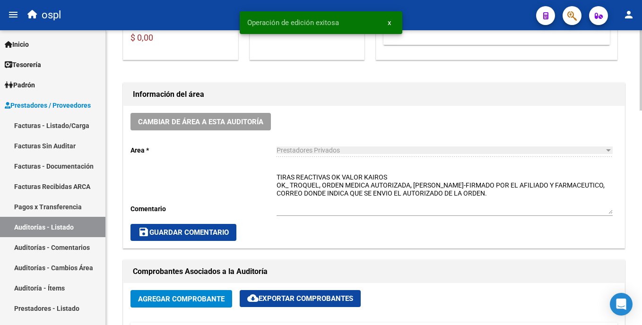
click at [80, 126] on link "Facturas - Listado/Carga" at bounding box center [52, 125] width 105 height 20
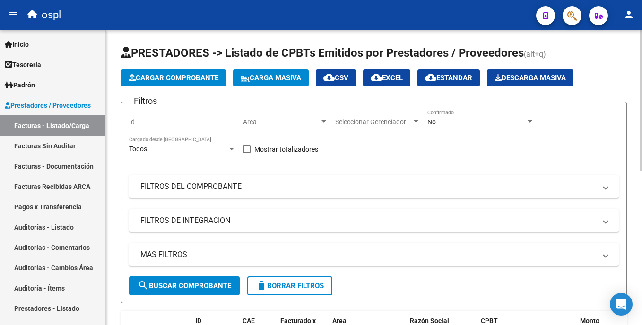
click at [311, 120] on span "Area" at bounding box center [281, 122] width 77 height 8
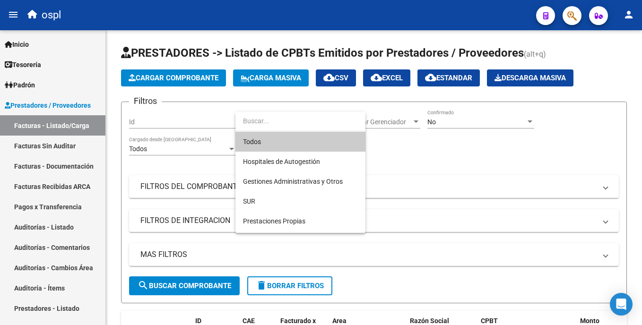
scroll to position [106, 0]
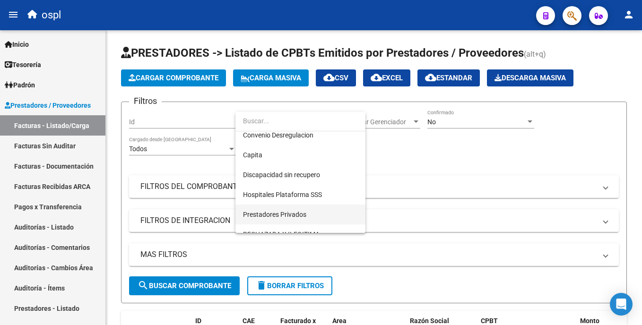
click at [312, 207] on span "Prestadores Privados" at bounding box center [300, 215] width 115 height 20
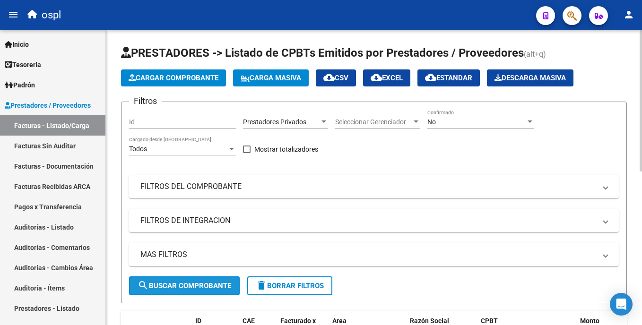
click at [189, 284] on span "search Buscar Comprobante" at bounding box center [185, 286] width 94 height 9
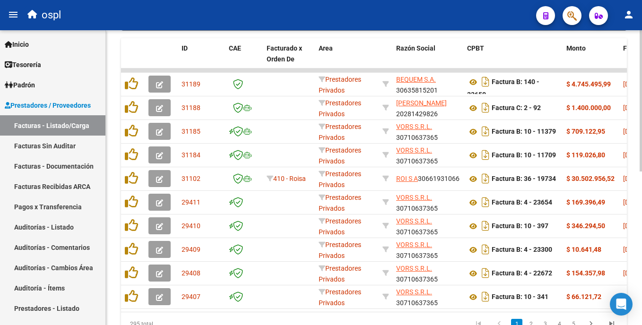
scroll to position [277, 0]
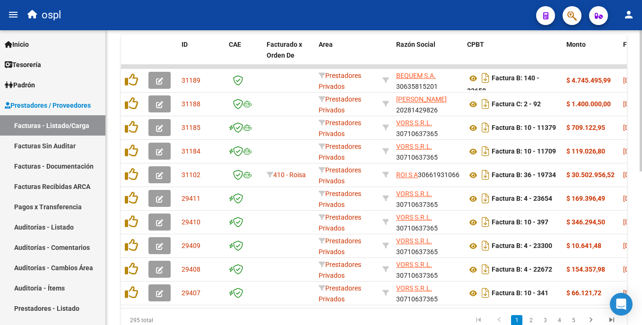
click at [642, 198] on html "menu ospl person Firma Express Inicio Instructivos Contacto OS Tesorería Audito…" at bounding box center [321, 162] width 642 height 325
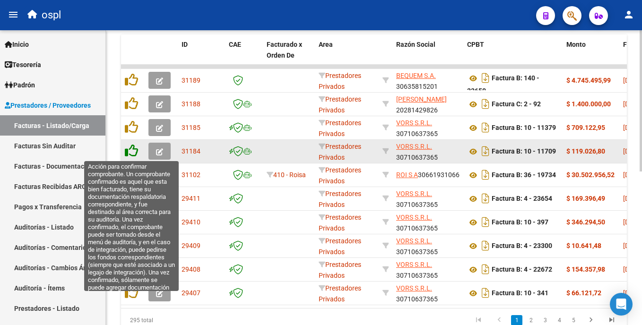
click at [132, 153] on icon at bounding box center [131, 150] width 13 height 13
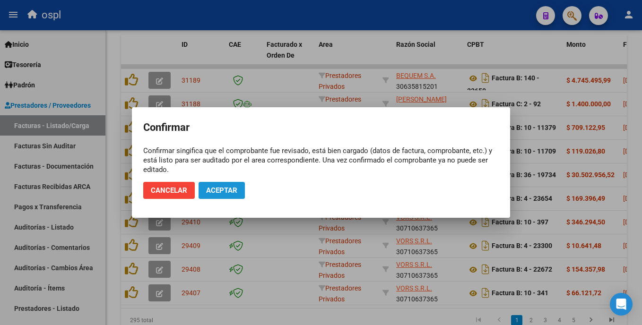
click at [213, 188] on span "Aceptar" at bounding box center [221, 190] width 31 height 9
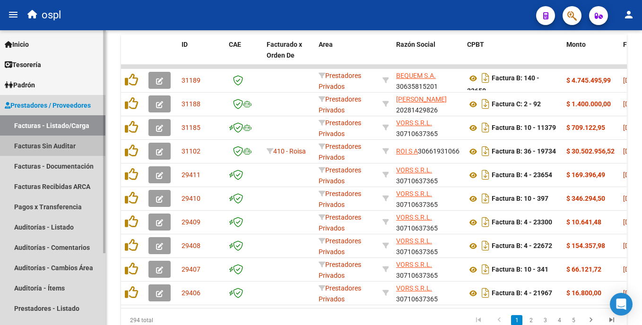
click at [69, 140] on link "Facturas Sin Auditar" at bounding box center [52, 146] width 105 height 20
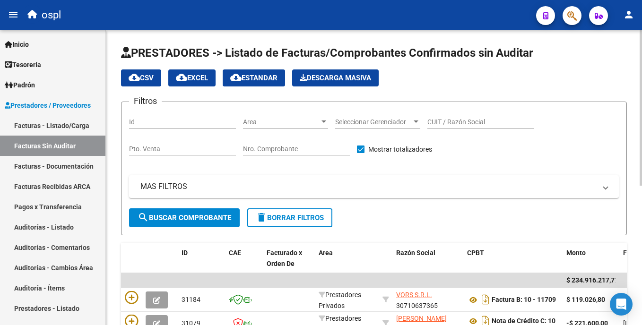
click at [642, 73] on html "menu ospl person Firma Express Inicio Instructivos Contacto OS Tesorería Audito…" at bounding box center [321, 162] width 642 height 325
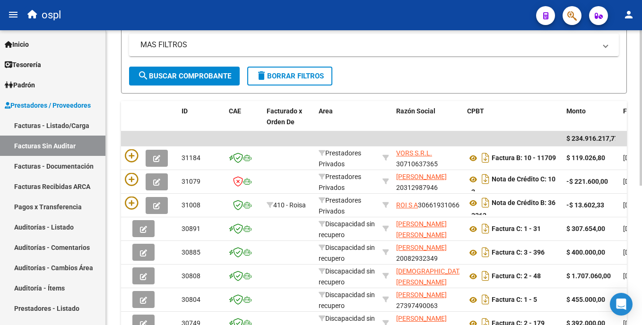
scroll to position [142, 0]
click at [642, 207] on html "menu ospl person Firma Express Inicio Instructivos Contacto OS Tesorería Audito…" at bounding box center [321, 162] width 642 height 325
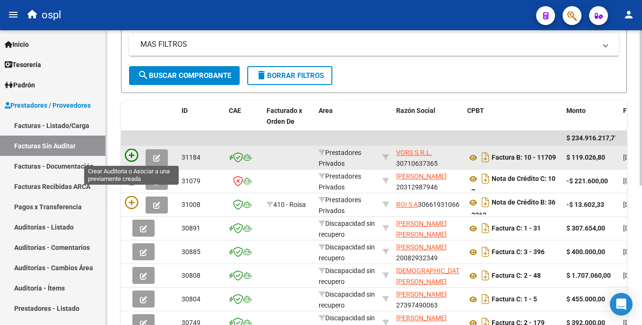
click at [132, 155] on icon at bounding box center [131, 155] width 13 height 13
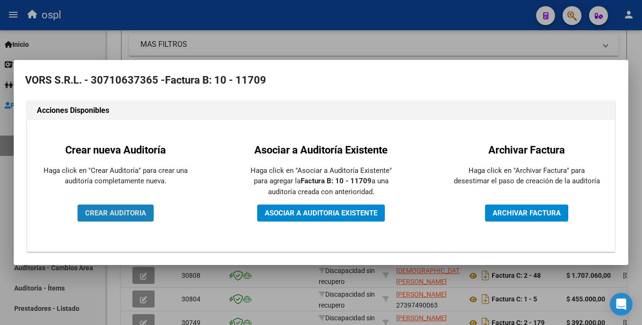
click at [145, 210] on span "CREAR AUDITORIA" at bounding box center [115, 213] width 61 height 9
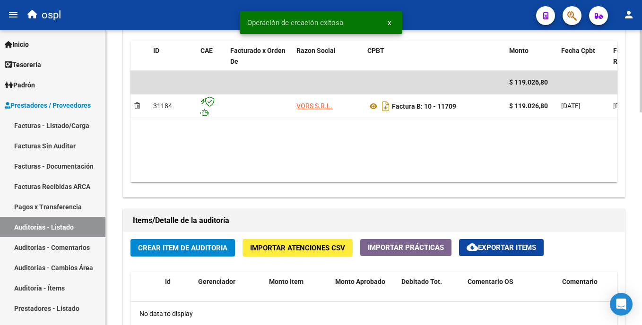
scroll to position [503, 0]
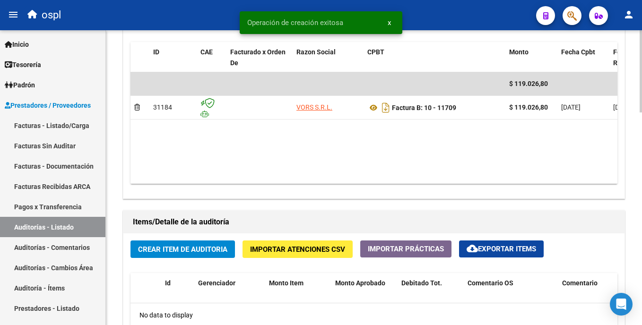
click at [642, 215] on html "menu ospl person Firma Express Inicio Instructivos Contacto OS Tesorería Audito…" at bounding box center [321, 162] width 642 height 325
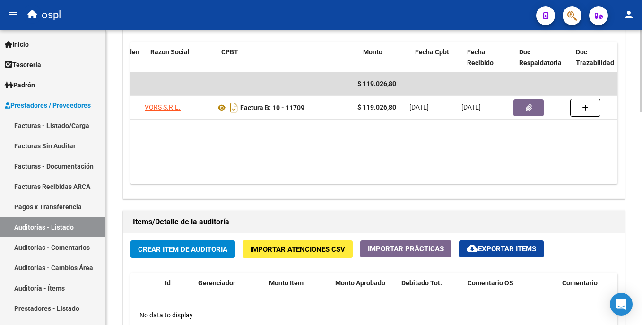
scroll to position [0, 159]
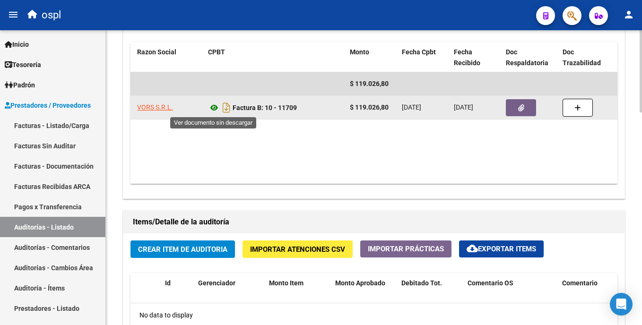
click at [213, 111] on icon at bounding box center [214, 107] width 12 height 11
click at [516, 109] on button "button" at bounding box center [521, 107] width 30 height 17
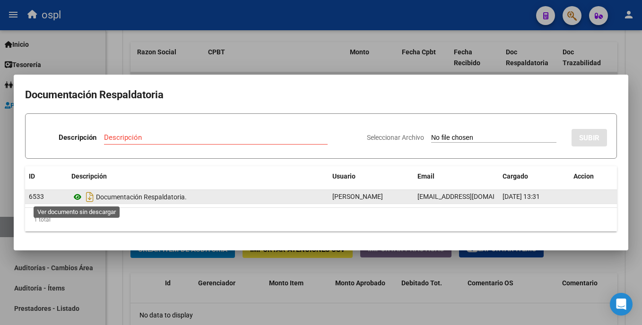
click at [78, 199] on icon at bounding box center [77, 197] width 12 height 11
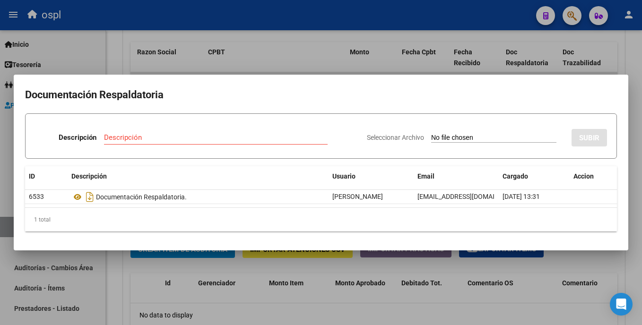
click at [344, 44] on div at bounding box center [321, 162] width 642 height 325
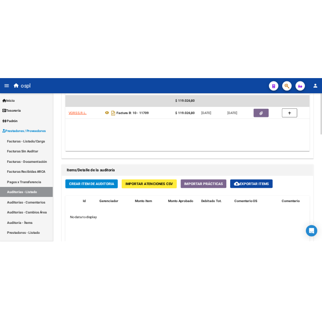
scroll to position [540, 0]
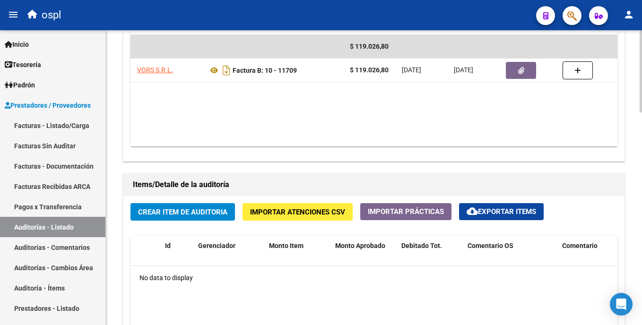
click at [642, 197] on html "menu ospl person Firma Express Inicio Instructivos Contacto OS Tesorería Audito…" at bounding box center [321, 162] width 642 height 325
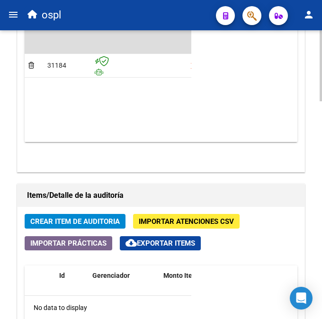
scroll to position [703, 0]
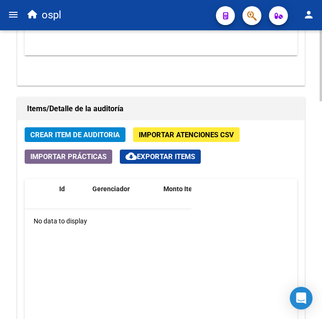
click at [109, 137] on span "Crear Item de Auditoria" at bounding box center [74, 135] width 89 height 9
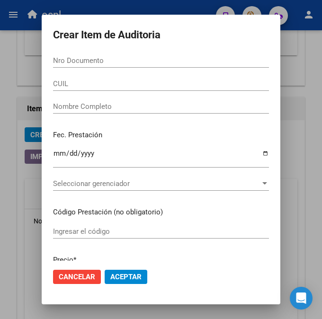
click at [71, 59] on input "Nro Documento" at bounding box center [161, 60] width 216 height 9
click at [110, 61] on input "13" at bounding box center [161, 60] width 216 height 9
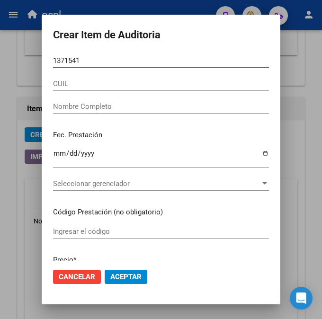
type input "13715411"
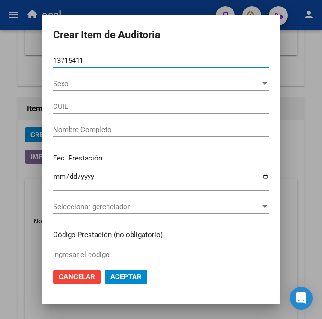
type input "20137154111"
type input "[PERSON_NAME]"
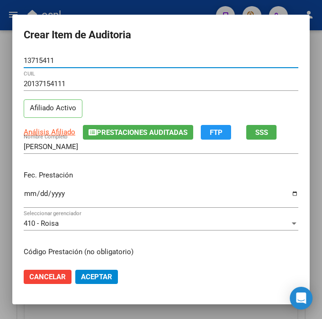
type input "13715411"
click at [24, 192] on input "Ingresar la fecha" at bounding box center [161, 197] width 274 height 15
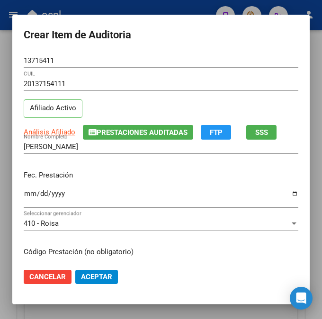
click at [19, 201] on mat-dialog-content "13715411 Nro Documento 20137154111 CUIL Afiliado Activo Análisis Afiliado Prest…" at bounding box center [160, 156] width 297 height 207
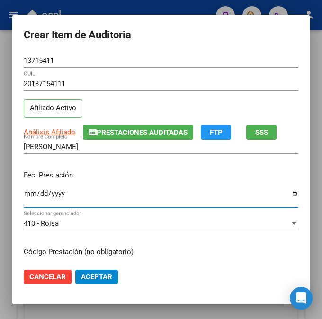
click at [24, 195] on input "Ingresar la fecha" at bounding box center [161, 197] width 274 height 15
type input "[DATE]"
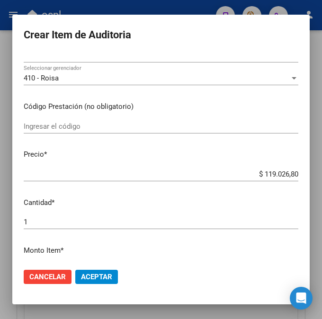
scroll to position [152, 0]
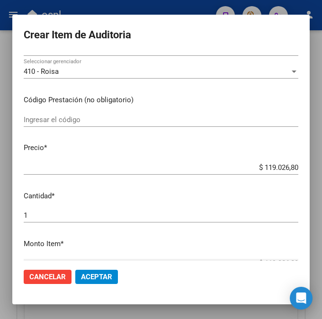
click at [107, 125] on div "Ingresar el código" at bounding box center [161, 120] width 274 height 14
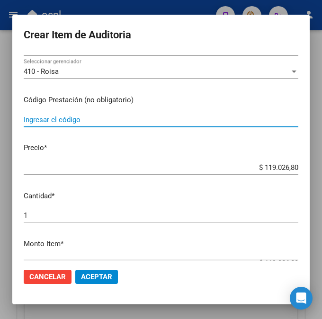
click at [125, 116] on input "Ingresar el código" at bounding box center [161, 119] width 274 height 9
type input "ACCU-CHEK PERFORMA 50 tiras reactivas x50"
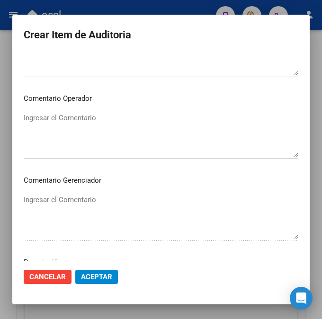
scroll to position [483, 0]
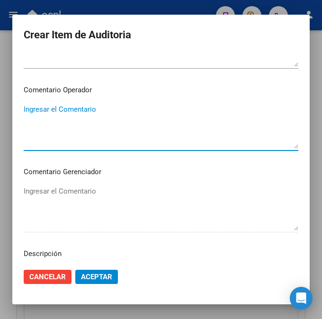
click at [174, 122] on textarea "Ingresar el Comentario" at bounding box center [161, 126] width 274 height 44
click at [82, 112] on textarea "Ingresar el Comentario" at bounding box center [161, 126] width 274 height 44
type textarea "o"
click at [167, 118] on textarea "OK_ORDEN MEDICA AUTORIZADA," at bounding box center [161, 126] width 274 height 44
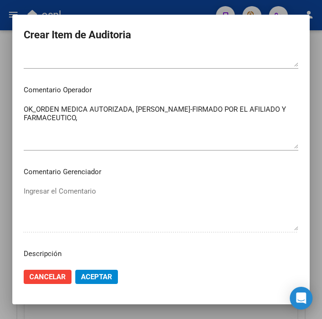
click at [85, 119] on textarea "OK_ORDEN MEDICA AUTORIZADA, [PERSON_NAME]-FIRMADO POR EL AFILIADO Y FARMACEUTIC…" at bounding box center [161, 126] width 274 height 44
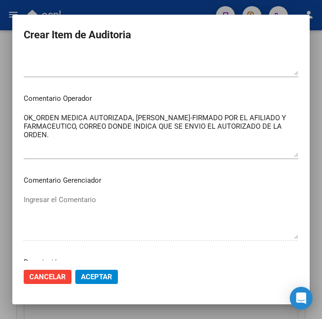
scroll to position [460, 0]
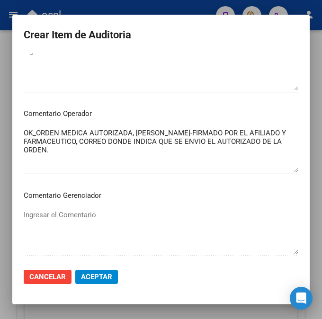
click at [20, 133] on mat-dialog-content "13715411 Nro Documento 20137154111 CUIL Afiliado Activo Análisis Afiliado Prest…" at bounding box center [160, 156] width 297 height 207
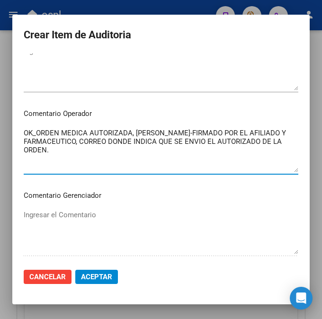
click at [24, 131] on textarea "OK_ORDEN MEDICA AUTORIZADA, [PERSON_NAME]-FIRMADO POR EL AFILIADO Y FARMACEUTIC…" at bounding box center [161, 150] width 274 height 44
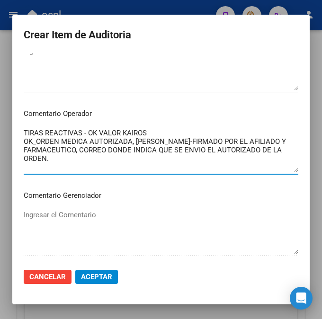
type textarea "TIRAS REACTIVAS - OK VALOR KAIROS OK_ORDEN MEDICA AUTORIZADA, [PERSON_NAME]-FIR…"
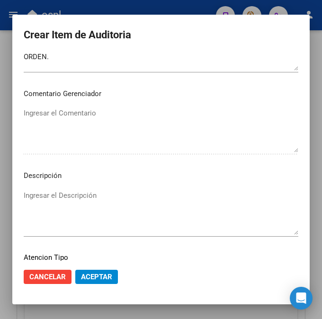
scroll to position [642, 0]
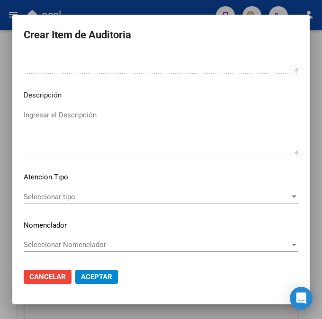
click at [101, 270] on button "Aceptar" at bounding box center [96, 277] width 43 height 14
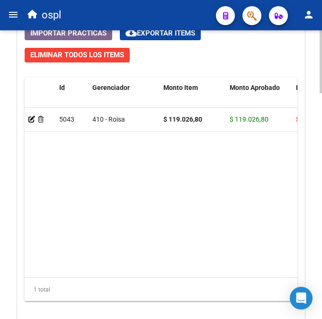
scroll to position [958, 0]
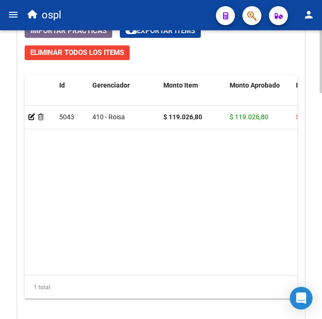
click at [321, 257] on div at bounding box center [320, 270] width 2 height 63
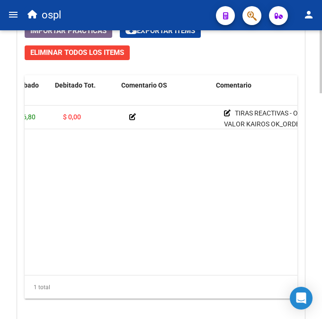
scroll to position [0, 264]
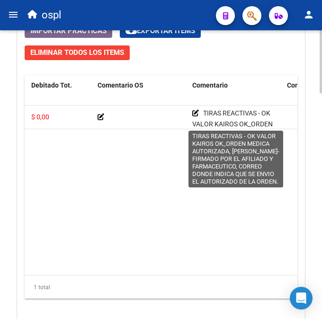
click at [194, 114] on icon at bounding box center [195, 113] width 7 height 7
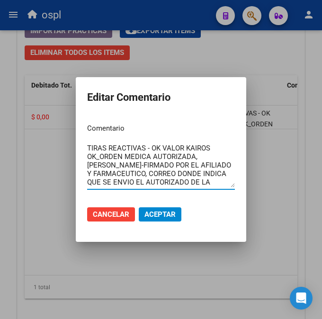
drag, startPoint x: 89, startPoint y: 150, endPoint x: 245, endPoint y: 204, distance: 164.7
click at [245, 204] on mat-dialog-container "Editar Comentario Comentario TIRAS REACTIVAS - OK VALOR KAIROS OK_ORDEN MEDICA …" at bounding box center [161, 159] width 170 height 164
click at [271, 137] on div at bounding box center [161, 159] width 322 height 319
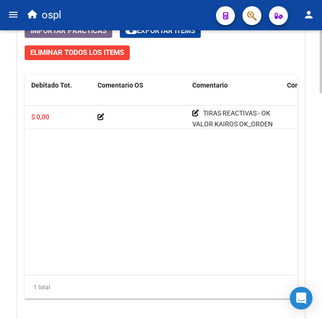
click at [301, 118] on div "Crear Item de Auditoria Importar Atenciones CSV Importar Prácticas cloud_downlo…" at bounding box center [161, 161] width 287 height 334
drag, startPoint x: 301, startPoint y: 193, endPoint x: 307, endPoint y: 209, distance: 17.8
click at [301, 196] on div "Crear Item de Auditoria Importar Atenciones CSV Importar Prácticas cloud_downlo…" at bounding box center [161, 161] width 287 height 334
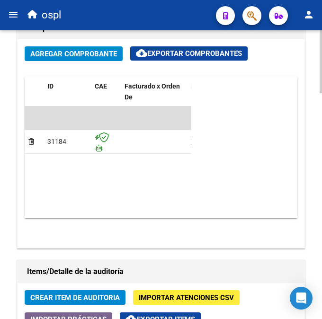
click at [321, 214] on div at bounding box center [320, 174] width 2 height 289
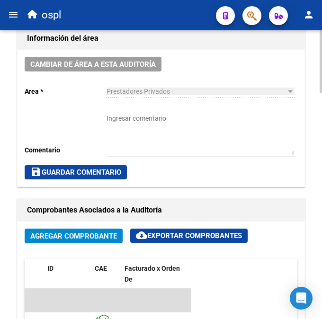
click at [316, 153] on div "arrow_back Editar 1507 cloud_download Generar informe Puede notificar al gerenc…" at bounding box center [162, 205] width 324 height 1324
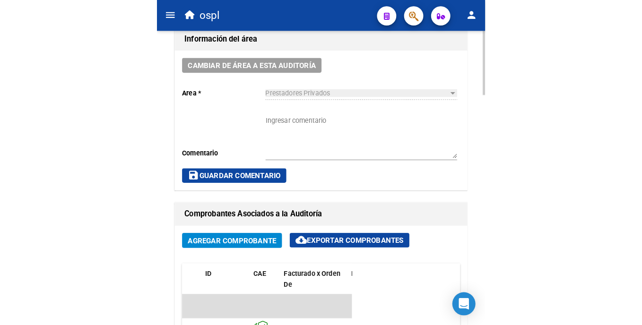
scroll to position [476, 0]
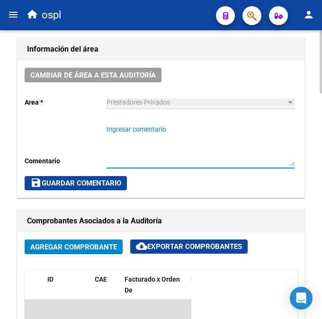
click at [178, 129] on textarea "Ingresar comentario" at bounding box center [200, 145] width 188 height 42
paste textarea "TIRAS REACTIVAS - OK VALOR KAIROS OK_ORDEN MEDICA AUTORIZADA, [PERSON_NAME]-FIR…"
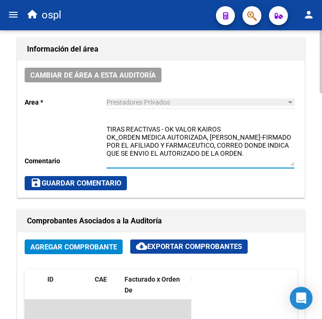
type textarea "TIRAS REACTIVAS - OK VALOR KAIROS OK_ORDEN MEDICA AUTORIZADA, [PERSON_NAME]-FIR…"
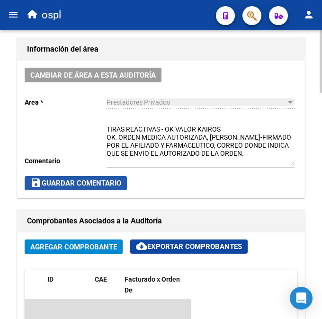
click at [119, 186] on span "save Guardar Comentario" at bounding box center [75, 183] width 91 height 9
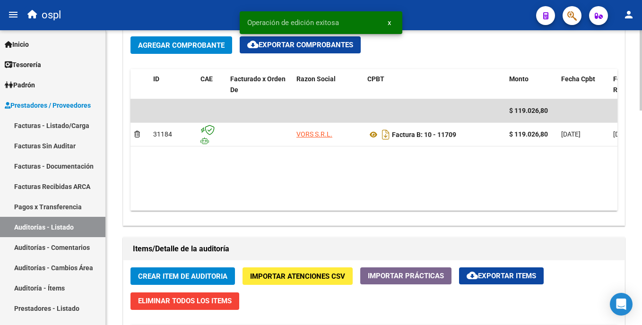
scroll to position [268, 0]
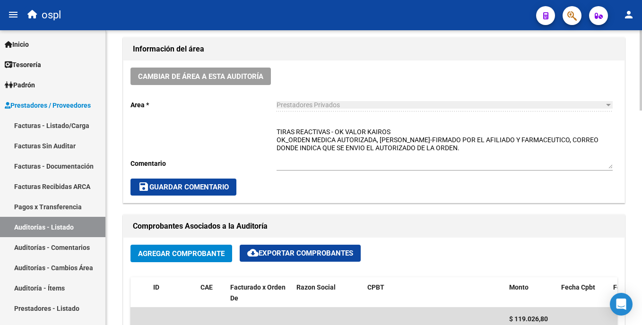
click at [219, 186] on span "save Guardar Comentario" at bounding box center [183, 187] width 91 height 9
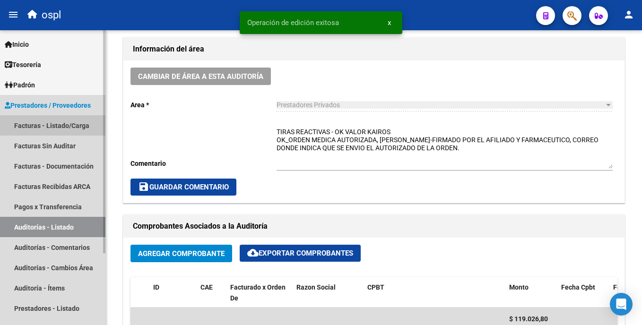
click at [83, 131] on link "Facturas - Listado/Carga" at bounding box center [52, 125] width 105 height 20
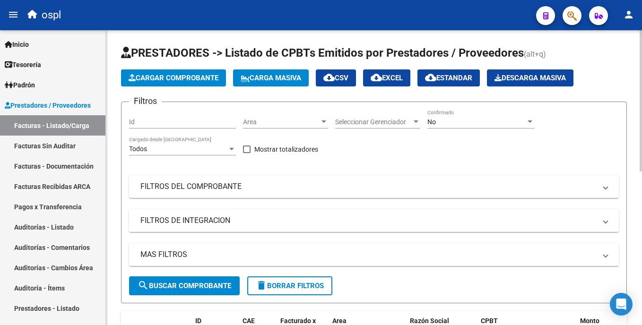
click at [642, 104] on html "menu ospl person Firma Express Inicio Instructivos Contacto OS Tesorería Audito…" at bounding box center [321, 162] width 642 height 325
click at [278, 126] on div "Area Area" at bounding box center [285, 119] width 85 height 19
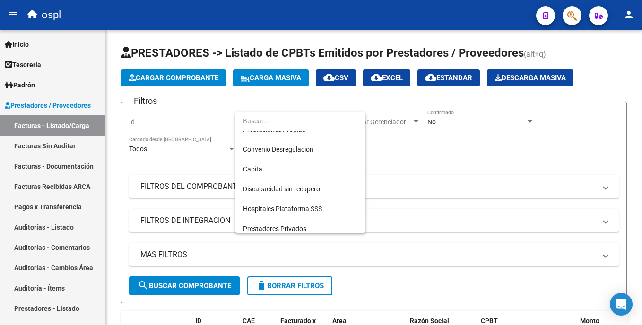
scroll to position [106, 0]
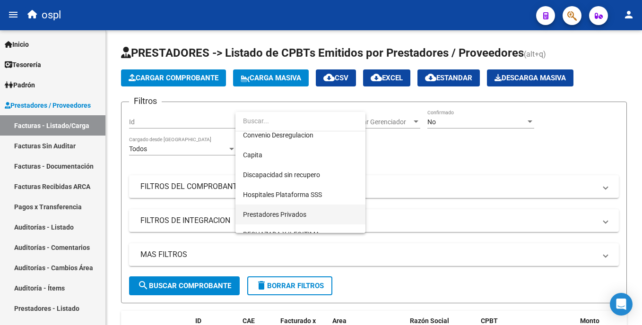
click at [315, 207] on span "Prestadores Privados" at bounding box center [300, 215] width 115 height 20
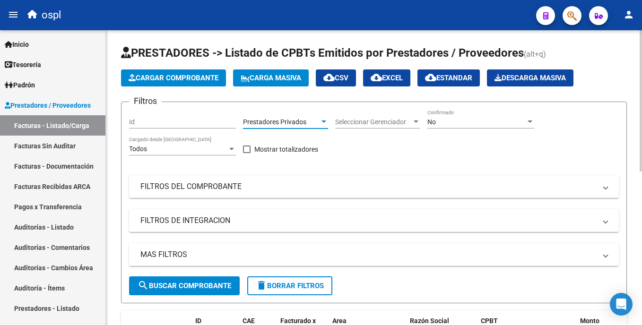
click at [182, 288] on span "search Buscar Comprobante" at bounding box center [185, 286] width 94 height 9
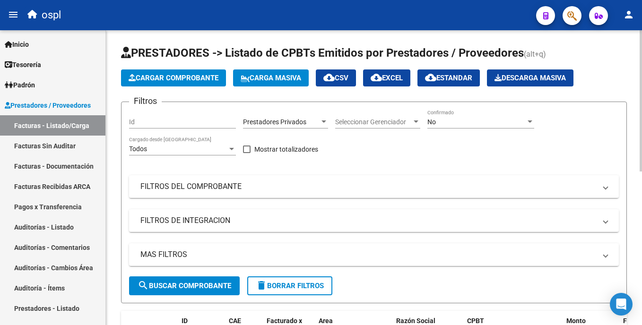
click at [642, 135] on html "menu ospl person Firma Express Inicio Instructivos Contacto OS Tesorería Audito…" at bounding box center [321, 162] width 642 height 325
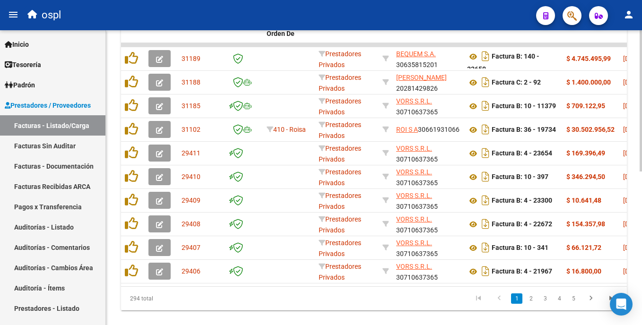
scroll to position [299, 0]
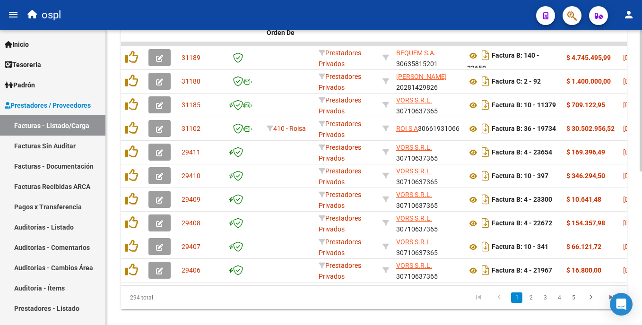
click at [642, 251] on html "menu ospl person Firma Express Inicio Instructivos Contacto OS Tesorería Audito…" at bounding box center [321, 162] width 642 height 325
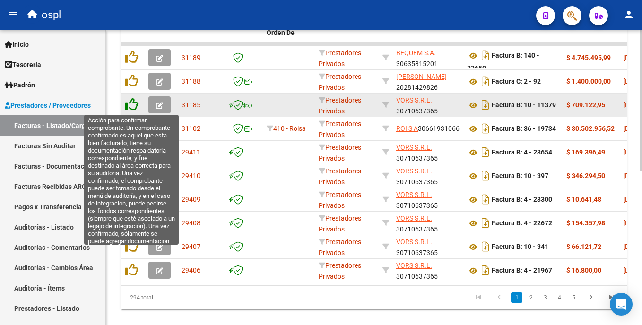
click at [131, 105] on icon at bounding box center [131, 104] width 13 height 13
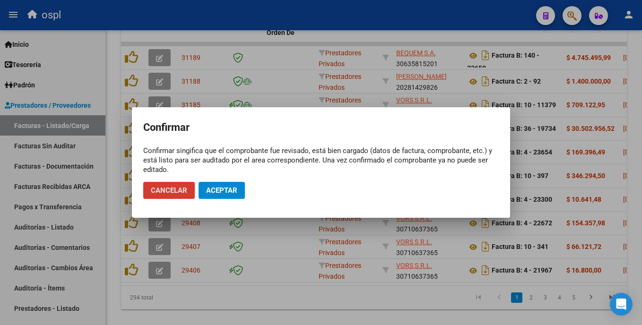
click at [224, 189] on span "Aceptar" at bounding box center [221, 190] width 31 height 9
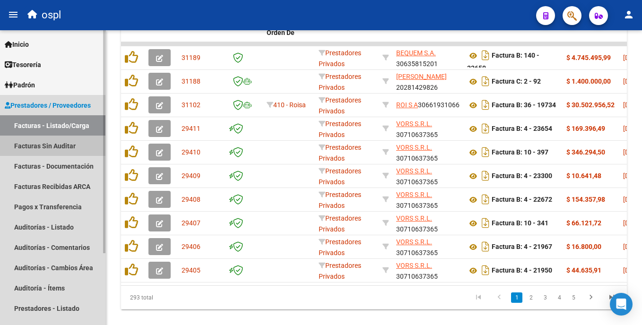
click at [69, 146] on link "Facturas Sin Auditar" at bounding box center [52, 146] width 105 height 20
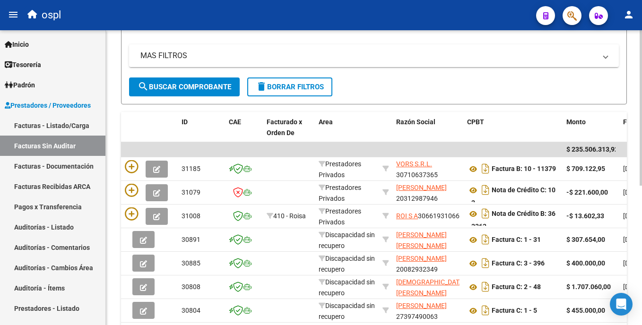
scroll to position [132, 0]
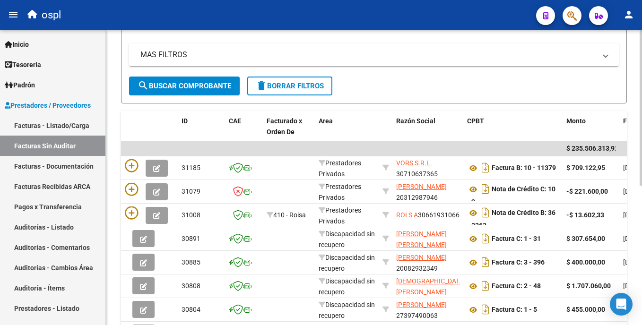
click at [636, 126] on div "PRESTADORES -> Listado de Facturas/Comprobantes Confirmados sin Auditar cloud_d…" at bounding box center [375, 174] width 539 height 552
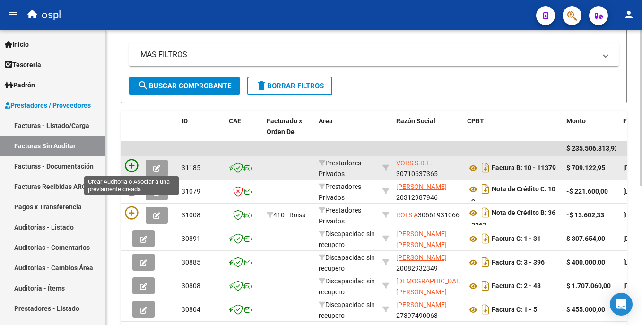
click at [133, 167] on icon at bounding box center [131, 165] width 13 height 13
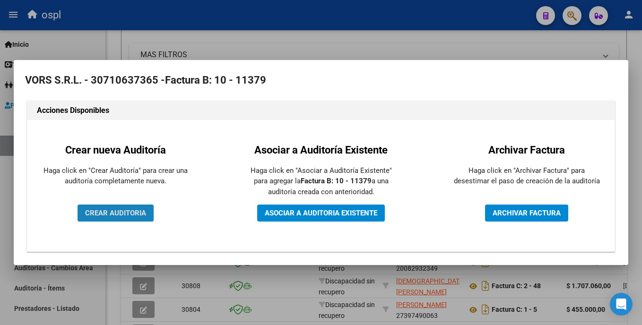
click at [126, 210] on span "CREAR AUDITORIA" at bounding box center [115, 213] width 61 height 9
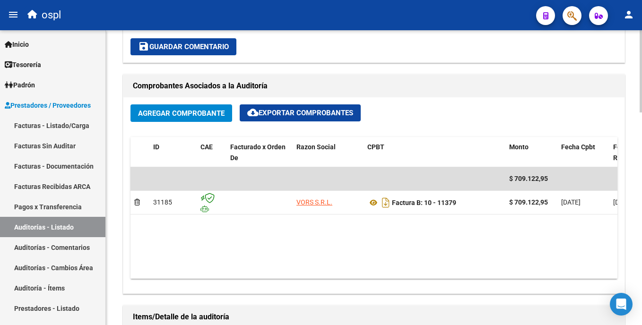
scroll to position [410, 0]
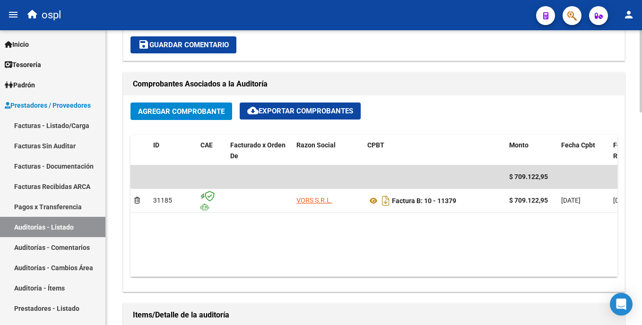
click at [642, 184] on html "menu ospl person Firma Express Inicio Instructivos Contacto OS Tesorería Audito…" at bounding box center [321, 162] width 642 height 325
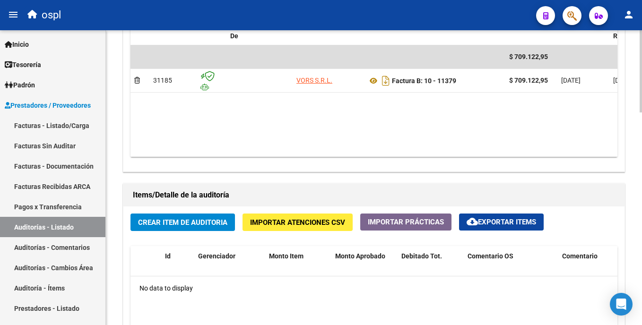
scroll to position [543, 0]
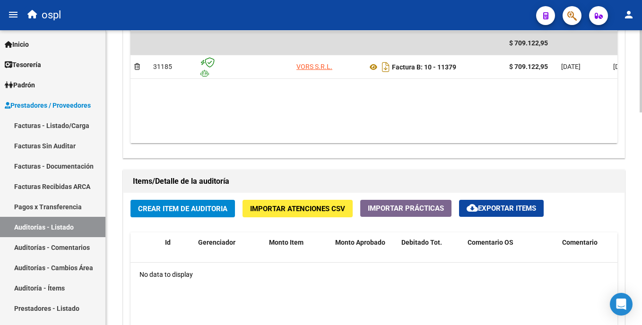
click at [642, 235] on html "menu ospl person Firma Express Inicio Instructivos Contacto OS Tesorería Audito…" at bounding box center [321, 162] width 642 height 325
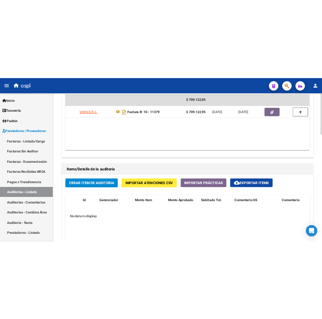
scroll to position [0, 139]
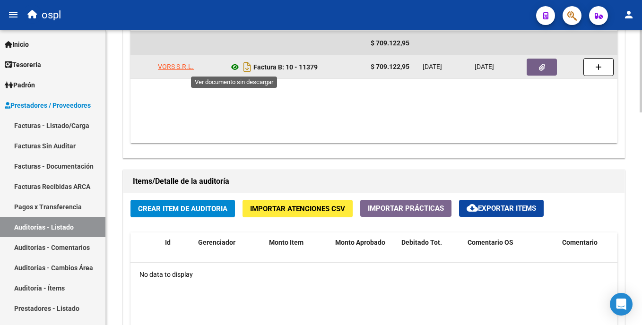
click at [235, 65] on icon at bounding box center [235, 66] width 12 height 11
click at [534, 67] on button "button" at bounding box center [542, 67] width 30 height 17
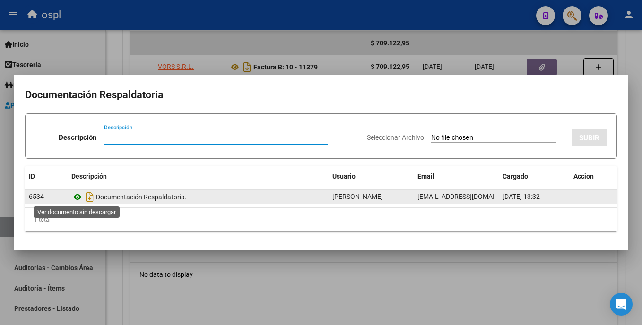
click at [75, 198] on icon at bounding box center [77, 197] width 12 height 11
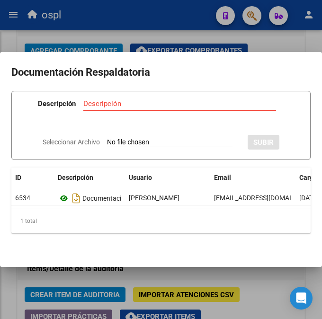
scroll to position [486, 0]
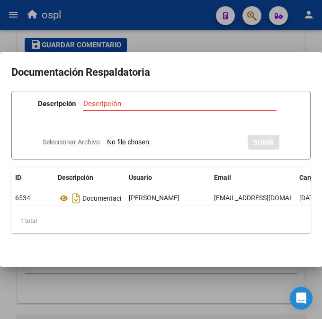
click at [193, 41] on div at bounding box center [161, 159] width 322 height 319
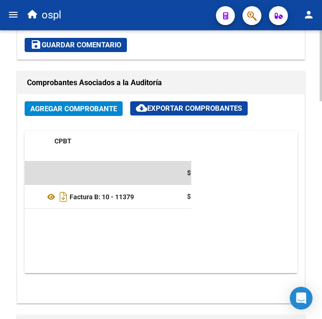
scroll to position [0, 0]
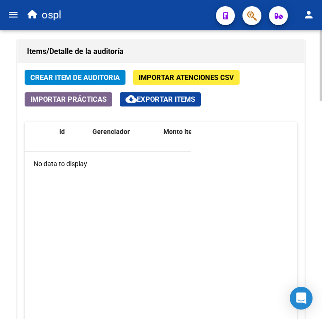
click at [319, 237] on div at bounding box center [320, 253] width 2 height 71
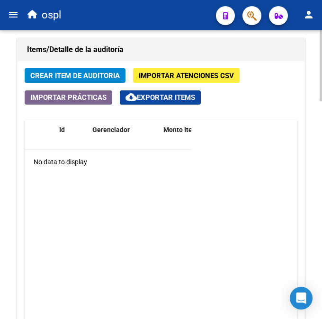
click at [94, 77] on span "Crear Item de Auditoria" at bounding box center [74, 75] width 89 height 9
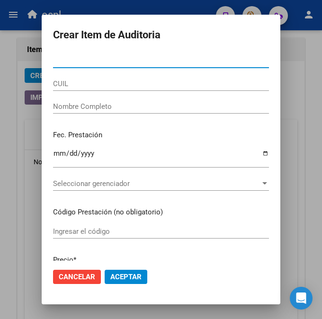
click at [76, 61] on input "Nro Documento" at bounding box center [161, 60] width 216 height 9
type input "18128545"
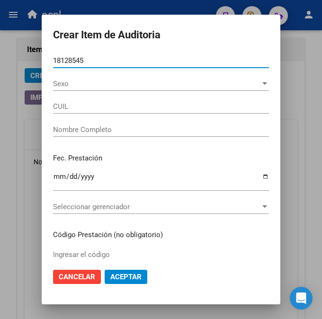
type input "27181285457"
type input "CABEZAS [PERSON_NAME]"
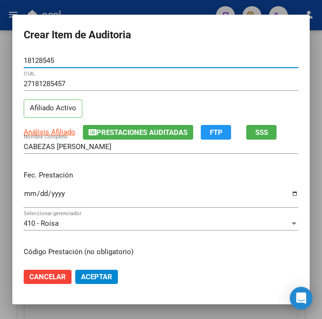
type input "18128545"
click at [25, 193] on input "Ingresar la fecha" at bounding box center [161, 197] width 274 height 15
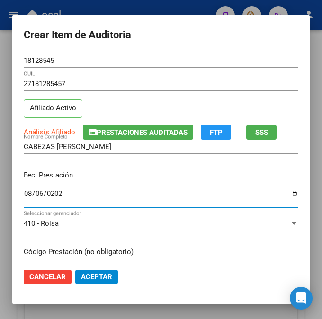
type input "[DATE]"
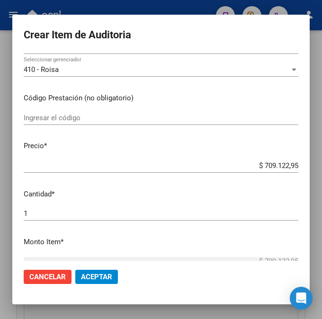
scroll to position [163, 0]
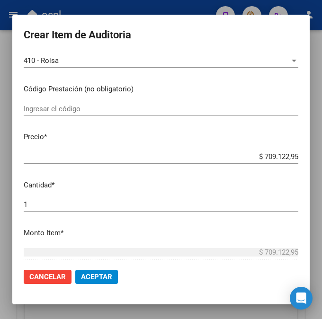
click at [100, 112] on input "Ingresar el código" at bounding box center [161, 109] width 274 height 9
click at [151, 108] on input "Ingresar el código" at bounding box center [161, 109] width 274 height 9
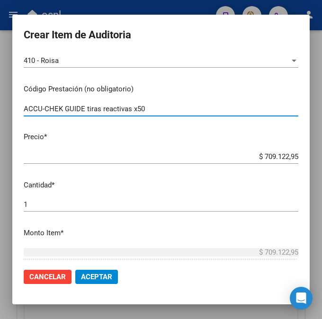
type input "ACCU-CHEK GUIDE tiras reactivas x50"
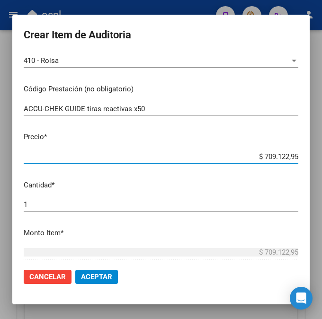
drag, startPoint x: 246, startPoint y: 156, endPoint x: 308, endPoint y: 154, distance: 62.0
click at [308, 154] on mat-dialog-content "18128545 Nro Documento 27181285457 CUIL Afiliado Activo Análisis Afiliado Prest…" at bounding box center [160, 156] width 297 height 207
type input "$ 0,01"
type input "$ 0,11"
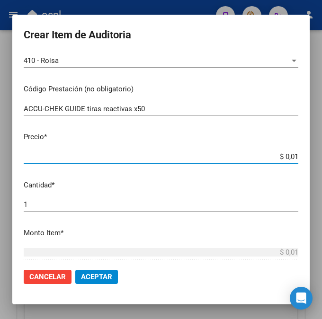
type input "$ 0,11"
type input "$ 1,19"
type input "$ 11,90"
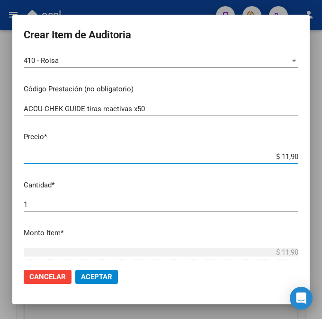
type input "$ 119,02"
type input "$ 1.190,26"
type input "$ 11.902,68"
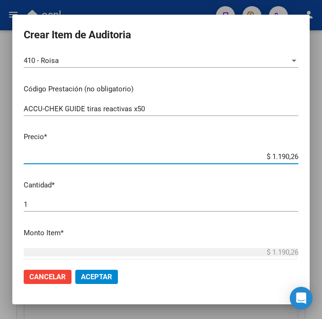
type input "$ 11.902,68"
type input "$ 119.026,80"
click at [148, 202] on input "1" at bounding box center [161, 204] width 274 height 9
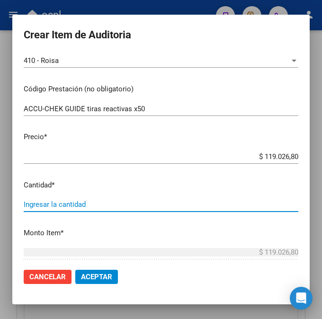
type input "2"
type input "$ 238.053,60"
type input "2"
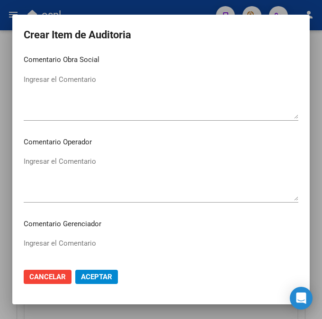
scroll to position [440, 0]
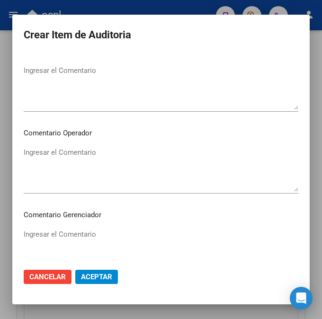
click at [175, 154] on textarea "Ingresar el Comentario" at bounding box center [161, 169] width 274 height 44
click at [44, 169] on textarea "Ingresar el Comentario" at bounding box center [161, 169] width 274 height 44
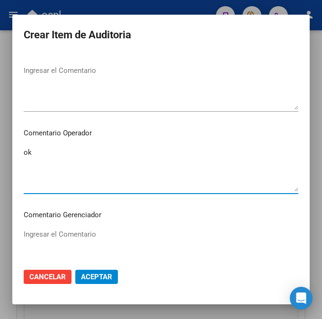
type textarea "o"
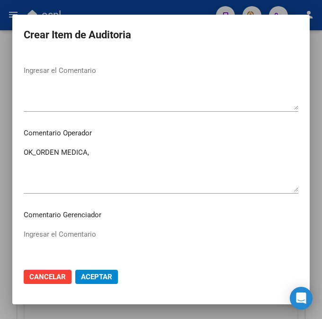
click at [218, 152] on textarea "OK_ORDEN MEDICA," at bounding box center [161, 169] width 274 height 44
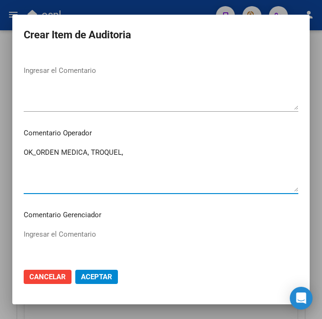
click at [130, 156] on textarea "OK_ORDEN MEDICA, TROQUEL," at bounding box center [161, 169] width 274 height 44
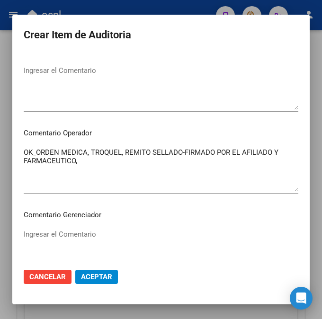
click at [83, 150] on textarea "OK_ORDEN MEDICA, TROQUEL, REMITO SELLADO-FIRMADO POR EL AFILIADO Y FARMACEUTICO," at bounding box center [161, 169] width 274 height 44
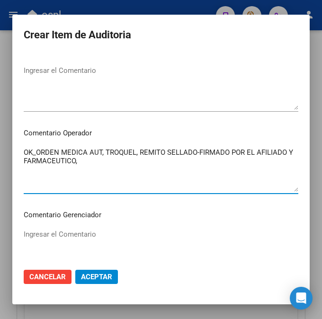
click at [89, 156] on textarea "OK_ORDEN MEDICA AUT, TROQUEL, REMITO SELLADO-FIRMADO POR EL AFILIADO Y FARMACEU…" at bounding box center [161, 169] width 274 height 44
click at [89, 161] on textarea "OK_ORDEN MEDICA AUT, TROQUEL, REMITO SELLADO-FIRMADO POR EL AFILIADO Y FARMACEU…" at bounding box center [161, 169] width 274 height 44
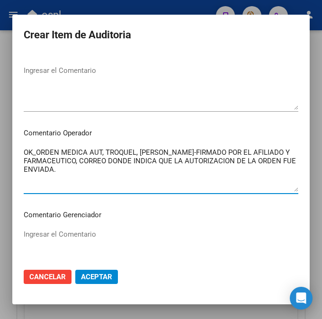
click at [24, 150] on textarea "OK_ORDEN MEDICA AUT, TROQUEL, [PERSON_NAME]-FIRMADO POR EL AFILIADO Y FARMACEUT…" at bounding box center [161, 169] width 274 height 44
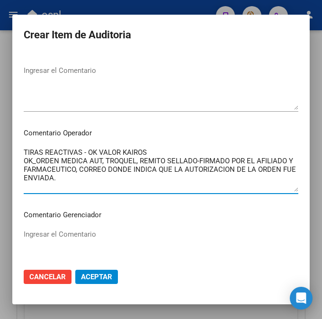
type textarea "TIRAS REACTIVAS - OK VALOR KAIROS OK_ORDEN MEDICA AUT, TROQUEL, REMITO SELLADO-…"
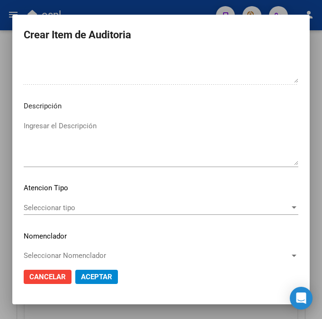
scroll to position [642, 0]
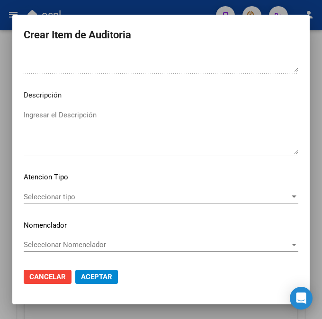
click at [88, 278] on span "Aceptar" at bounding box center [96, 276] width 31 height 9
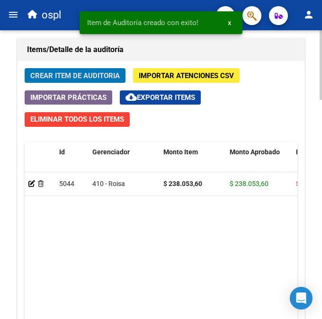
scroll to position [891, 0]
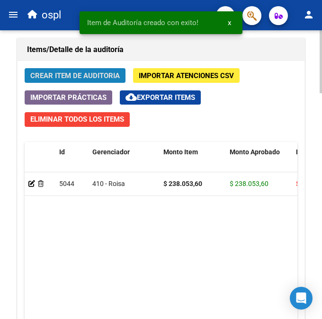
click at [60, 72] on span "Crear Item de Auditoria" at bounding box center [74, 75] width 89 height 9
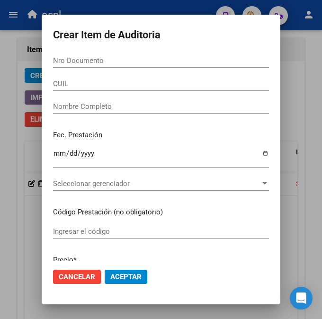
click at [69, 59] on input "Nro Documento" at bounding box center [161, 60] width 216 height 9
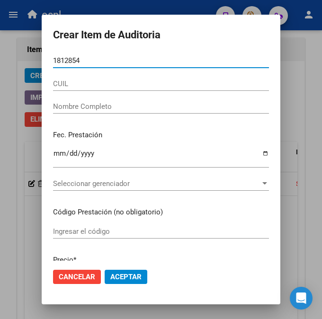
type input "18128545"
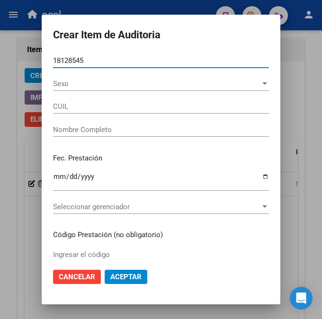
type input "27181285457"
type input "CABEZAS [PERSON_NAME]"
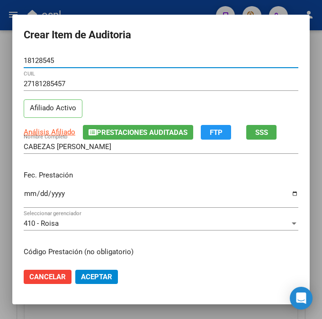
type input "18128545"
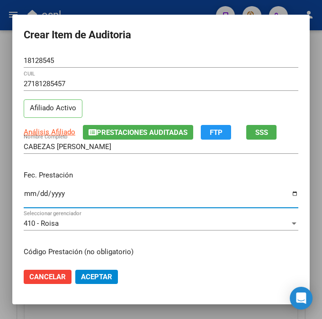
click at [26, 198] on input "Ingresar la fecha" at bounding box center [161, 197] width 274 height 15
type input "[DATE]"
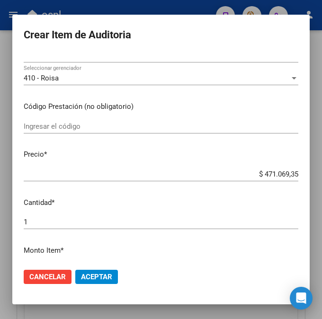
scroll to position [158, 0]
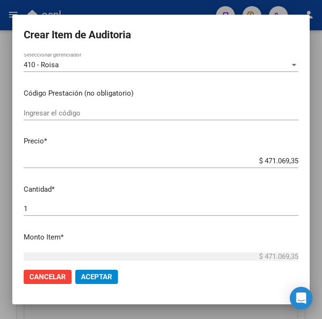
click at [109, 117] on div "Ingresar el código" at bounding box center [161, 113] width 274 height 14
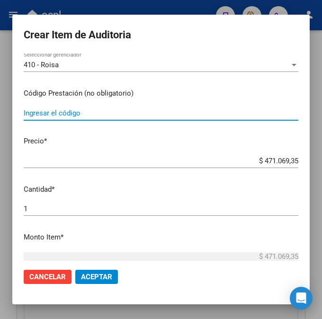
click at [72, 111] on input "Ingresar el código" at bounding box center [161, 113] width 274 height 9
type input "INSULINA INSULATARD FLEXPEN HM 100UI"
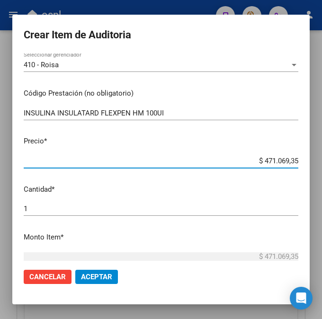
drag, startPoint x: 271, startPoint y: 159, endPoint x: 323, endPoint y: 159, distance: 52.0
click at [322, 159] on html "menu ospl person Firma Express Inicio Instructivos Contacto OS Tesorería Audito…" at bounding box center [161, 159] width 322 height 319
type input "$ 0,01"
type input "$ 0,17"
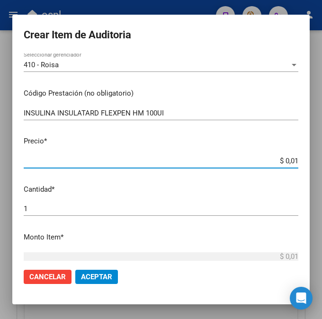
type input "$ 0,17"
type input "$ 1,71"
drag, startPoint x: 293, startPoint y: 161, endPoint x: 295, endPoint y: 175, distance: 13.8
click at [293, 161] on input "$ 1,71" at bounding box center [161, 161] width 274 height 9
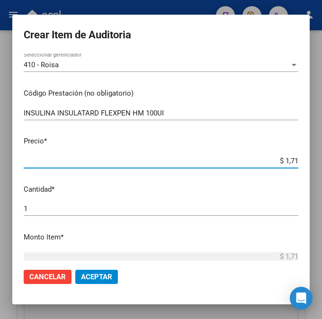
type input "$ 17,18"
type input "$ 171,84"
type input "$ 1.718,47"
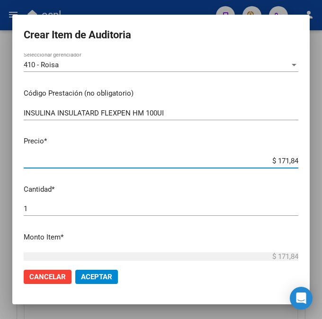
type input "$ 1.718,47"
type input "$ 17.184,79"
type input "$ 171.847,91"
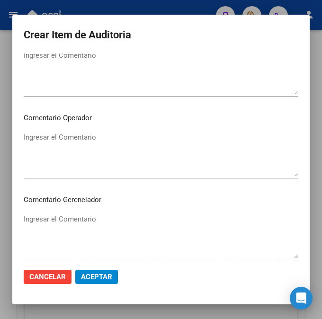
scroll to position [457, 0]
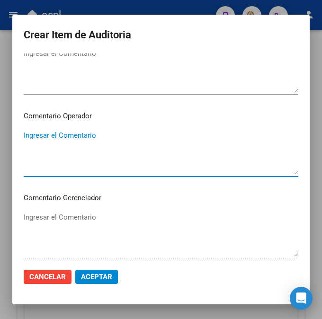
click at [190, 147] on textarea "Ingresar el Comentario" at bounding box center [161, 152] width 274 height 44
click at [141, 128] on div "OK_ORDEN MEDICA AUT, Ingresar el Comentario" at bounding box center [161, 152] width 274 height 48
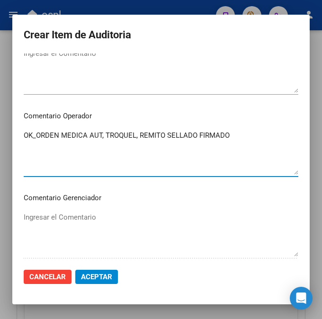
click at [195, 136] on textarea "OK_ORDEN MEDICA AUT, TROQUEL, REMITO SELLADO FIRMADO" at bounding box center [161, 152] width 274 height 44
click at [233, 131] on textarea "OK_ORDEN MEDICA AUT, TROQUEL, REMITO SELLADO-FIRMADO" at bounding box center [161, 152] width 274 height 44
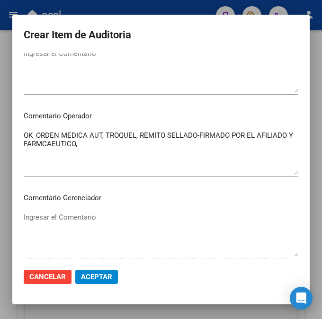
click at [188, 157] on textarea "OK_ORDEN MEDICA AUT, TROQUEL, REMITO SELLADO-FIRMADO POR EL AFILIADO Y FARMCAEU…" at bounding box center [161, 152] width 274 height 44
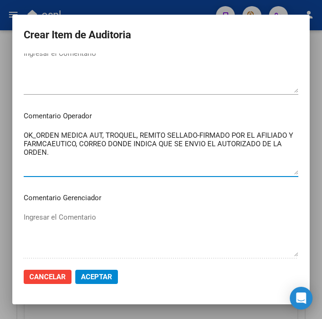
click at [24, 135] on textarea "OK_ORDEN MEDICA AUT, TROQUEL, REMITO SELLADO-FIRMADO POR EL AFILIADO Y FARMCAEU…" at bounding box center [161, 152] width 274 height 44
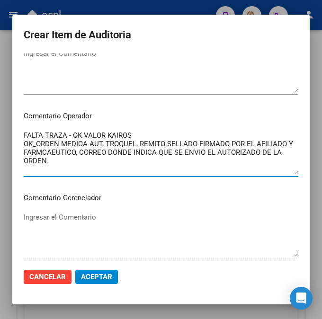
click at [63, 140] on textarea "FALTA TRAZA - OK VALOR KAIROS OK_ORDEN MEDICA AUT, TROQUEL, REMITO SELLADO-FIRM…" at bounding box center [161, 152] width 274 height 44
click at [61, 133] on textarea "FALTA TRAZA - OK VALOR KAIROS OK_ORDEN MEDICA AUT, TROQUEL, REMITO SELLADO-FIRM…" at bounding box center [161, 152] width 274 height 44
click at [60, 134] on textarea "FALTA TRAZA - OK VALOR KAIROS OK_ORDEN MEDICA AUT, TROQUEL, REMITO SELLADO-FIRM…" at bounding box center [161, 152] width 274 height 44
click at [63, 133] on textarea "FALTA TRAZA - OK VALOR KAIROS OK_ORDEN MEDICA AUT, TROQUEL, REMITO SELLADO-FIRM…" at bounding box center [161, 152] width 274 height 44
click at [67, 137] on textarea "FALTA TRAZA - OK VALOR KAIROS OK_ORDEN MEDICA AUT, TROQUEL, REMITO SELLADO-FIRM…" at bounding box center [161, 152] width 274 height 44
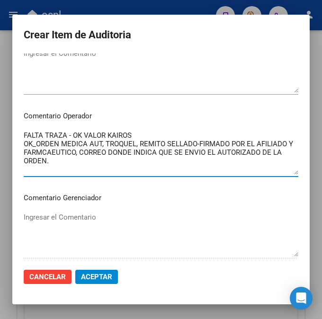
drag, startPoint x: 63, startPoint y: 134, endPoint x: 70, endPoint y: 134, distance: 7.1
click at [65, 134] on textarea "FALTA TRAZA - OK VALOR KAIROS OK_ORDEN MEDICA AUT, TROQUEL, REMITO SELLADO-FIRM…" at bounding box center [161, 152] width 274 height 44
click at [72, 134] on textarea "FALTA TRAZA - OK VALOR KAIROS OK_ORDEN MEDICA AUT, TROQUEL, REMITO SELLADO-FIRM…" at bounding box center [161, 152] width 274 height 44
click at [65, 133] on textarea "FALTA TRAZA - OK VALOR KAIROS OK_ORDEN MEDICA AUT, TROQUEL, REMITO SELLADO-FIRM…" at bounding box center [161, 152] width 274 height 44
type textarea "FALTA TRAZA INSULINA INSULATARD - OK VALOR KAIROS OK_ORDEN MEDICA AUT, TROQUEL,…"
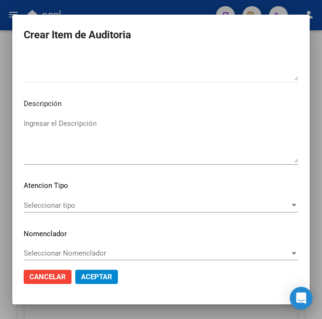
scroll to position [642, 0]
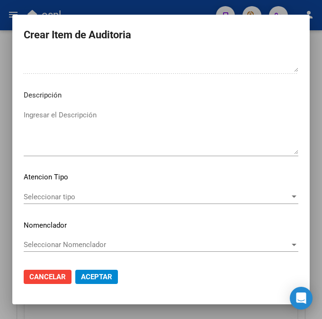
click at [114, 204] on div "Seleccionar tipo Seleccionar tipo" at bounding box center [161, 201] width 274 height 23
click at [114, 202] on div "Seleccionar tipo Seleccionar tipo" at bounding box center [161, 197] width 274 height 14
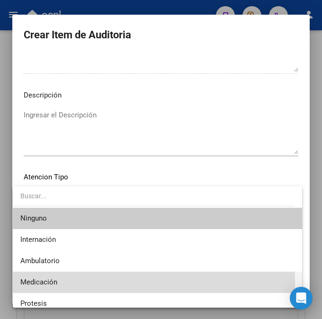
click at [62, 280] on span "Medicación" at bounding box center [156, 282] width 273 height 21
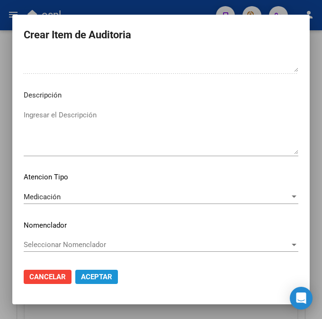
click at [90, 273] on span "Aceptar" at bounding box center [96, 276] width 31 height 9
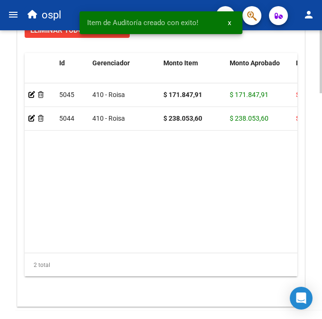
scroll to position [989, 0]
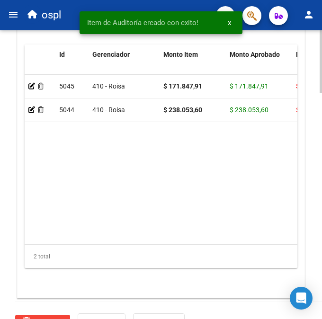
click at [320, 292] on div at bounding box center [320, 277] width 2 height 63
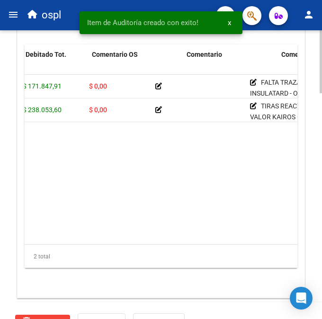
scroll to position [0, 323]
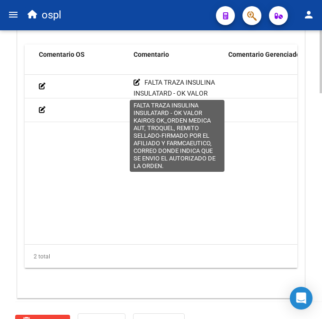
click at [138, 80] on icon at bounding box center [136, 82] width 7 height 7
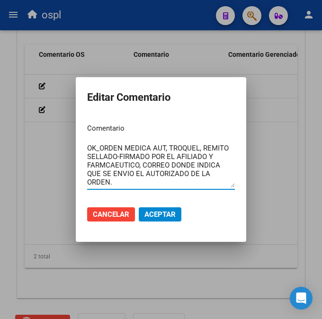
scroll to position [0, 0]
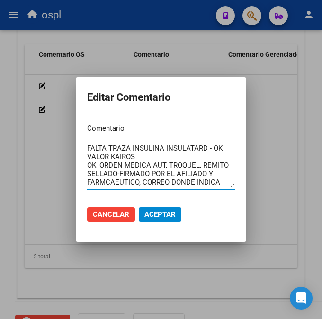
drag, startPoint x: 138, startPoint y: 182, endPoint x: 78, endPoint y: 131, distance: 79.5
click at [78, 131] on mat-dialog-content "Comentario FALTA TRAZA INSULINA INSULATARD - OK VALOR KAIROS OK_ORDEN MEDICA AU…" at bounding box center [161, 157] width 170 height 82
click at [271, 194] on div at bounding box center [161, 159] width 322 height 319
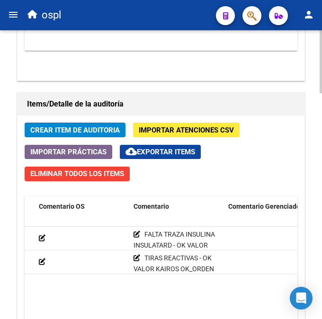
scroll to position [826, 0]
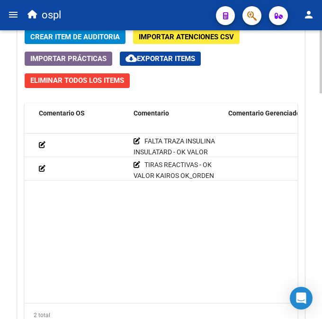
click at [321, 259] on div at bounding box center [320, 264] width 2 height 63
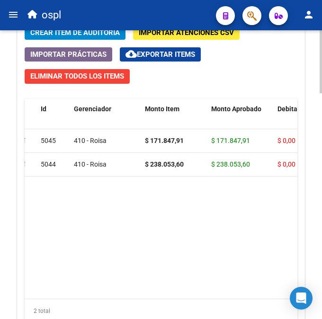
scroll to position [0, 0]
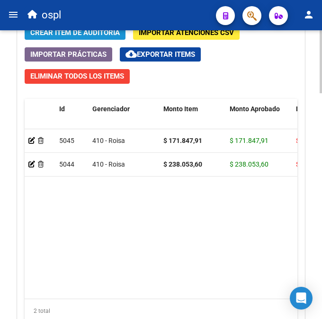
click at [80, 31] on span "Crear Item de Auditoria" at bounding box center [74, 32] width 89 height 9
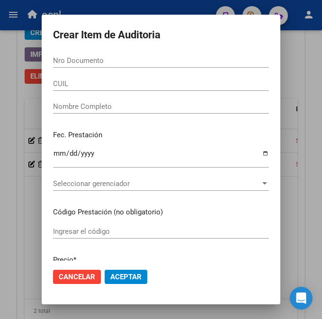
click at [57, 58] on input "Nro Documento" at bounding box center [161, 60] width 216 height 9
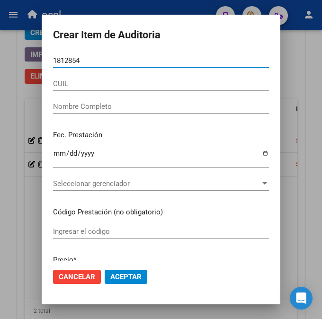
type input "18128545"
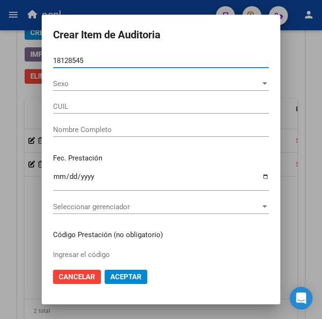
type input "27181285457"
type input "CABEZAS [PERSON_NAME]"
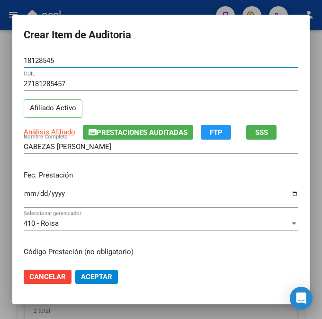
type input "18128545"
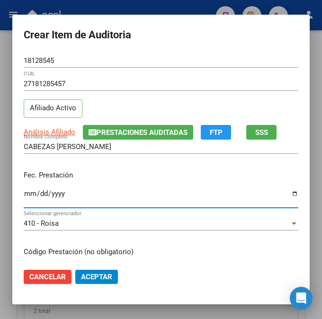
click at [24, 200] on input "Ingresar la fecha" at bounding box center [161, 197] width 274 height 15
type input "[DATE]"
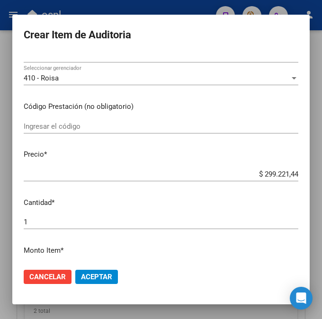
scroll to position [149, 0]
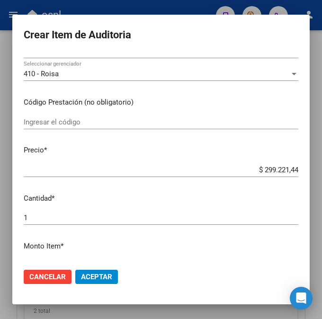
click at [104, 127] on div "Ingresar el código" at bounding box center [161, 122] width 274 height 14
click at [84, 122] on input "Ingresar el código" at bounding box center [161, 122] width 274 height 9
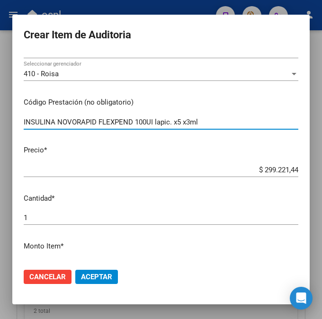
type input "INSULINA NOVORAPID FLEXPEND 100UI lapic. x5 x3ml"
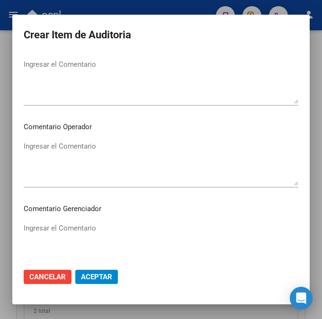
scroll to position [451, 0]
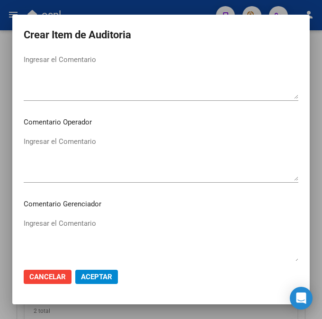
click at [172, 151] on textarea "Ingresar el Comentario" at bounding box center [161, 158] width 274 height 44
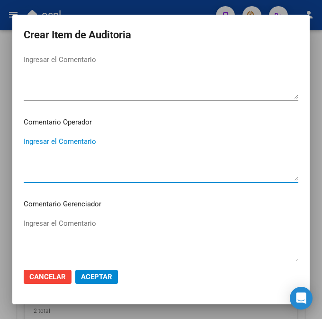
paste textarea "FALTA TRAZA INSULINA INSULATARD - OK VALOR KAIROS OK_ORDEN MEDICA AUT, TROQUEL,…"
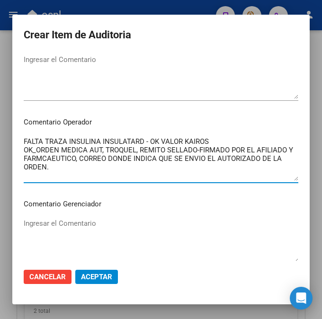
click at [137, 140] on textarea "FALTA TRAZA INSULINA INSULATARD - OK VALOR KAIROS OK_ORDEN MEDICA AUT, TROQUEL,…" at bounding box center [161, 158] width 274 height 44
click at [141, 140] on textarea "FALTA TRAZA INSULINA INSULATARD - OK VALOR KAIROS OK_ORDEN MEDICA AUT, TROQUEL,…" at bounding box center [161, 158] width 274 height 44
click at [140, 139] on textarea "FALTA TRAZA INSULINA INSULATARD - OK VALOR KAIROS OK_ORDEN MEDICA AUT, TROQUEL,…" at bounding box center [161, 158] width 274 height 44
click at [278, 161] on textarea "FALTA TRAZA INSULINA NOVORAPID - OK VALOR KAIROS OK_ORDEN MEDICA AUT, TROQUEL, …" at bounding box center [161, 158] width 274 height 44
type textarea "FALTA TRAZA INSULINA NOVORAPID - OK VALOR KAIROS OK_ORDEN MEDICA AUT, TROQUEL, …"
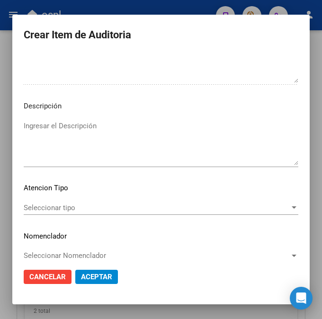
scroll to position [642, 0]
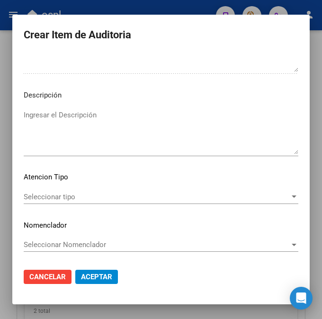
click at [87, 197] on span "Seleccionar tipo" at bounding box center [157, 197] width 266 height 9
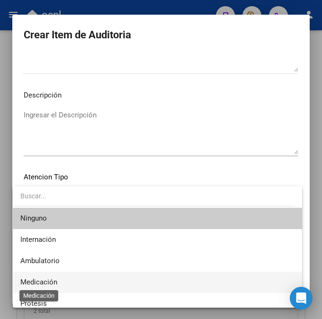
click at [47, 280] on span "Medicación" at bounding box center [38, 282] width 37 height 9
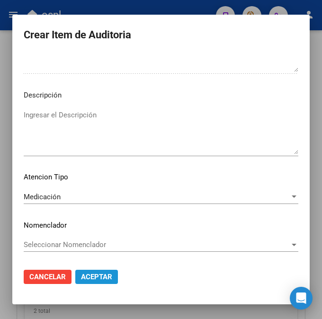
click at [93, 274] on span "Aceptar" at bounding box center [96, 276] width 31 height 9
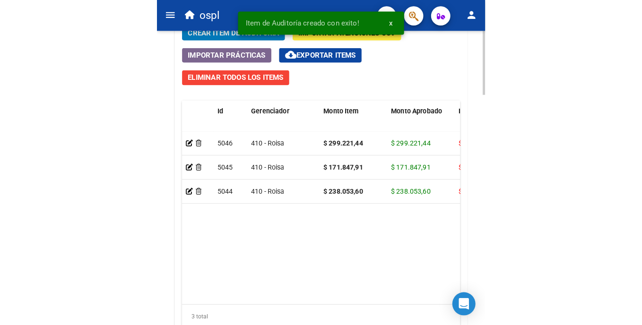
scroll to position [929, 0]
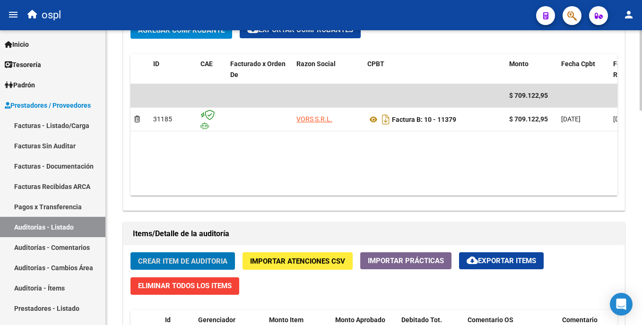
click at [642, 79] on div at bounding box center [641, 177] width 2 height 295
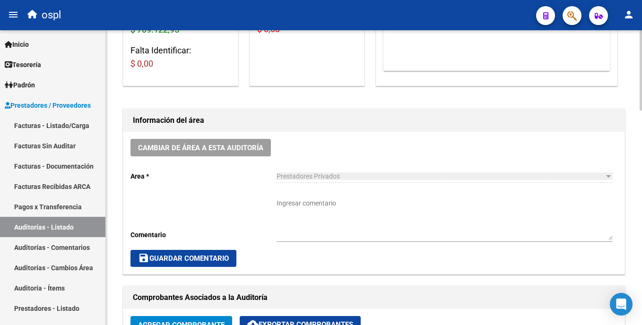
click at [642, 72] on html "menu ospl person Firma Express Inicio Instructivos Contacto OS Tesorería Audito…" at bounding box center [321, 162] width 642 height 325
click at [356, 203] on textarea "Ingresar comentario" at bounding box center [445, 220] width 336 height 42
paste textarea "FALTA TRAZA INSULINA INSULATARD - OK VALOR KAIROS OK_ORDEN MEDICA AUT, TROQUEL,…"
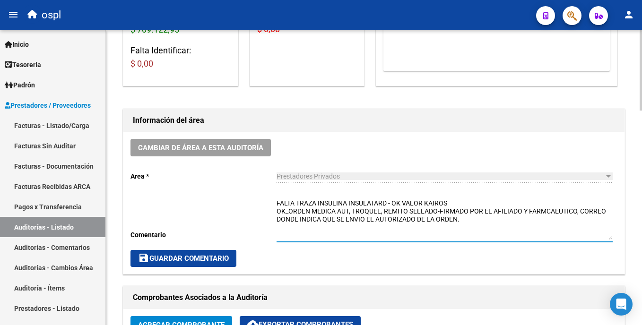
click at [386, 201] on textarea "FALTA TRAZA INSULINA INSULATARD - OK VALOR KAIROS OK_ORDEN MEDICA AUT, TROQUEL,…" at bounding box center [445, 220] width 336 height 42
click at [527, 204] on textarea "FALTA TRAZA INSULINA INSULATARD, INSULINA NOVORAPID - OK VALOR KAIROS OK_ORDEN …" at bounding box center [445, 220] width 336 height 42
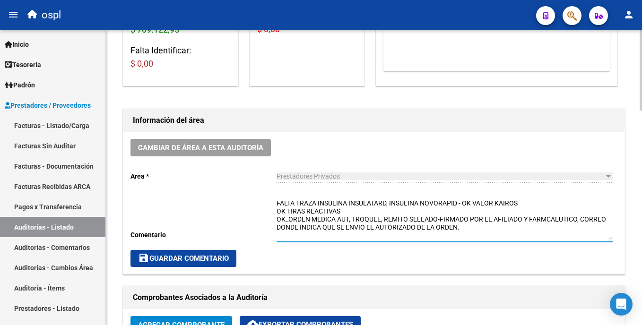
type textarea "FALTA TRAZA INSULINA INSULATARD, INSULINA NOVORAPID - OK VALOR KAIROS OK TIRAS …"
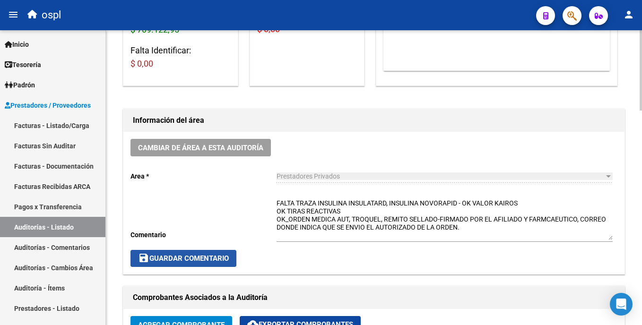
click at [197, 256] on span "save Guardar Comentario" at bounding box center [183, 258] width 91 height 9
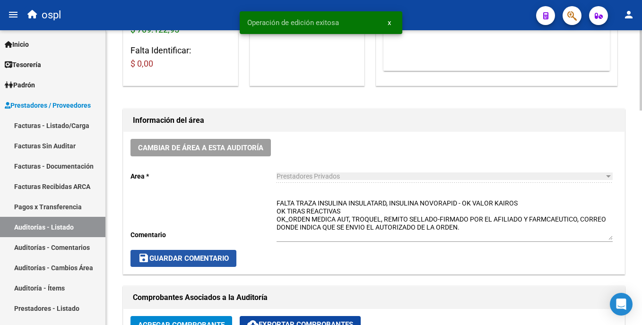
click at [160, 258] on span "save Guardar Comentario" at bounding box center [183, 258] width 91 height 9
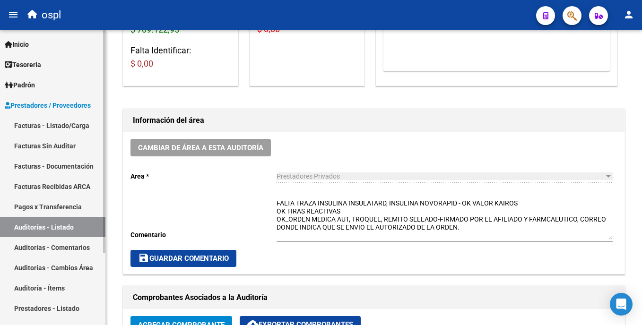
click at [79, 129] on link "Facturas - Listado/Carga" at bounding box center [52, 125] width 105 height 20
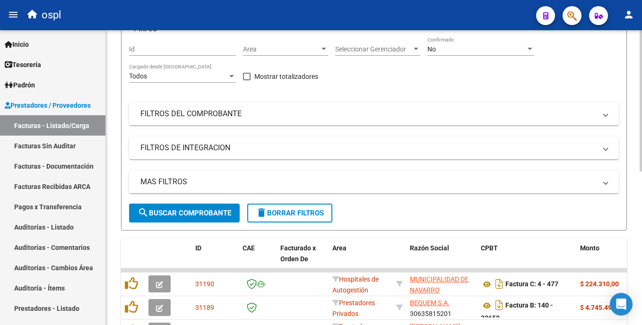
scroll to position [196, 0]
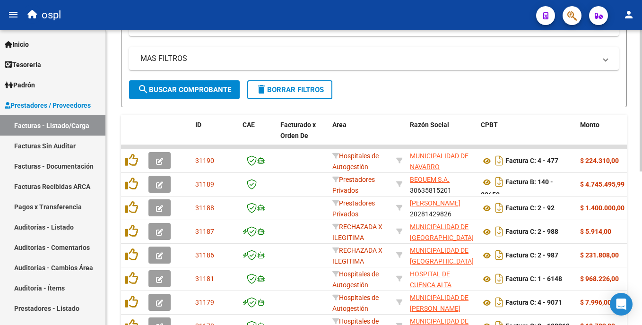
click at [642, 50] on html "menu ospl person Firma Express Inicio Instructivos Contacto OS Tesorería Audito…" at bounding box center [321, 162] width 642 height 325
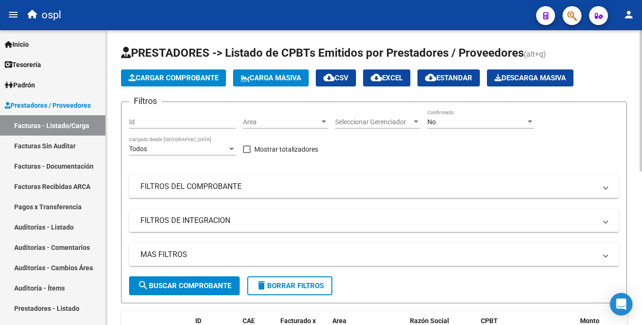
click at [300, 127] on div "Area Area" at bounding box center [285, 119] width 85 height 19
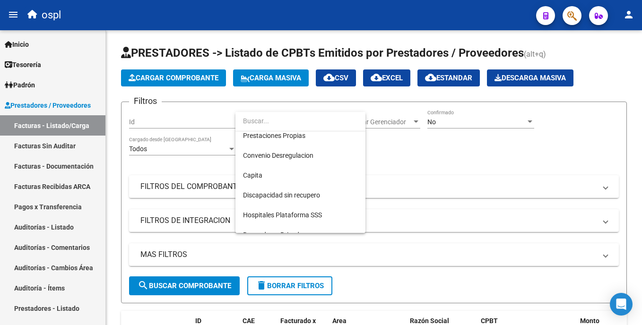
scroll to position [106, 0]
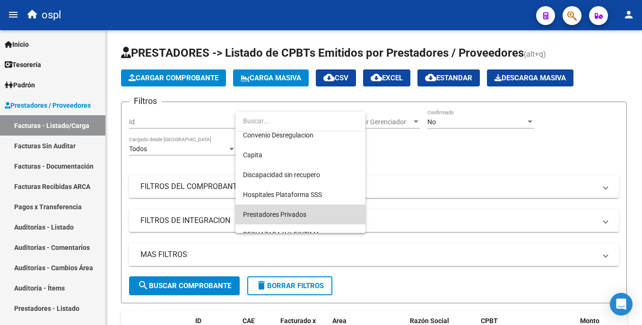
click at [314, 213] on span "Prestadores Privados" at bounding box center [300, 215] width 115 height 20
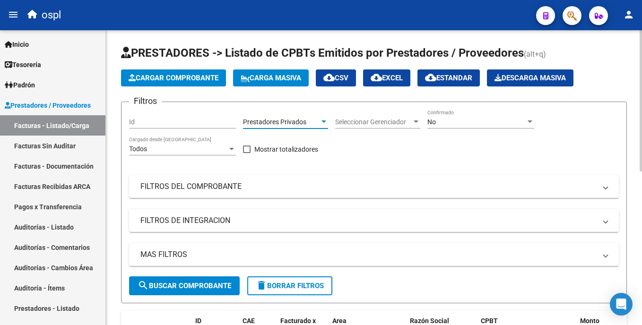
click at [218, 280] on button "search Buscar Comprobante" at bounding box center [184, 286] width 111 height 19
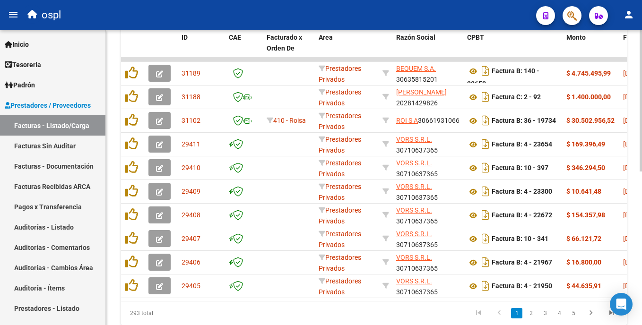
scroll to position [289, 0]
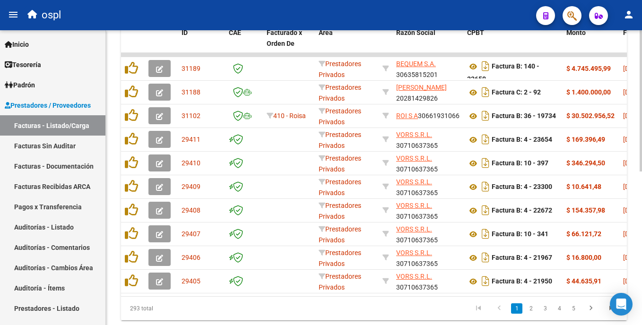
click at [642, 200] on html "menu ospl person Firma Express Inicio Instructivos Contacto OS Tesorería Audito…" at bounding box center [321, 162] width 642 height 325
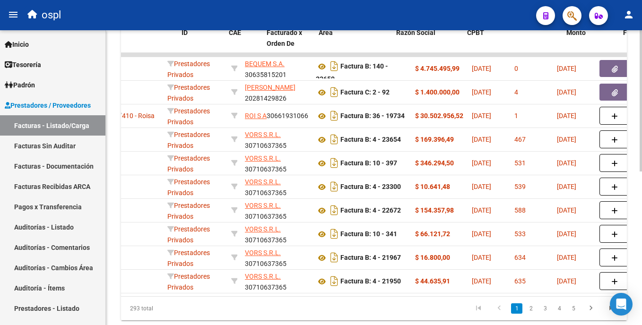
scroll to position [0, 0]
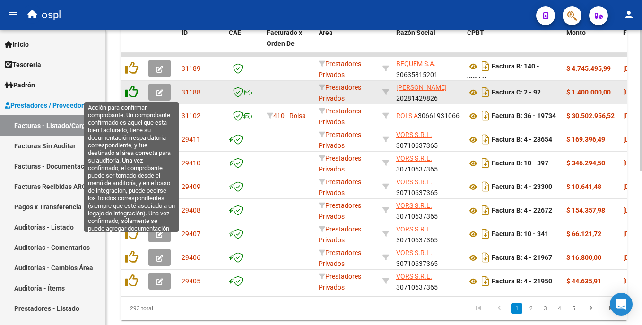
click at [134, 92] on icon at bounding box center [131, 91] width 13 height 13
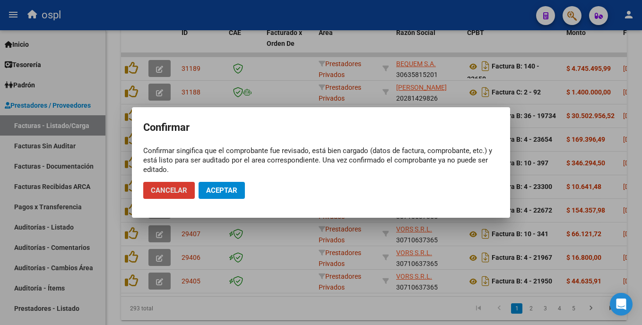
click at [206, 192] on span "Aceptar" at bounding box center [221, 190] width 31 height 9
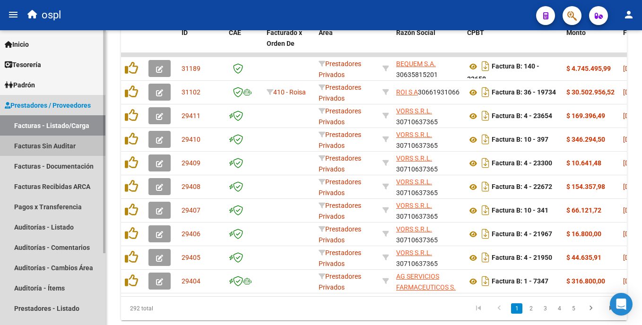
click at [70, 146] on link "Facturas Sin Auditar" at bounding box center [52, 146] width 105 height 20
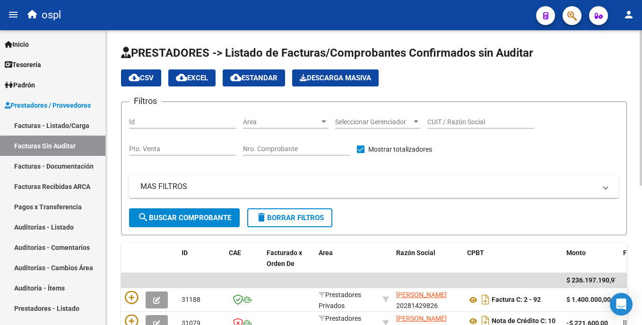
click at [642, 154] on html "menu ospl person Firma Express Inicio Instructivos Contacto OS Tesorería Audito…" at bounding box center [321, 162] width 642 height 325
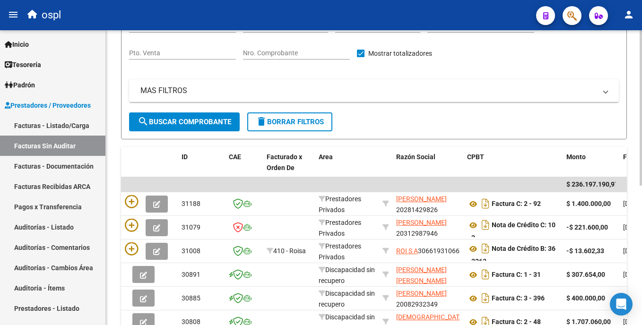
click at [642, 232] on html "menu ospl person Firma Express Inicio Instructivos Contacto OS Tesorería Audito…" at bounding box center [321, 162] width 642 height 325
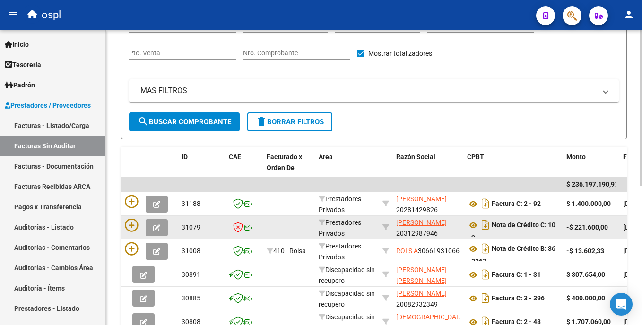
scroll to position [97, 0]
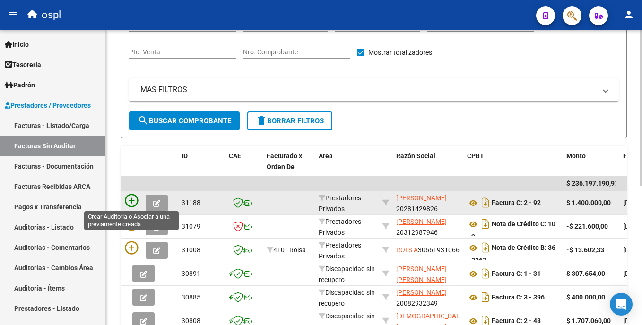
click at [133, 195] on icon at bounding box center [131, 200] width 13 height 13
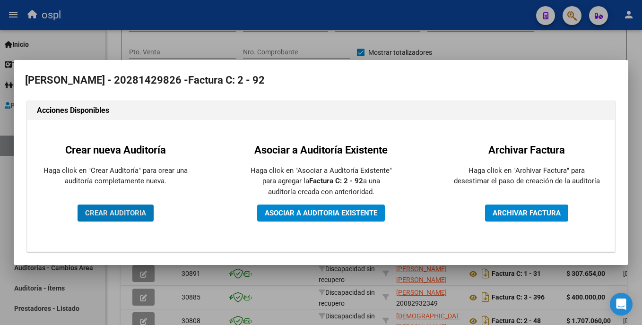
click at [120, 210] on span "CREAR AUDITORIA" at bounding box center [115, 213] width 61 height 9
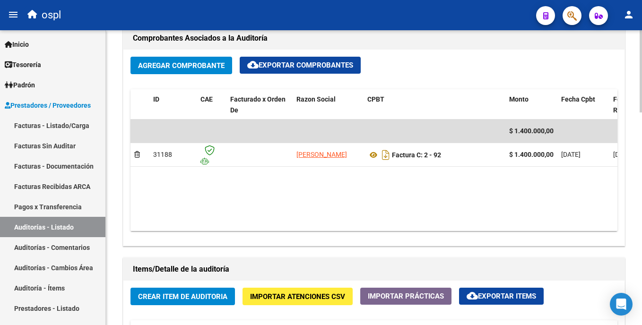
scroll to position [488, 0]
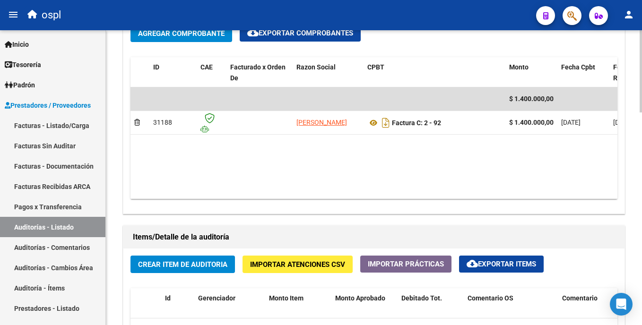
click at [642, 214] on html "menu ospl person Firma Express Inicio Instructivos Contacto OS Tesorería Audito…" at bounding box center [321, 162] width 642 height 325
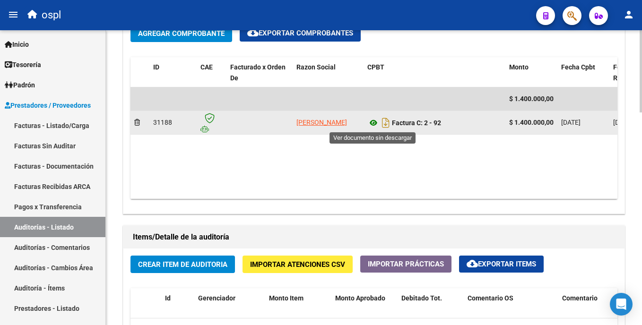
click at [373, 122] on icon at bounding box center [374, 122] width 12 height 11
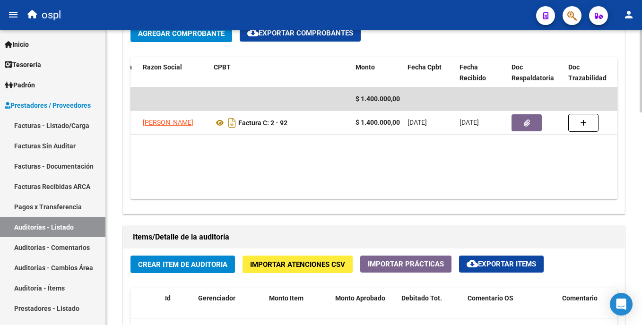
scroll to position [0, 159]
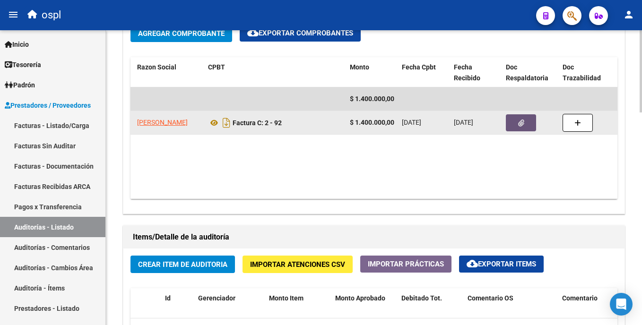
click at [526, 127] on button "button" at bounding box center [521, 122] width 30 height 17
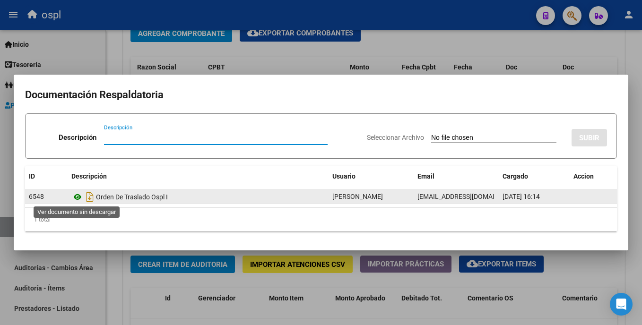
click at [76, 197] on icon at bounding box center [77, 197] width 12 height 11
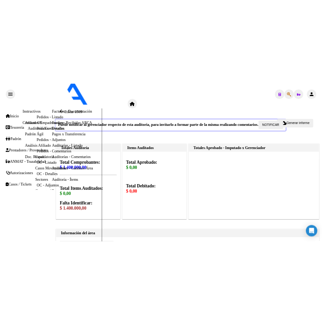
scroll to position [0, 159]
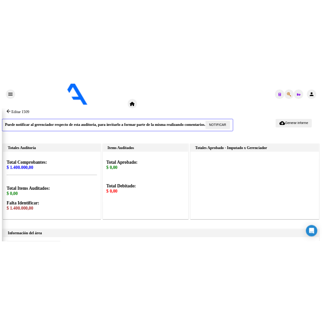
scroll to position [430, 0]
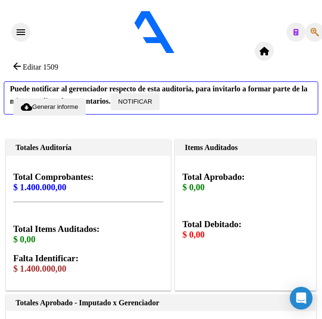
drag, startPoint x: 317, startPoint y: 156, endPoint x: 316, endPoint y: 182, distance: 26.6
drag, startPoint x: 316, startPoint y: 182, endPoint x: 284, endPoint y: 241, distance: 67.1
drag, startPoint x: 319, startPoint y: 174, endPoint x: 317, endPoint y: 226, distance: 51.6
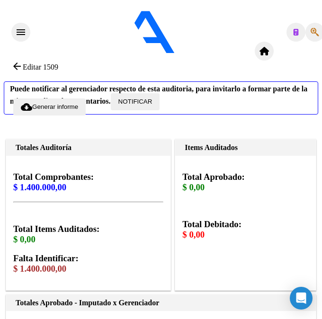
drag, startPoint x: 317, startPoint y: 226, endPoint x: 297, endPoint y: 224, distance: 20.0
click at [322, 237] on html "menu ospl person Firma Express Inicio Instructivos Contacto OS Tesorería Audito…" at bounding box center [161, 159] width 322 height 319
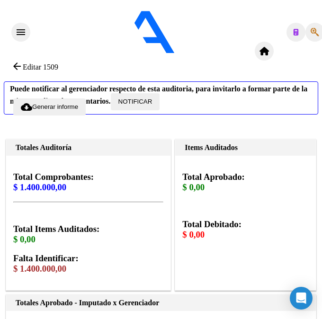
click at [322, 237] on html "menu ospl person Firma Express Inicio Instructivos Contacto OS Tesorería Audito…" at bounding box center [161, 159] width 322 height 319
type input "95449960"
type input "27954499605"
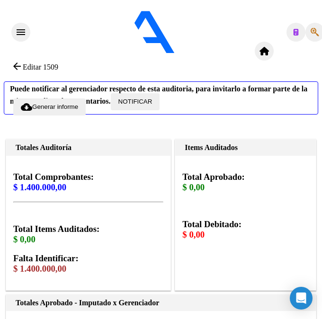
type input "Britez Mayra Monserr"
type input "95449960"
type input "2025-08-16"
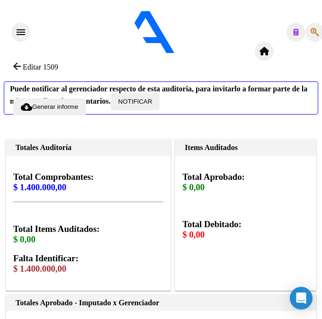
type input "SERVICIO DE TRASLADO (16, 19, 21, 23, 26, 28, 30) AGO/25"
drag, startPoint x: 251, startPoint y: 162, endPoint x: 302, endPoint y: 162, distance: 51.1
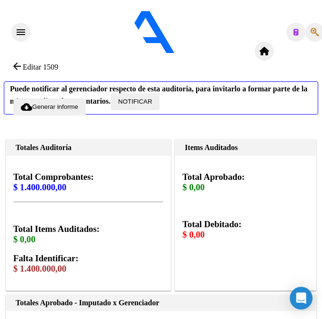
type input "$ 0,02"
type input "$ 0,20"
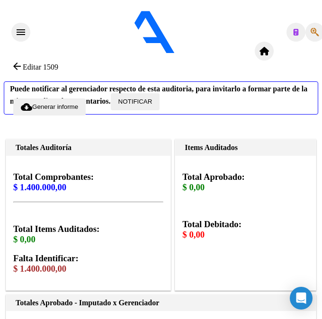
type input "$ 2,00"
type input "$ 20,00"
type input "$ 200,00"
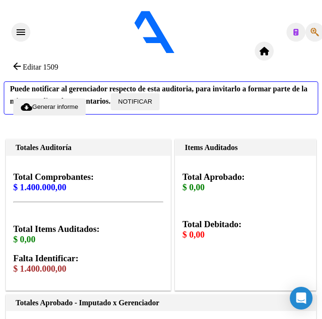
type input "$ 200,00"
type input "$ 2.000,00"
type input "$ 20.000,00"
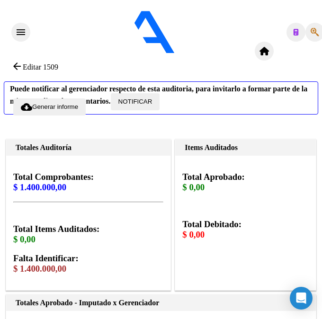
type input "$ 200.000,00"
type input "7"
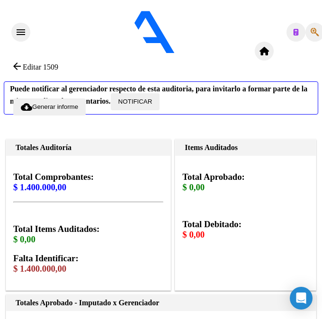
type input "$ 1.400.000,00"
type input "7"
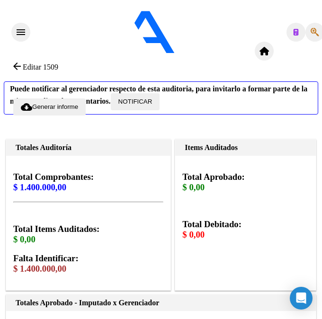
type textarea "TRASLADO OK_PLANILLA DE TRASLADO FIRMADA"
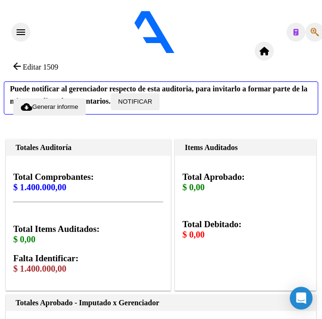
drag, startPoint x: 319, startPoint y: 255, endPoint x: 321, endPoint y: 281, distance: 26.1
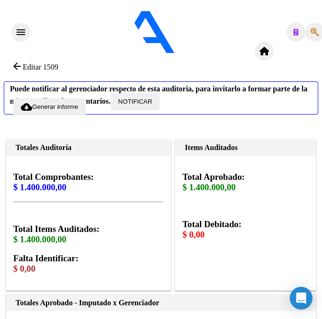
scroll to position [1035, 0]
click at [323, 278] on div at bounding box center [324, 205] width 2 height 289
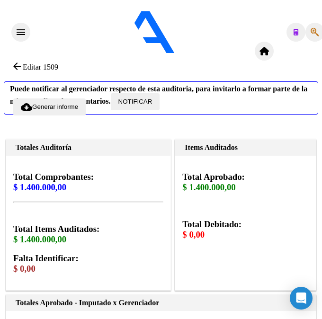
drag, startPoint x: 217, startPoint y: 158, endPoint x: 84, endPoint y: 138, distance: 134.8
drag, startPoint x: 59, startPoint y: 130, endPoint x: 78, endPoint y: 136, distance: 20.0
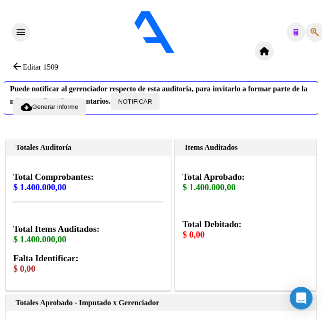
click at [323, 111] on div at bounding box center [324, 205] width 2 height 289
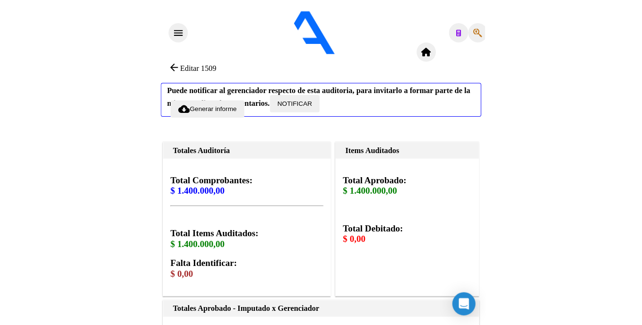
scroll to position [456, 0]
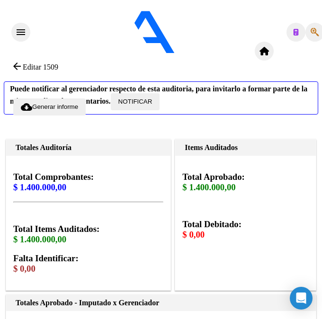
paste textarea "TRASLADO OK_PLANILLA DE TRASLADO FIRMADA"
type textarea "TRASLADO OK_PLANILLA DE TRASLADO FIRMADA"
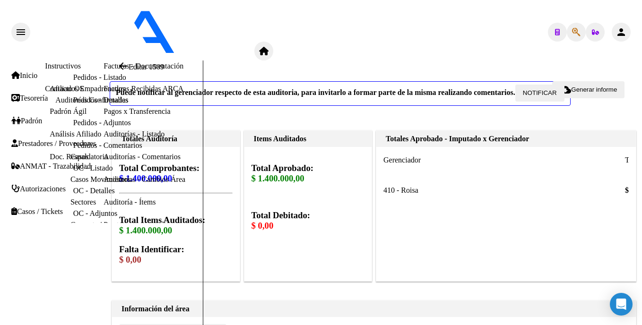
scroll to position [714, 0]
click at [642, 237] on html "menu ospl person Firma Express Inicio Instructivos Contacto OS Tesorería Audito…" at bounding box center [321, 162] width 642 height 325
click at [104, 25] on link "Facturas - Listado/Carga" at bounding box center [141, 21] width 75 height 8
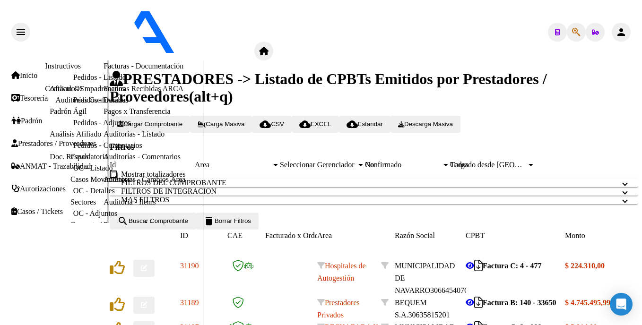
scroll to position [322, 0]
click at [104, 138] on link "Auditorías - Listado" at bounding box center [134, 134] width 61 height 8
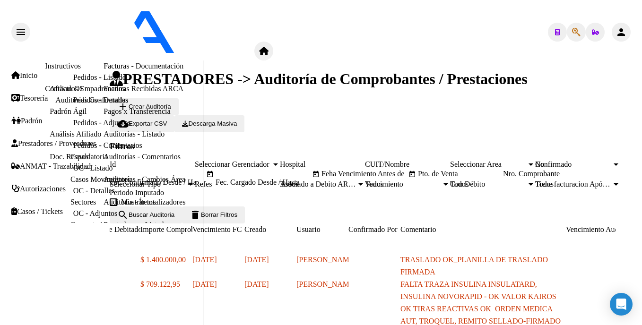
scroll to position [288, 0]
click at [642, 213] on html "menu ospl person Firma Express Inicio Instructivos Contacto OS Tesorería Audito…" at bounding box center [321, 162] width 642 height 325
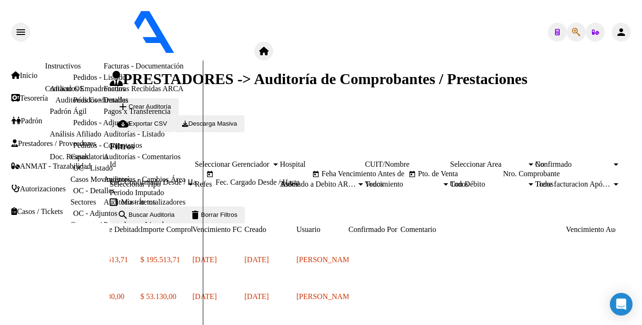
scroll to position [290, 0]
click at [642, 210] on html "menu ospl person Firma Express Inicio Instructivos Contacto OS Tesorería Audito…" at bounding box center [321, 162] width 642 height 325
drag, startPoint x: 639, startPoint y: 229, endPoint x: 639, endPoint y: 182, distance: 47.3
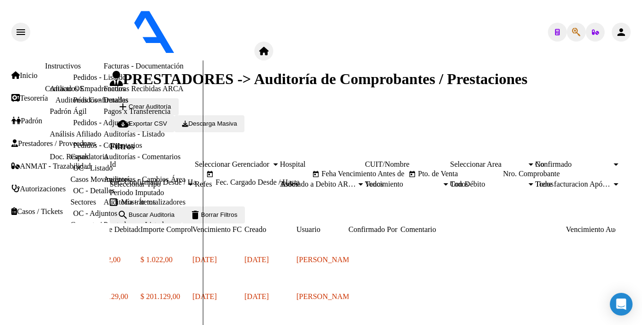
click at [642, 219] on html "menu ospl person Firma Express Inicio Instructivos Contacto OS Tesorería Audito…" at bounding box center [321, 162] width 642 height 325
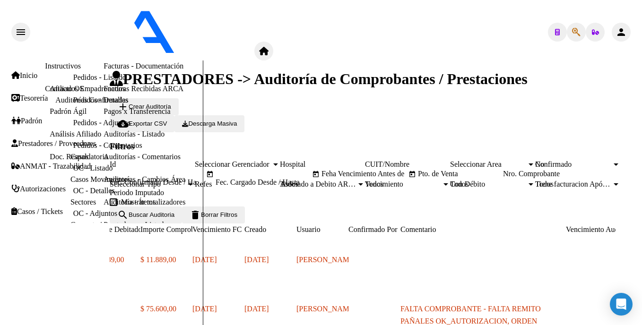
scroll to position [252, 0]
click at [642, 181] on html "menu ospl person Firma Express Inicio Instructivos Contacto OS Tesorería Audito…" at bounding box center [321, 162] width 642 height 325
click at [642, 240] on html "menu ospl person Firma Express Inicio Instructivos Contacto OS Tesorería Audito…" at bounding box center [321, 162] width 642 height 325
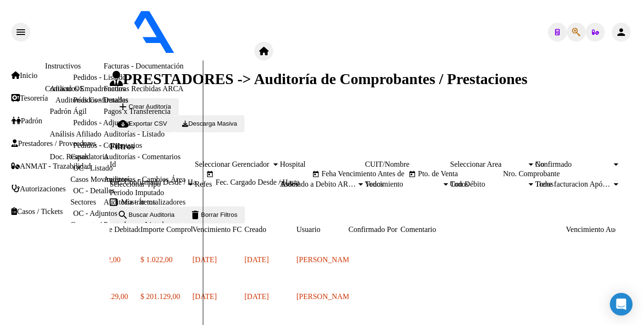
click at [642, 256] on html "menu ospl person Firma Express Inicio Instructivos Contacto OS Tesorería Audito…" at bounding box center [321, 162] width 642 height 325
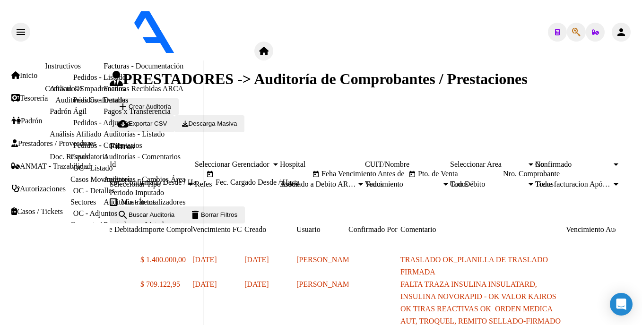
click at [642, 257] on html "menu ospl person Firma Express Inicio Instructivos Contacto OS Tesorería Audito…" at bounding box center [321, 162] width 642 height 325
click at [642, 170] on html "menu ospl person Firma Express Inicio Instructivos Contacto OS Tesorería Audito…" at bounding box center [321, 162] width 642 height 325
click at [642, 276] on html "menu ospl person Firma Express Inicio Instructivos Contacto OS Tesorería Audito…" at bounding box center [321, 162] width 642 height 325
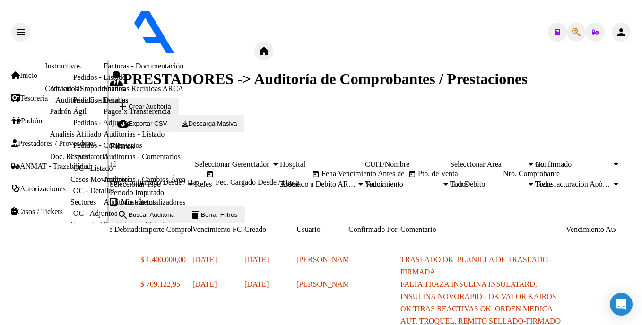
click at [104, 25] on link "Facturas - Listado/Carga" at bounding box center [141, 21] width 75 height 8
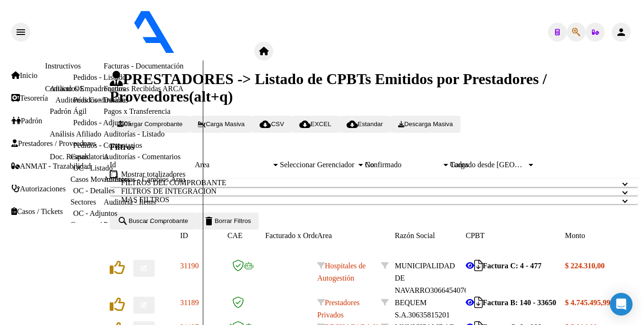
click at [272, 161] on span "Area" at bounding box center [233, 165] width 77 height 9
click at [196, 230] on button "search Buscar Comprobante" at bounding box center [153, 221] width 86 height 17
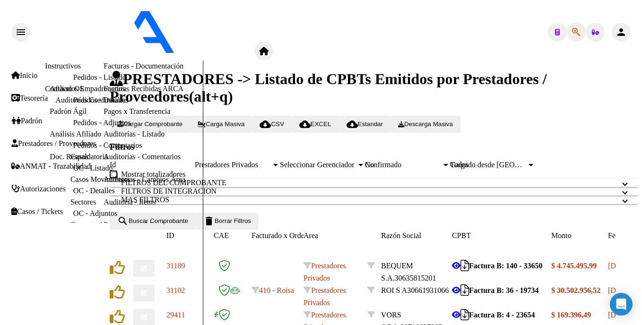
click at [642, 131] on html "menu ospl person Firma Express Inicio Instructivos Contacto OS Tesorería Audito…" at bounding box center [321, 162] width 642 height 325
click at [642, 224] on html "menu ospl person Firma Express Inicio Instructivos Contacto OS Tesorería Audito…" at bounding box center [321, 162] width 642 height 325
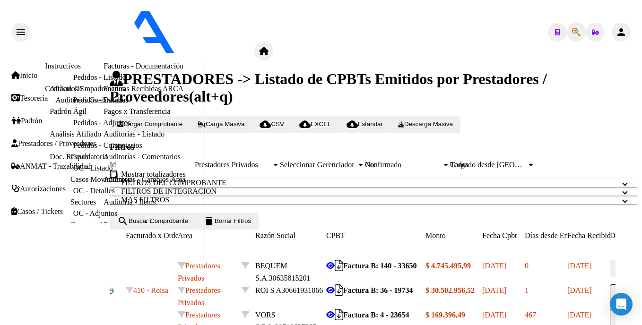
click at [335, 262] on icon at bounding box center [330, 266] width 9 height 8
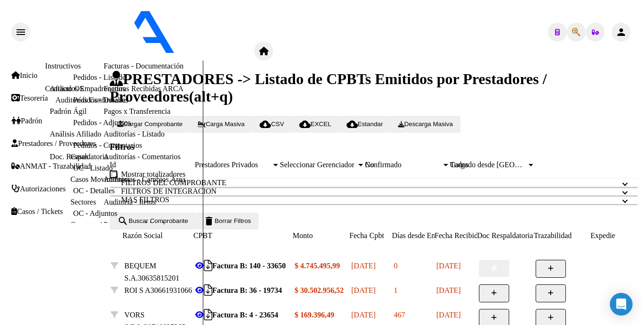
scroll to position [0, 259]
click at [495, 265] on icon "button" at bounding box center [493, 268] width 6 height 6
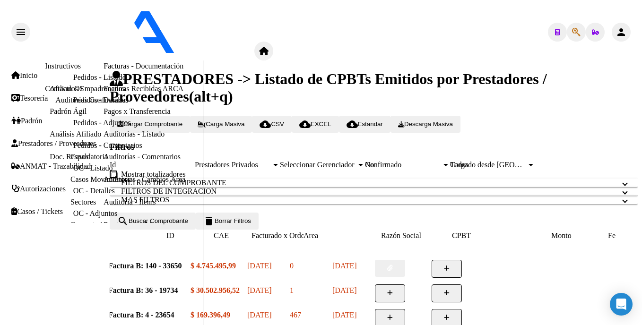
scroll to position [0, 0]
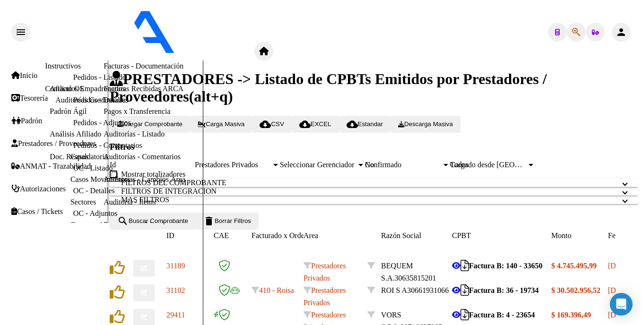
click at [104, 47] on link "Facturas Sin Auditar" at bounding box center [135, 43] width 62 height 8
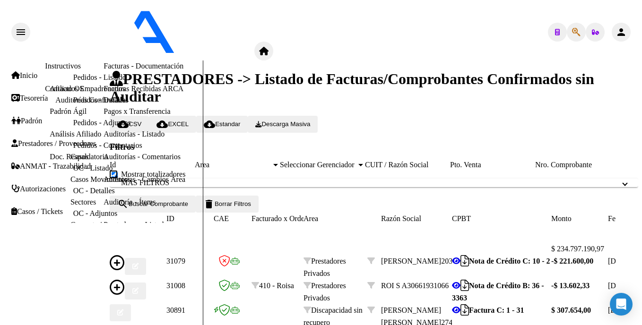
click at [642, 161] on html "menu ospl person Firma Express Inicio Instructivos Contacto OS Tesorería Audito…" at bounding box center [321, 162] width 642 height 325
click at [642, 272] on html "menu ospl person Firma Express Inicio Instructivos Contacto OS Tesorería Audito…" at bounding box center [321, 162] width 642 height 325
click at [642, 243] on html "menu ospl person Firma Express Inicio Instructivos Contacto OS Tesorería Audito…" at bounding box center [321, 162] width 642 height 325
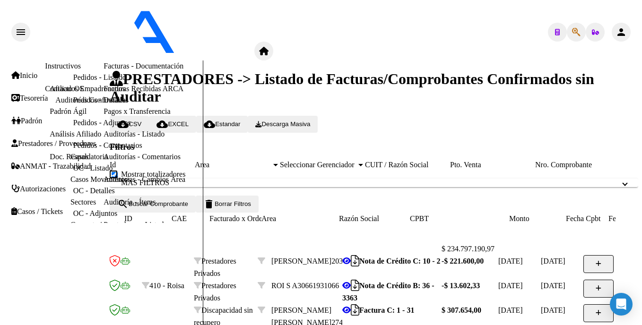
scroll to position [0, 0]
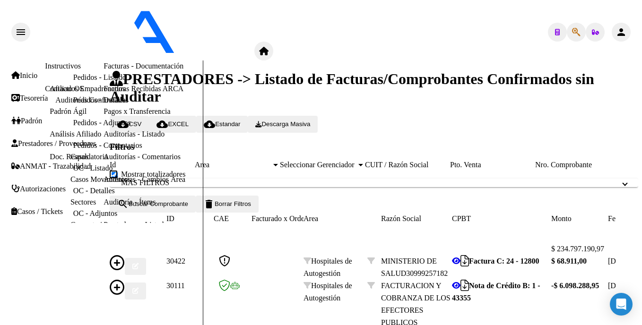
scroll to position [243, 0]
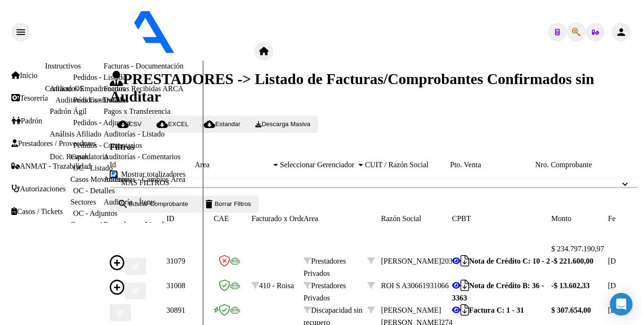
scroll to position [264, 0]
click at [642, 207] on html "menu ospl person Firma Express Inicio Instructivos Contacto OS Tesorería Audito…" at bounding box center [321, 162] width 642 height 325
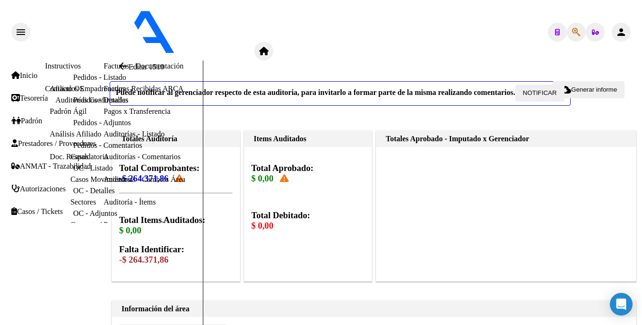
scroll to position [354, 0]
click at [642, 193] on html "menu ospl person Firma Express Inicio Instructivos Contacto OS Tesorería Audito…" at bounding box center [321, 162] width 642 height 325
click at [104, 47] on link "Facturas Sin Auditar" at bounding box center [135, 43] width 62 height 8
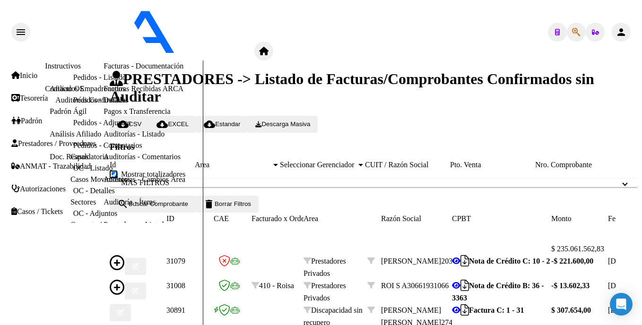
click at [642, 80] on html "menu ospl person Firma Express Inicio Instructivos Contacto OS Tesorería Audito…" at bounding box center [321, 162] width 642 height 325
click at [642, 121] on html "menu ospl person Firma Express Inicio Instructivos Contacto OS Tesorería Audito…" at bounding box center [321, 162] width 642 height 325
click at [640, 154] on div "PRESTADORES -> Listado de Facturas/Comprobantes Confirmados sin Auditar cloud_d…" at bounding box center [375, 306] width 531 height 491
click at [622, 165] on form "Filtros Id Area Area Seleccionar Gerenciador Seleccionar Gerenciador CUIT / Raz…" at bounding box center [374, 177] width 529 height 71
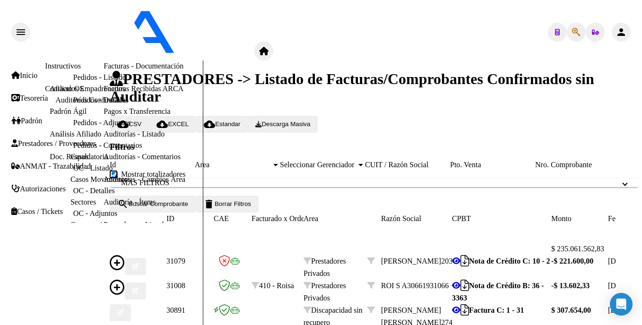
click at [642, 274] on html "menu ospl person Firma Express Inicio Instructivos Contacto OS Tesorería Audito…" at bounding box center [321, 162] width 642 height 325
click at [525, 255] on div "Nota de Crédito C: 10 - 2" at bounding box center [501, 261] width 99 height 12
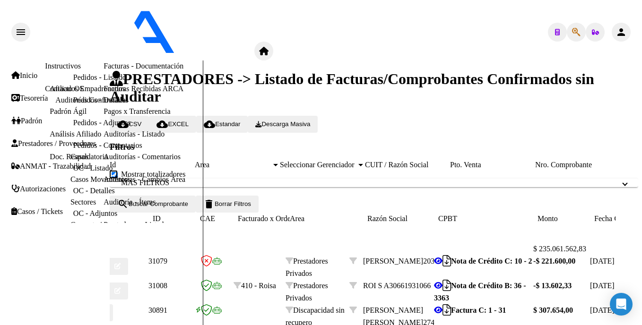
scroll to position [0, 0]
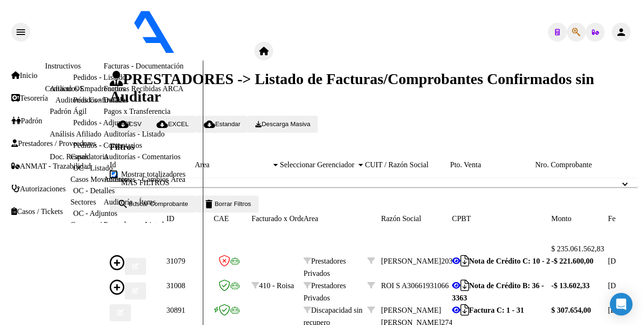
click at [125, 280] on icon at bounding box center [117, 287] width 15 height 15
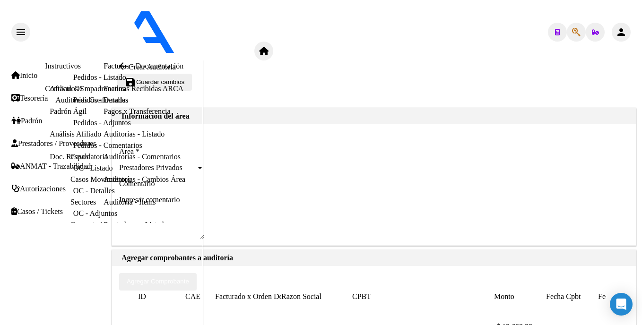
scroll to position [204, 0]
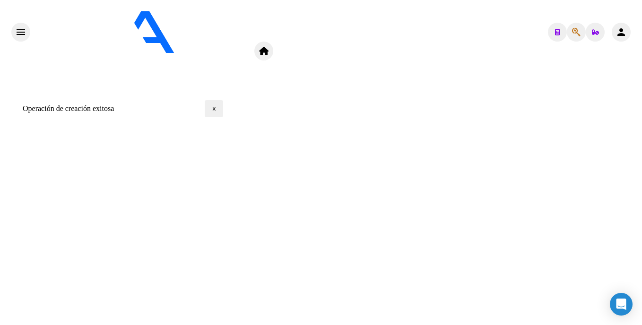
click at [104, 25] on link "Facturas - Listado/Carga" at bounding box center [141, 21] width 75 height 8
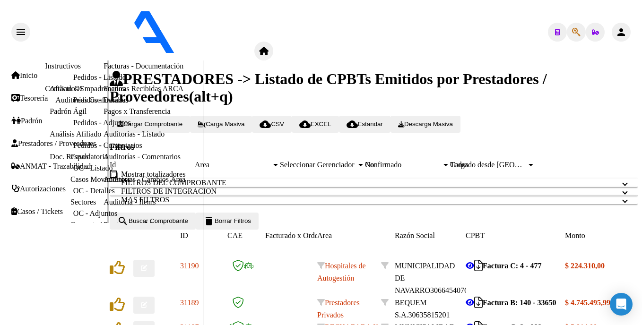
click at [104, 47] on link "Facturas Sin Auditar" at bounding box center [135, 43] width 62 height 8
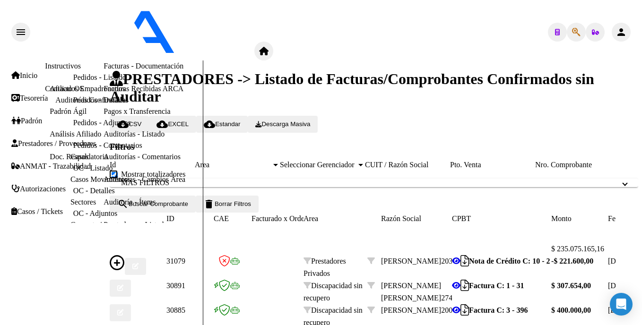
scroll to position [151, 0]
click at [639, 178] on div "PRESTADORES -> Listado de Facturas/Comprobantes Confirmados sin Auditar cloud_d…" at bounding box center [375, 325] width 531 height 528
click at [125, 255] on icon at bounding box center [117, 262] width 15 height 15
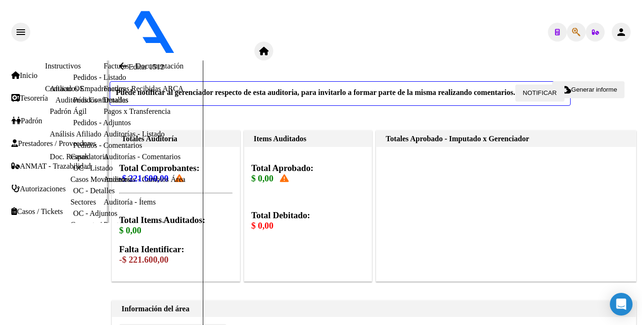
click at [104, 25] on link "Facturas - Listado/Carga" at bounding box center [141, 21] width 75 height 8
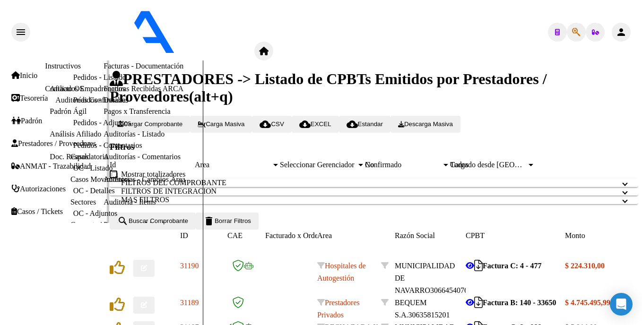
click at [104, 47] on link "Facturas Sin Auditar" at bounding box center [135, 43] width 62 height 8
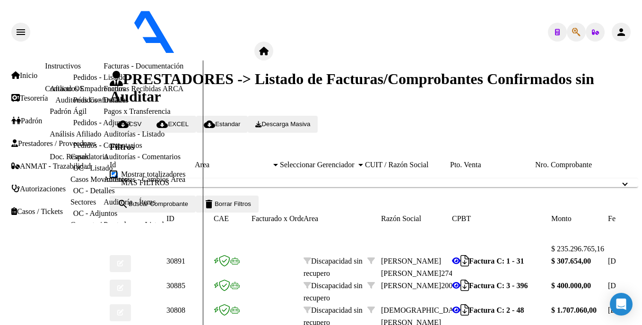
scroll to position [264, 0]
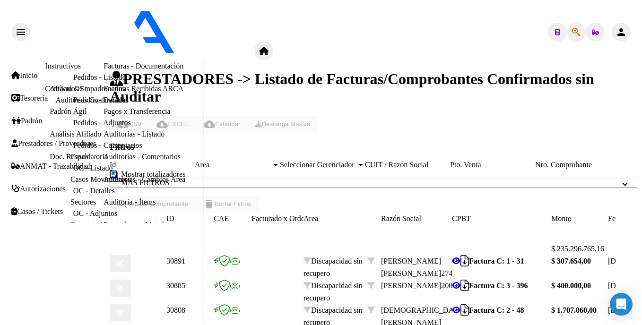
scroll to position [267, 0]
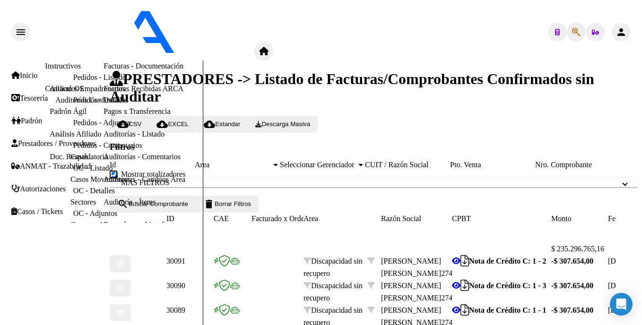
scroll to position [264, 0]
drag, startPoint x: 545, startPoint y: 282, endPoint x: 554, endPoint y: 283, distance: 9.0
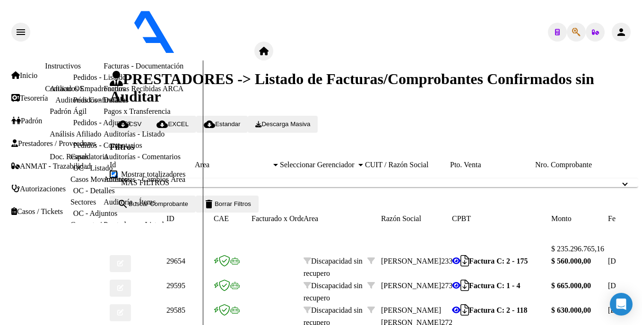
scroll to position [0, 0]
click at [642, 200] on html "menu ospl person Firma Express Inicio Instructivos Contacto OS Tesorería Audito…" at bounding box center [321, 162] width 642 height 325
click at [642, 270] on html "menu ospl person Firma Express Inicio Instructivos Contacto OS Tesorería Audito…" at bounding box center [321, 162] width 642 height 325
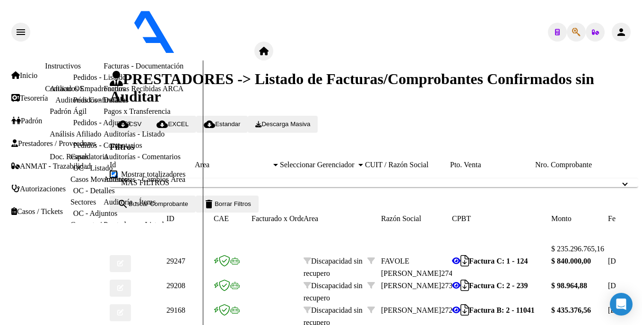
scroll to position [247, 0]
click at [642, 249] on html "menu ospl person Firma Express Inicio Instructivos Contacto OS Tesorería Audito…" at bounding box center [321, 162] width 642 height 325
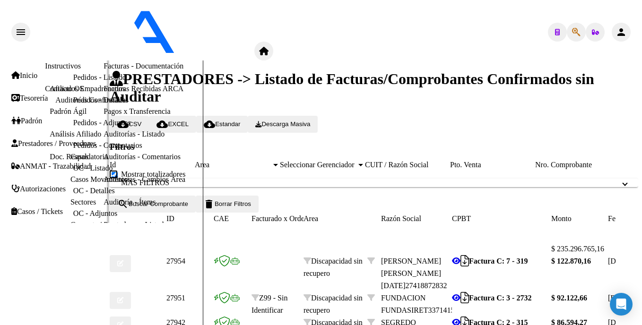
click at [104, 138] on link "Auditorías - Listado" at bounding box center [134, 134] width 61 height 8
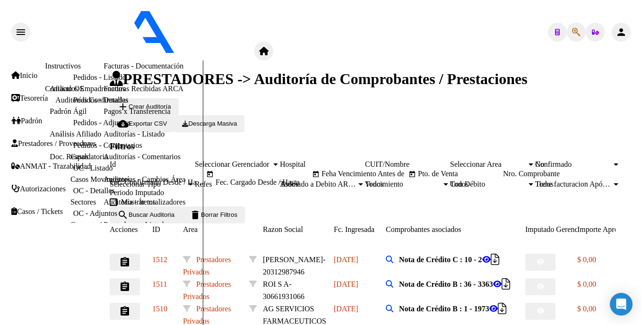
scroll to position [290, 0]
click at [642, 237] on html "menu ospl person Firma Express Inicio Instructivos Contacto OS Tesorería Audito…" at bounding box center [321, 162] width 642 height 325
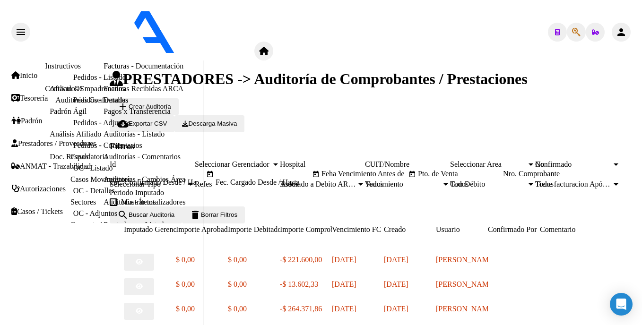
click at [642, 230] on html "menu ospl person Firma Express Inicio Instructivos Contacto OS Tesorería Audito…" at bounding box center [321, 162] width 642 height 325
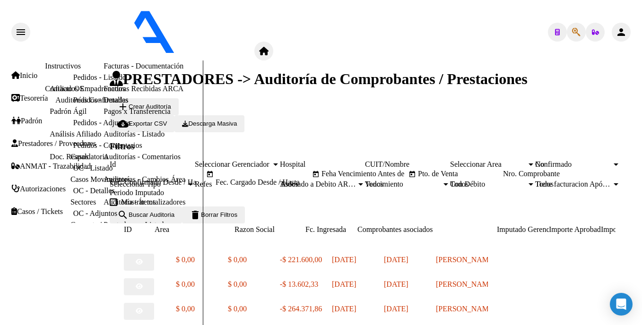
scroll to position [0, 0]
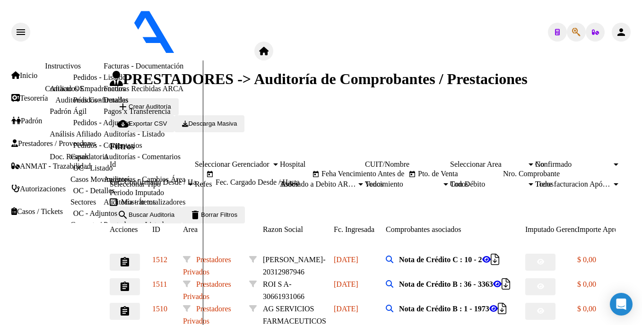
click at [642, 184] on html "menu ospl person Firma Express Inicio Instructivos Contacto OS Tesorería Audito…" at bounding box center [321, 162] width 642 height 325
click at [642, 157] on html "menu ospl person Firma Express Inicio Instructivos Contacto OS Tesorería Audito…" at bounding box center [321, 162] width 642 height 325
click at [140, 303] on button "assignment" at bounding box center [125, 311] width 30 height 17
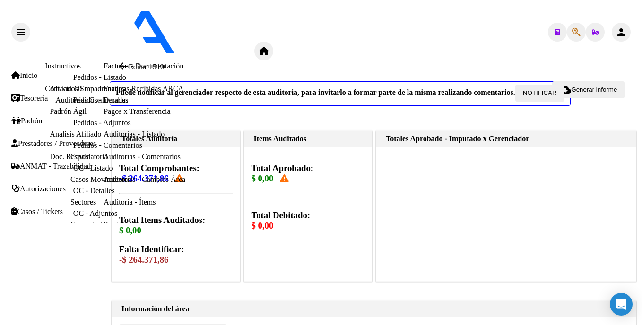
scroll to position [257, 0]
click at [642, 159] on html "menu ospl person Firma Express Inicio Instructivos Contacto OS Tesorería Audito…" at bounding box center [321, 162] width 642 height 325
click at [642, 169] on html "menu ospl person Firma Express Inicio Instructivos Contacto OS Tesorería Audito…" at bounding box center [321, 162] width 642 height 325
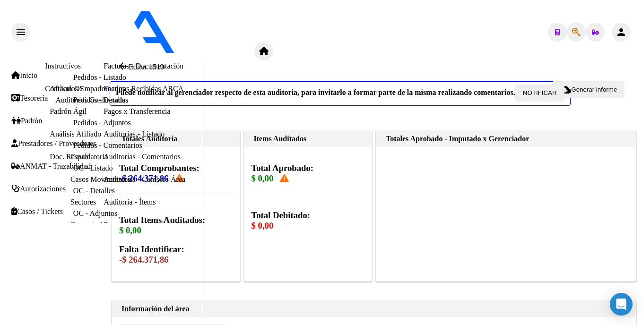
click at [642, 135] on html "menu ospl person Firma Express Inicio Instructivos Contacto OS Tesorería Audito…" at bounding box center [321, 162] width 642 height 325
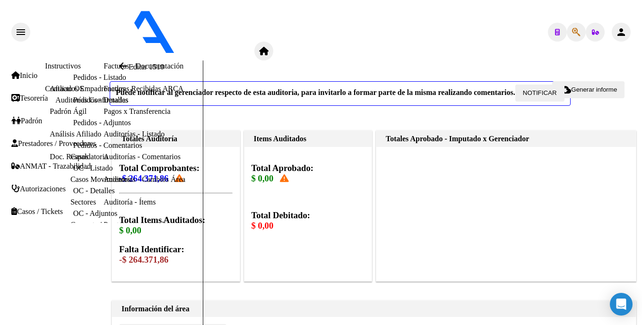
type textarea "ASOCIADA A LA FACTURA N° 7601 AG SERVICIOS"
click at [642, 205] on html "menu ospl person Firma Express Inicio Instructivos Contacto OS Tesorería Audito…" at bounding box center [321, 162] width 642 height 325
click at [104, 138] on link "Auditorías - Listado" at bounding box center [134, 134] width 61 height 8
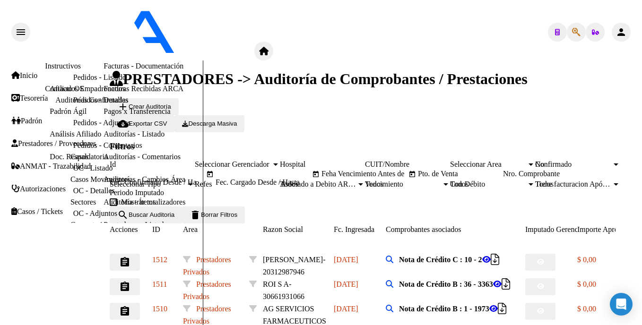
scroll to position [188, 0]
click at [642, 130] on html "menu ospl person Firma Express Inicio Instructivos Contacto OS Tesorería Audito…" at bounding box center [321, 162] width 642 height 325
click at [140, 254] on button "assignment" at bounding box center [125, 262] width 30 height 17
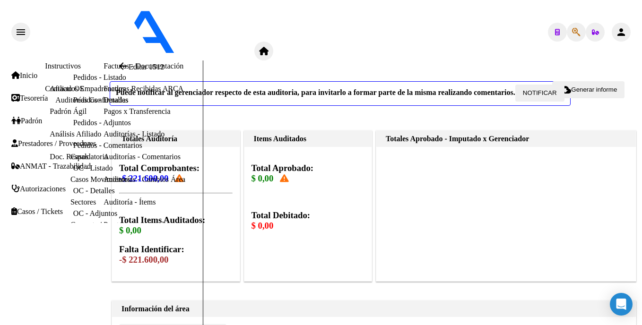
scroll to position [467, 0]
click at [642, 211] on html "menu ospl person Firma Express Inicio Instructivos Contacto OS Tesorería Audito…" at bounding box center [321, 162] width 642 height 325
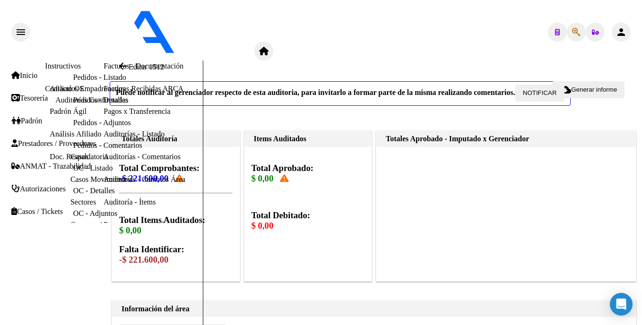
click at [642, 117] on html "menu ospl person Firma Express Inicio Instructivos Contacto OS Tesorería Audito…" at bounding box center [321, 162] width 642 height 325
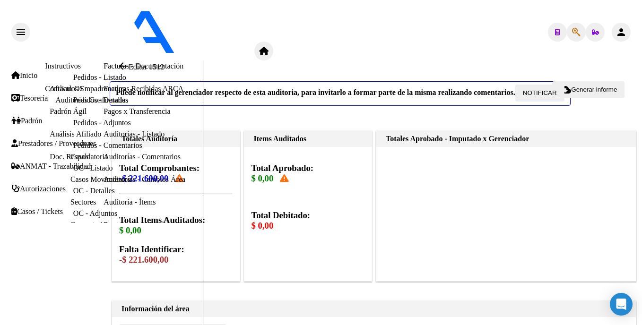
drag, startPoint x: 347, startPoint y: 108, endPoint x: 394, endPoint y: 108, distance: 46.8
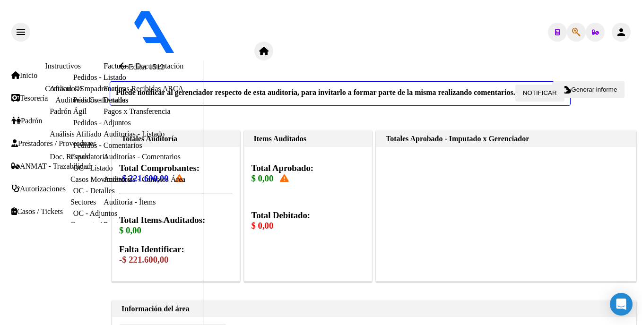
drag, startPoint x: 347, startPoint y: 107, endPoint x: 408, endPoint y: 108, distance: 60.6
drag, startPoint x: 347, startPoint y: 105, endPoint x: 275, endPoint y: 102, distance: 72.0
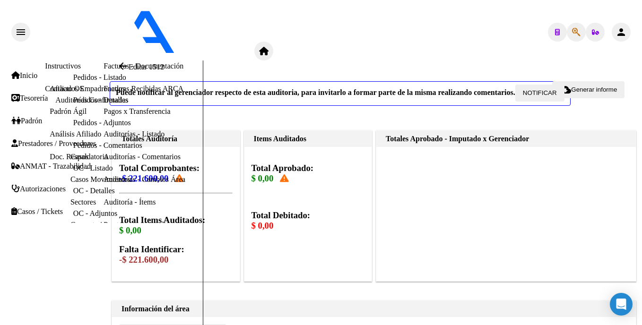
drag, startPoint x: 393, startPoint y: 112, endPoint x: 377, endPoint y: 113, distance: 15.7
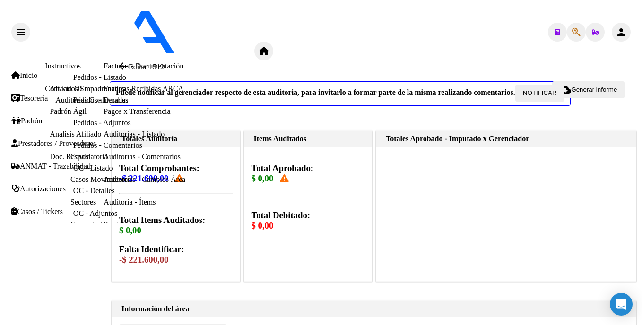
type textarea "FACTURA N° 361 ANULADA POR NO VALIDAR CAE SE RECIBIO NOTA DE CREDITO N°2 _SE RE…"
click at [104, 138] on link "Auditorías - Listado" at bounding box center [134, 134] width 61 height 8
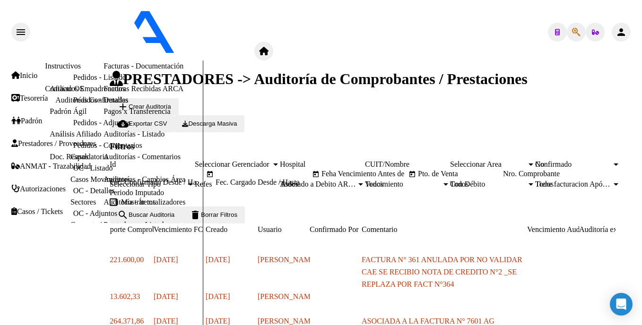
scroll to position [290, 0]
click at [642, 242] on html "menu ospl person Firma Express Inicio Instructivos Contacto OS Tesorería Audito…" at bounding box center [321, 162] width 642 height 325
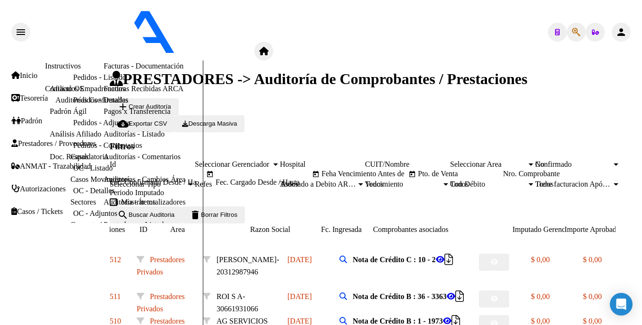
scroll to position [0, 0]
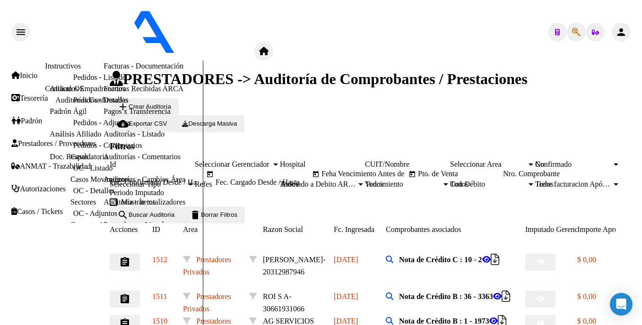
click at [140, 291] on button "assignment" at bounding box center [125, 299] width 30 height 17
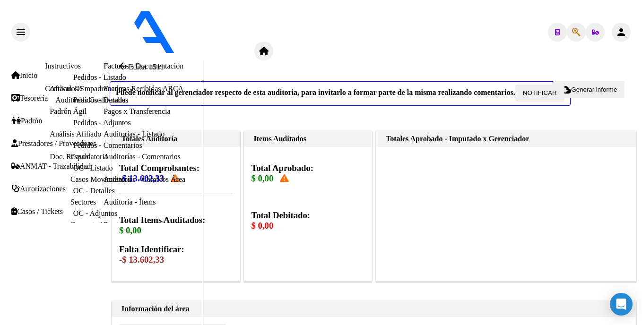
scroll to position [481, 0]
click at [642, 212] on html "menu ospl person Firma Express Inicio Instructivos Contacto OS Tesorería Audito…" at bounding box center [321, 162] width 642 height 325
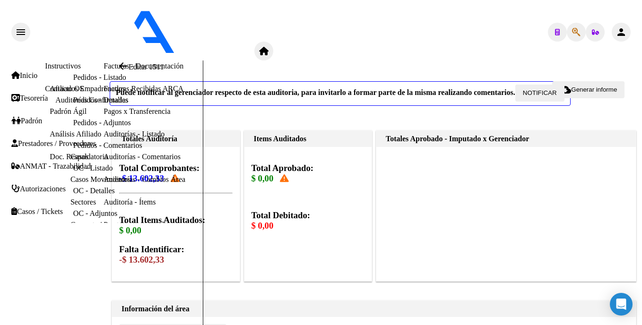
drag, startPoint x: 479, startPoint y: 148, endPoint x: 523, endPoint y: 148, distance: 43.5
type textarea "SE RECIBIO NOTA DE CREDITO N° 3363 ASOCIADA A LA FACTURA N°19619 _DIFERENCIA X3…"
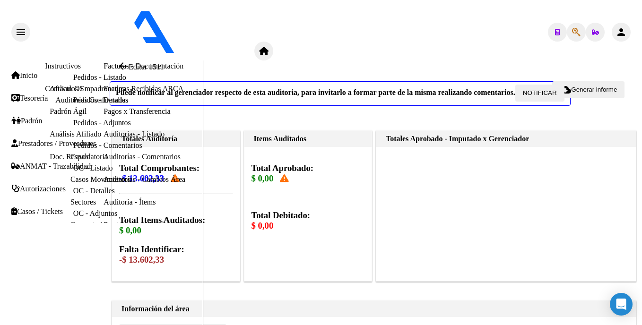
click at [104, 138] on link "Auditorías - Listado" at bounding box center [134, 134] width 61 height 8
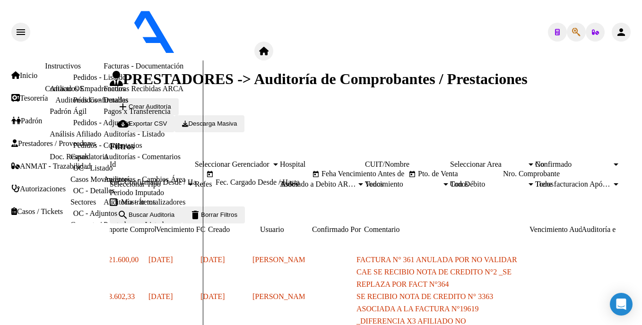
scroll to position [0, 500]
